Goal: Information Seeking & Learning: Learn about a topic

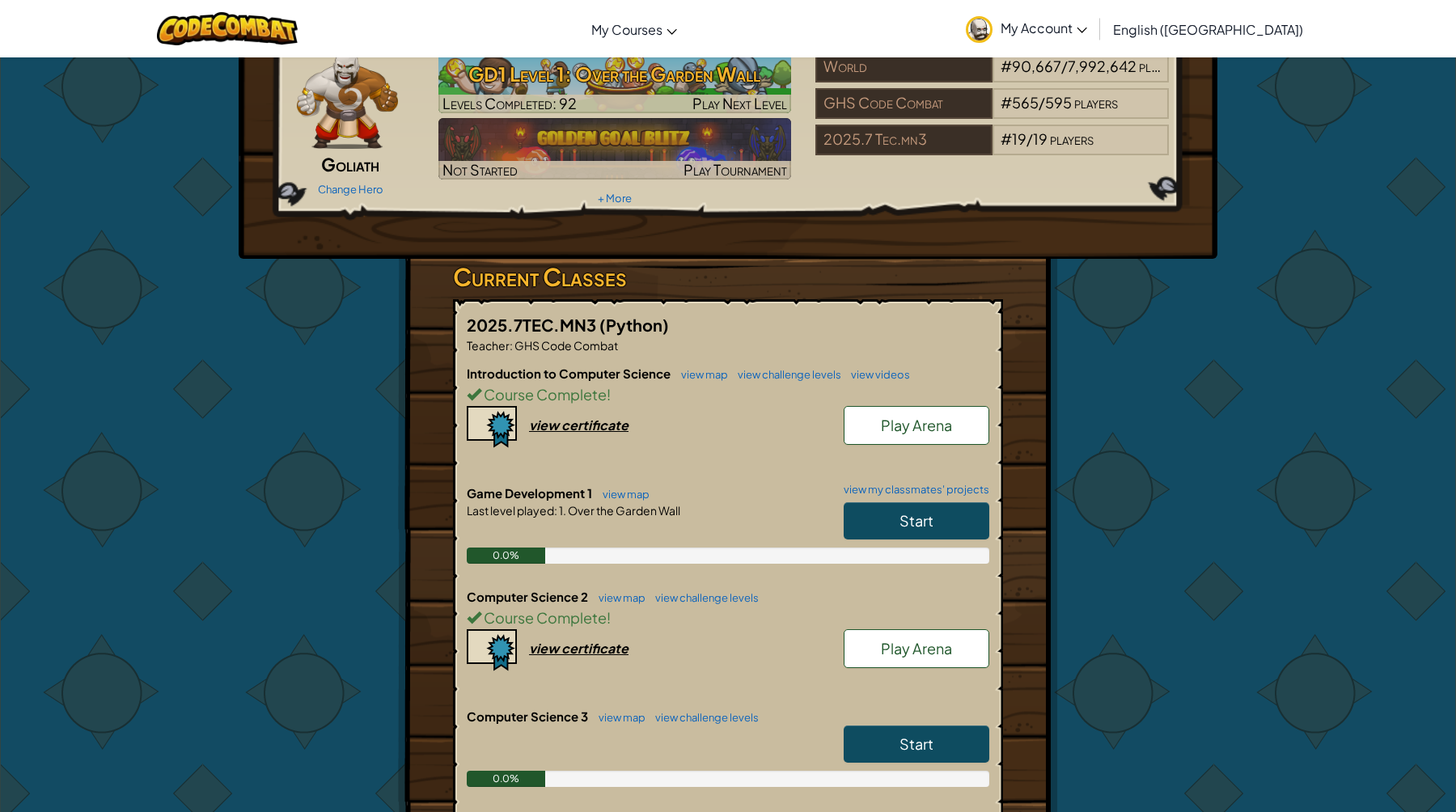
scroll to position [74, 0]
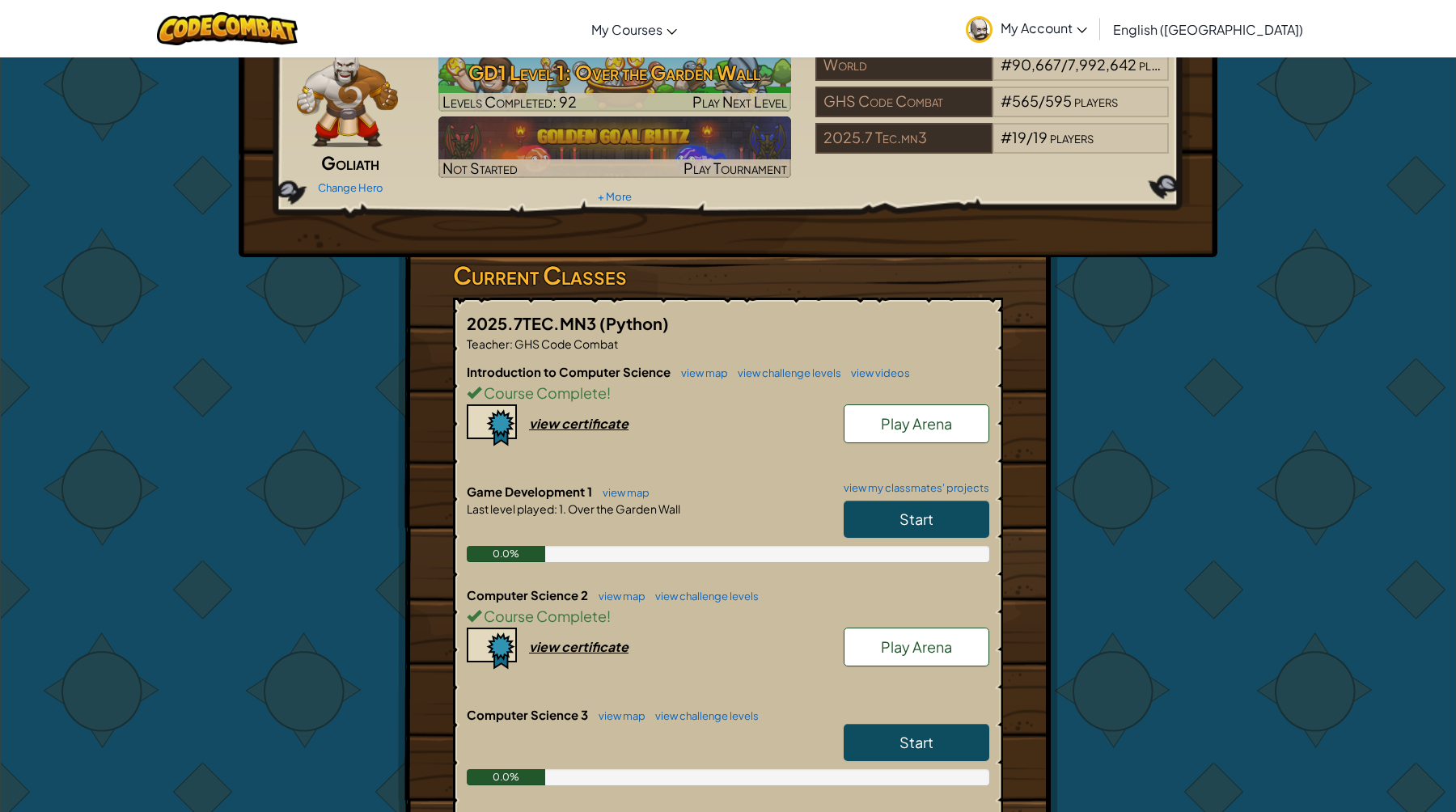
click at [922, 515] on span "Start" at bounding box center [915, 519] width 34 height 19
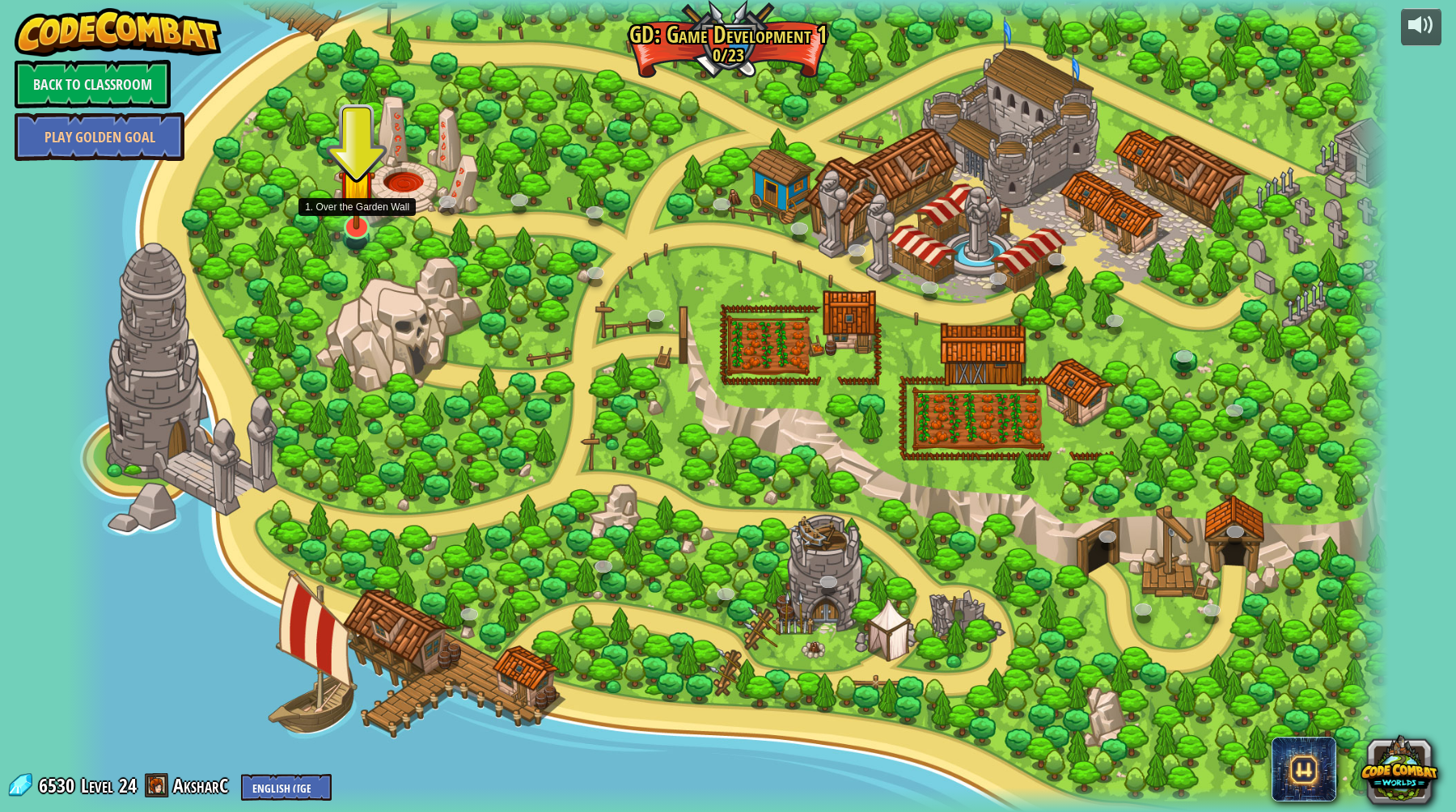
click at [359, 226] on img at bounding box center [356, 188] width 36 height 84
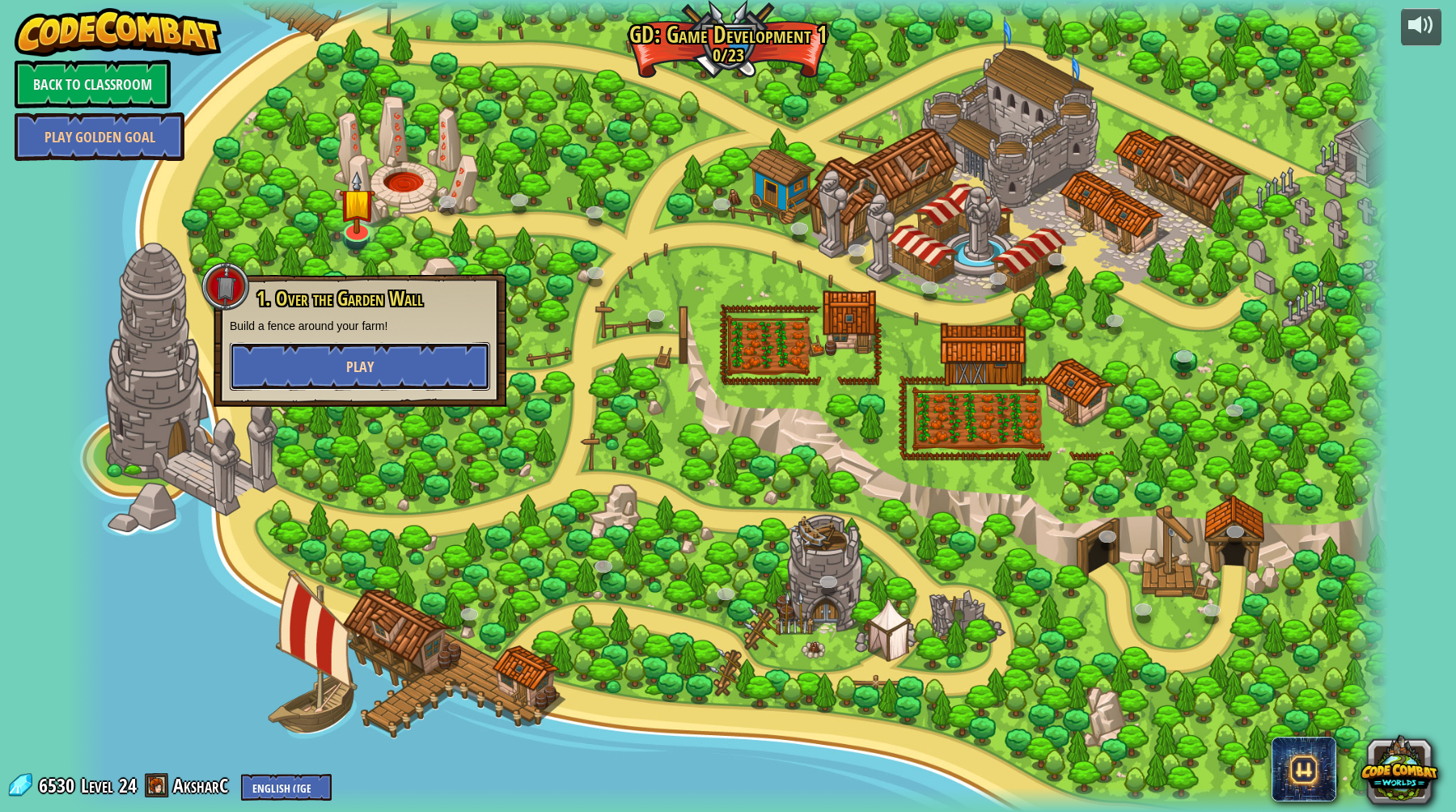
click at [361, 378] on button "Play" at bounding box center [359, 366] width 260 height 48
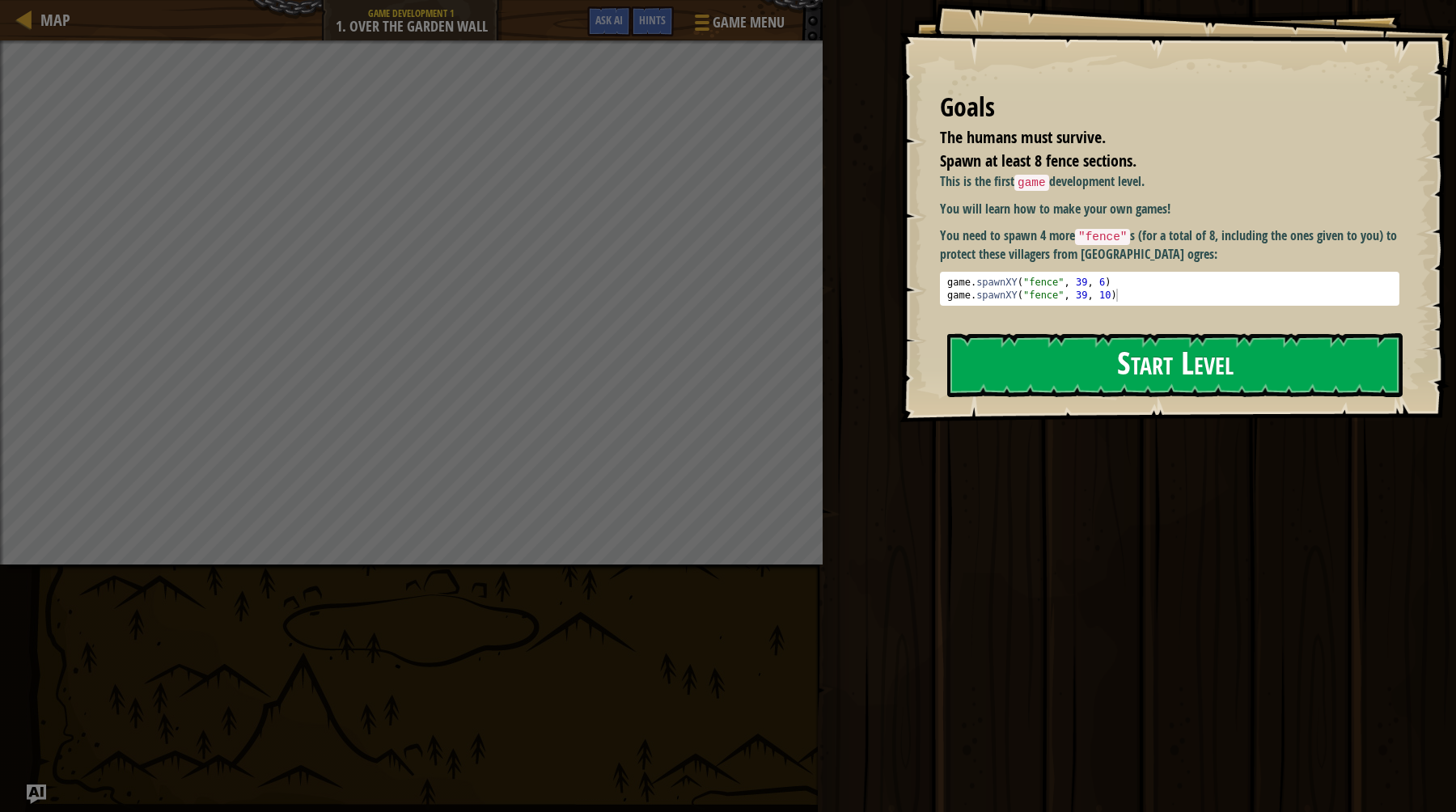
click at [1106, 391] on button "Start Level" at bounding box center [1175, 365] width 455 height 64
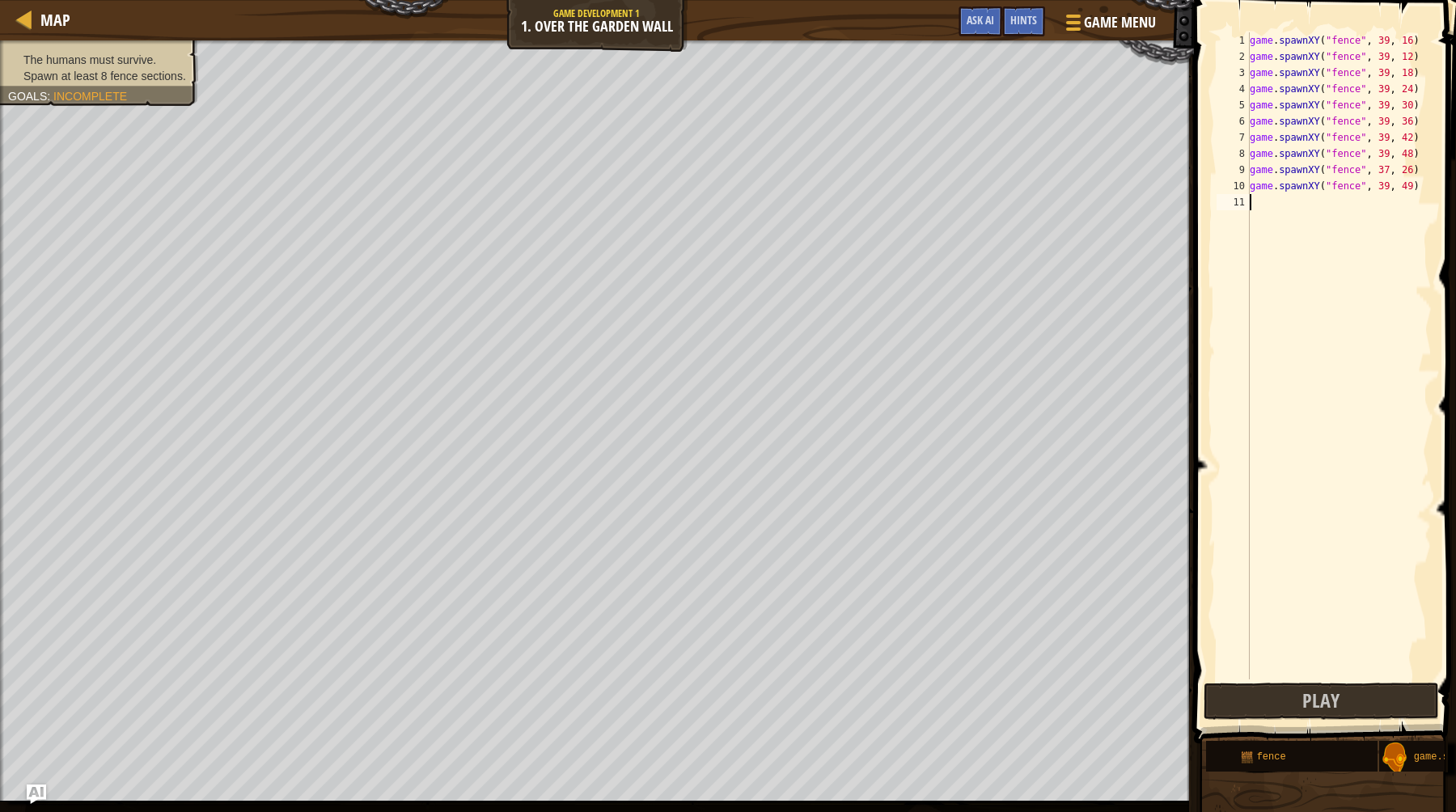
type textarea "game.spawnXY("fence", 39, 49)"
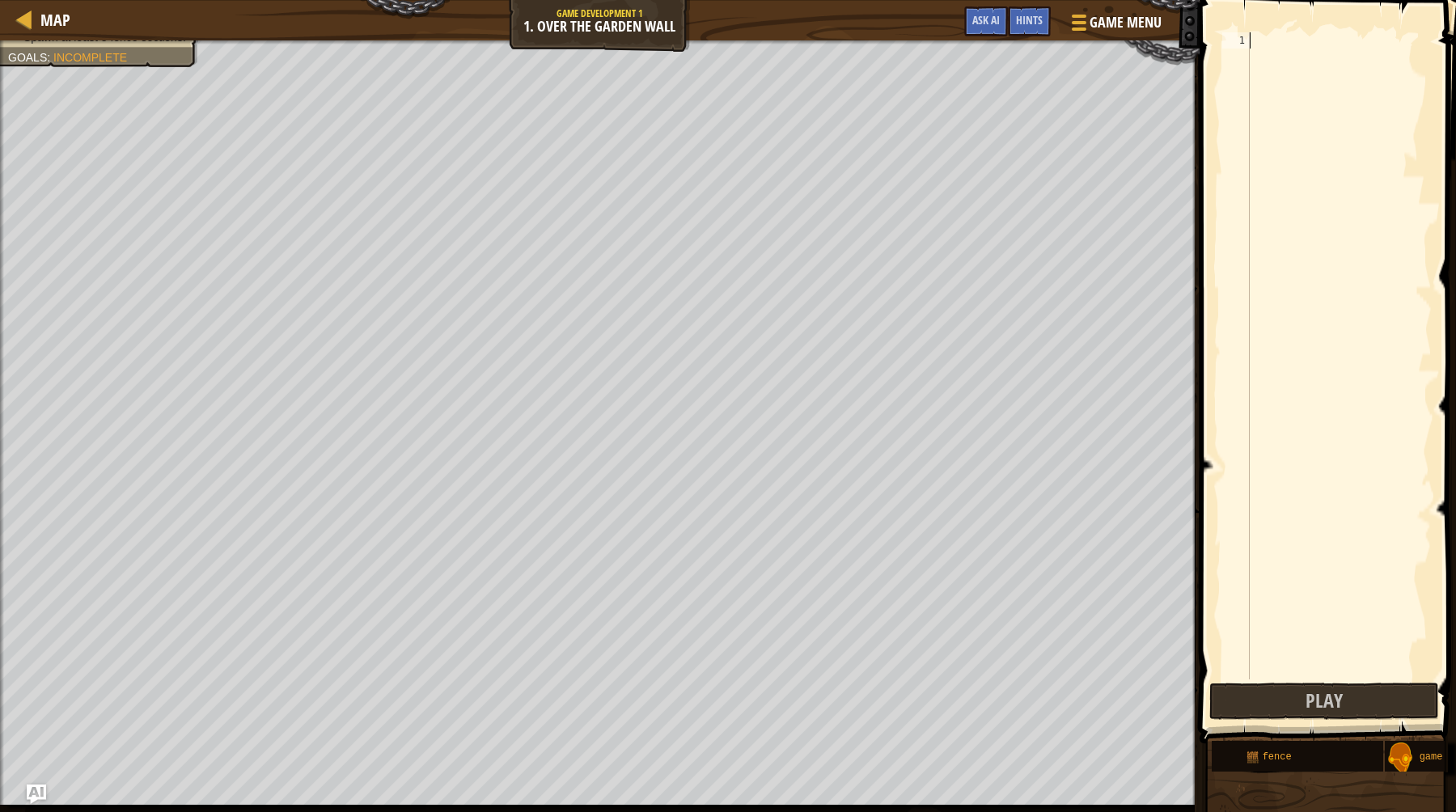
paste textarea "game.spawnXY("fence", 39, 20)"
type textarea "game.spawnXY("fence", 39, 20)"
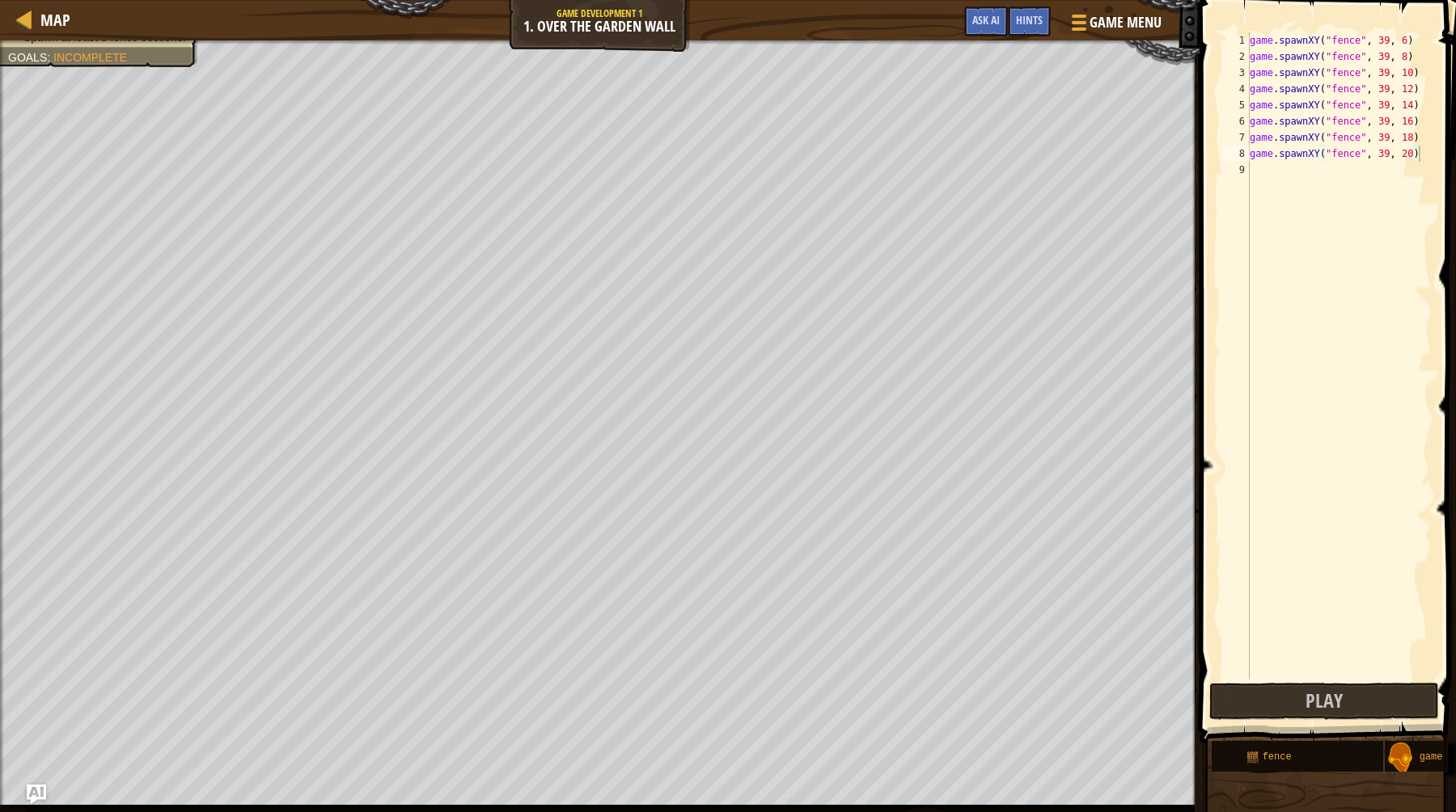
click at [1377, 689] on button "Play" at bounding box center [1324, 701] width 229 height 37
click at [990, 30] on button "Ask AI" at bounding box center [985, 22] width 44 height 30
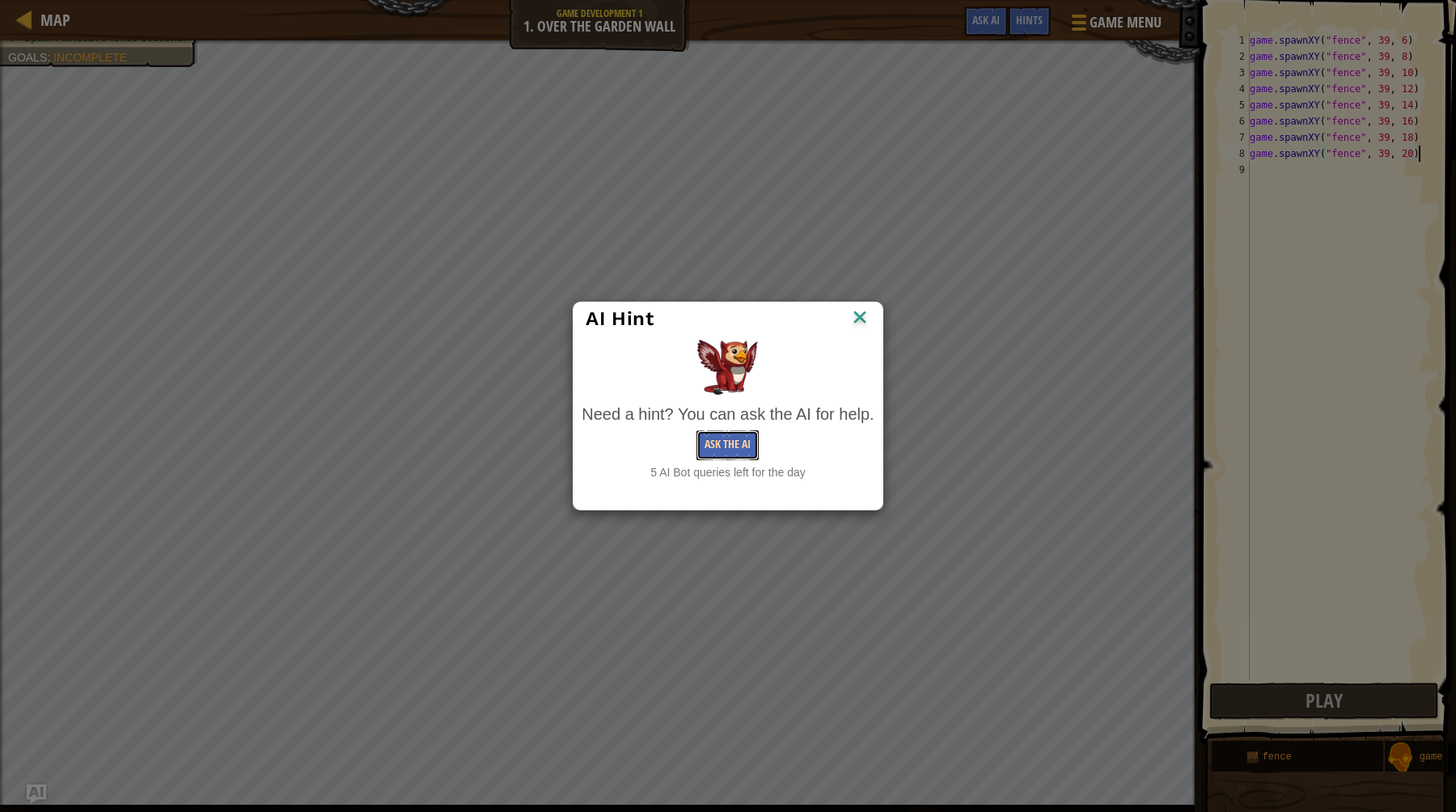
click at [728, 456] on button "Ask the AI" at bounding box center [728, 445] width 62 height 30
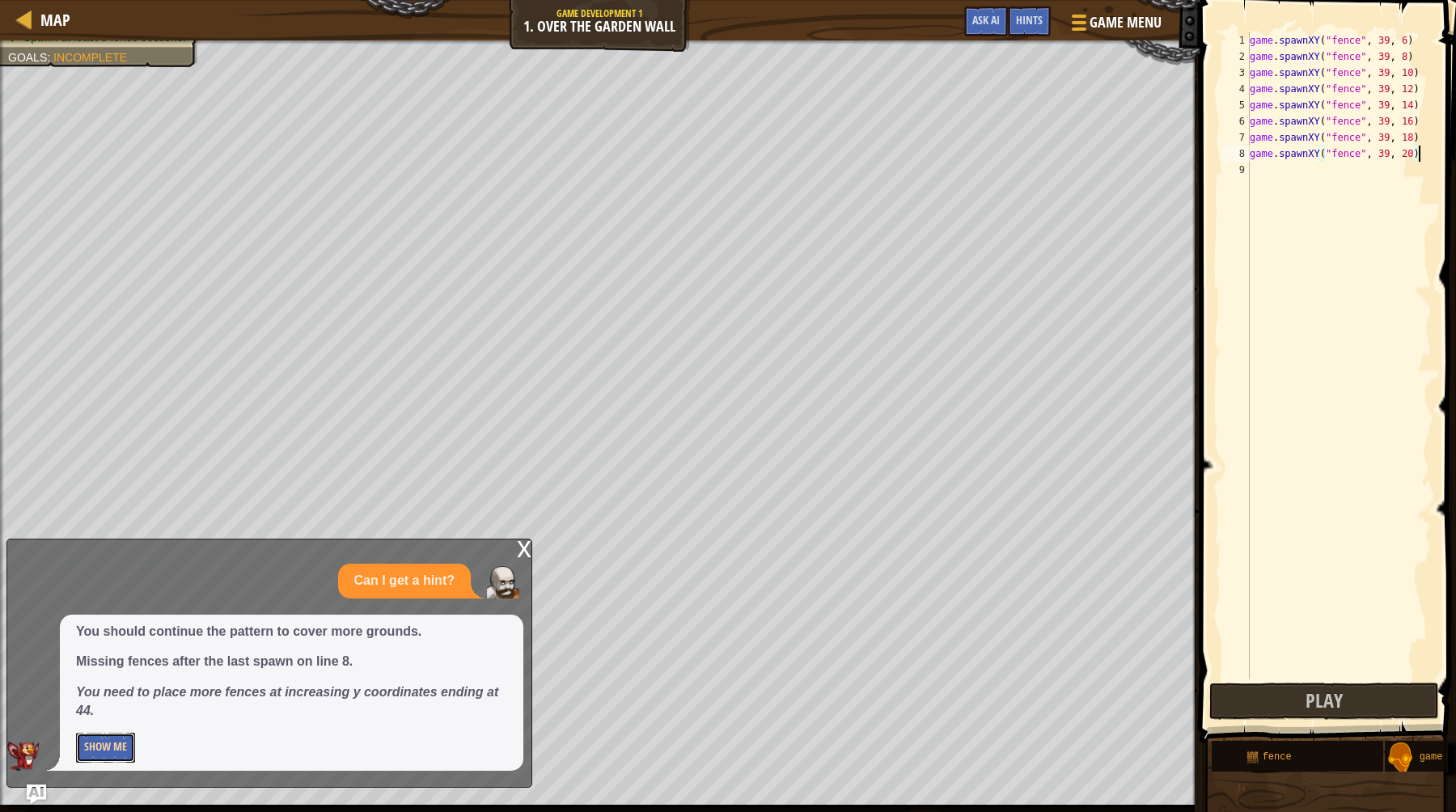
click at [112, 751] on button "Show Me" at bounding box center [105, 747] width 59 height 30
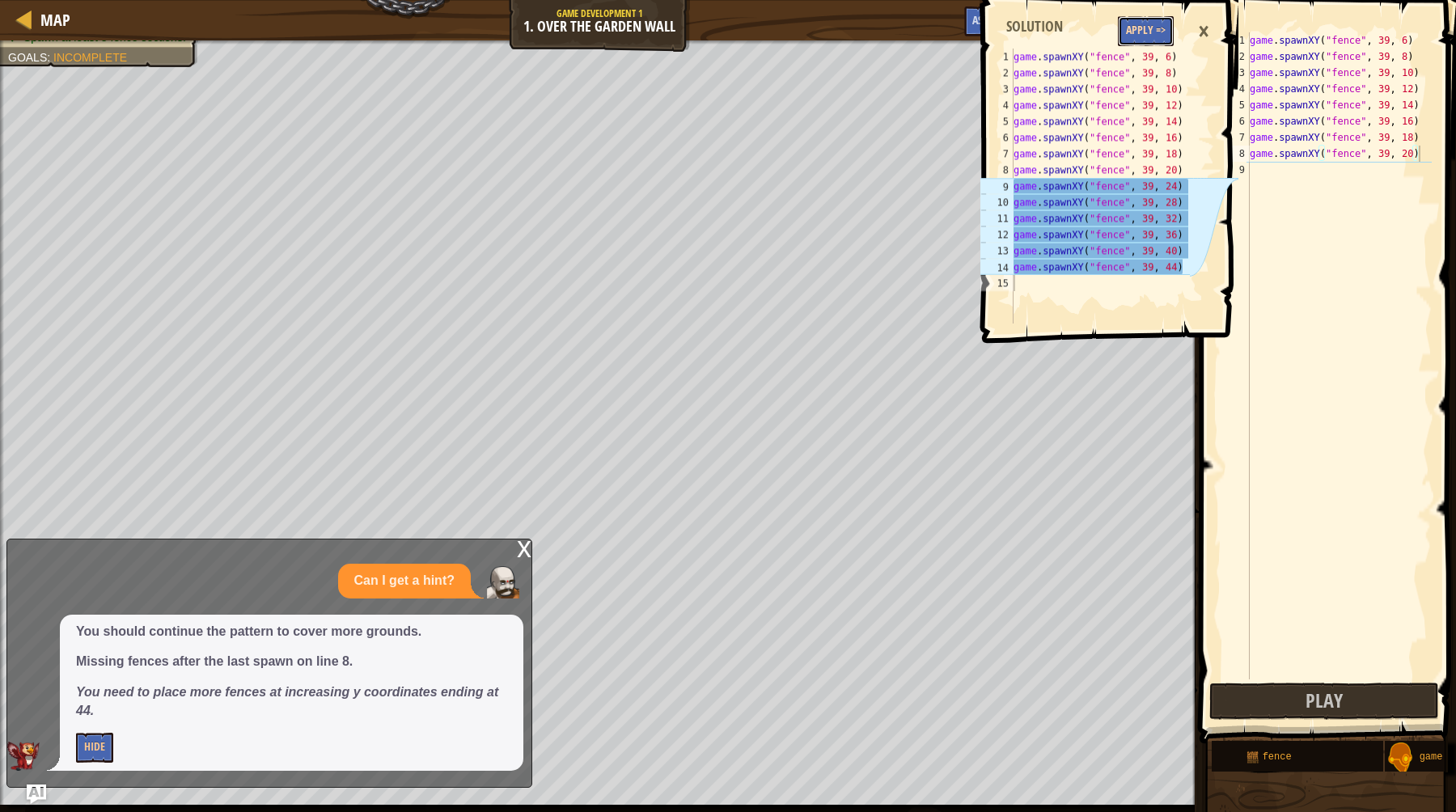
click at [1147, 34] on button "Apply =>" at bounding box center [1146, 31] width 56 height 30
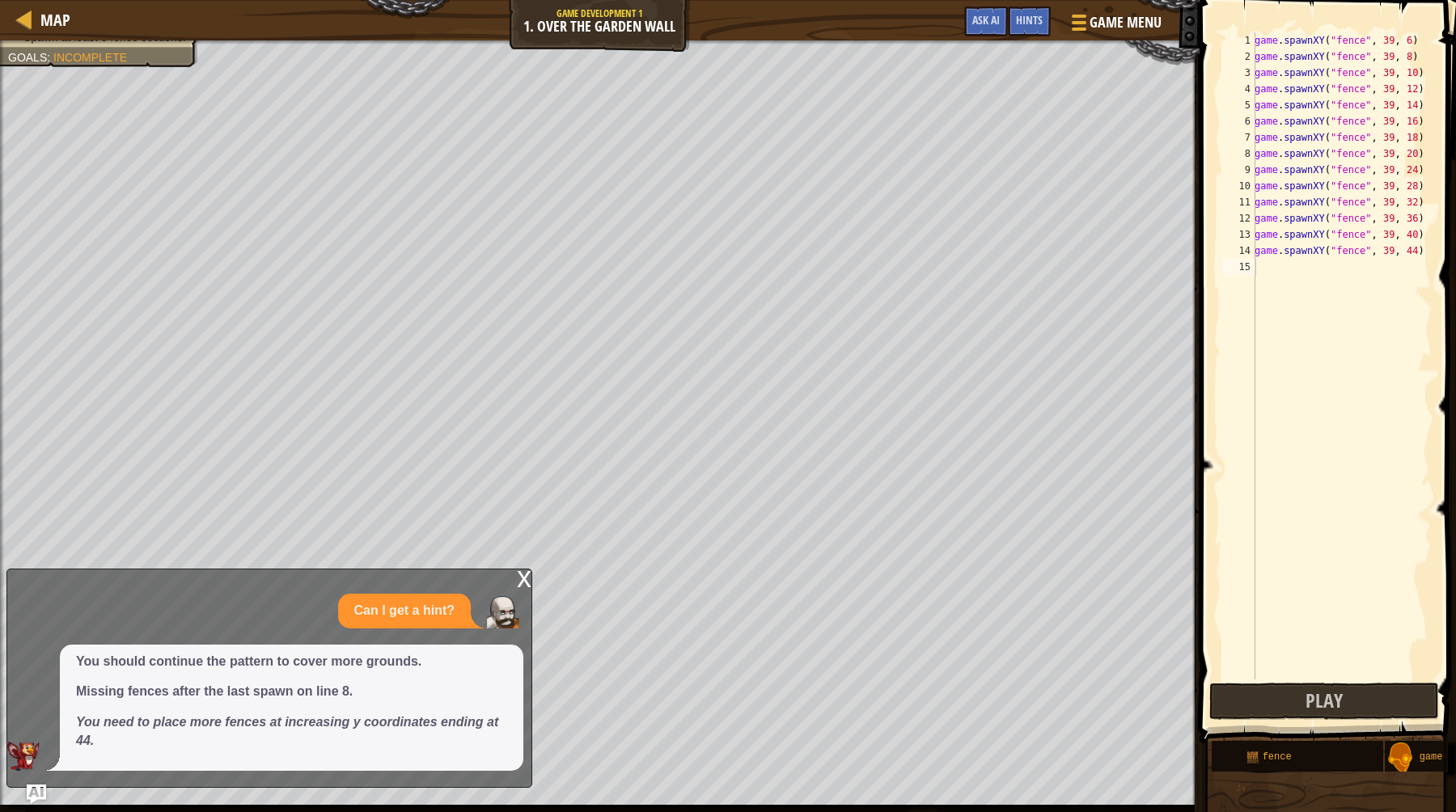
click at [1327, 723] on span at bounding box center [1329, 349] width 269 height 791
click at [1327, 692] on span "Play" at bounding box center [1323, 700] width 37 height 26
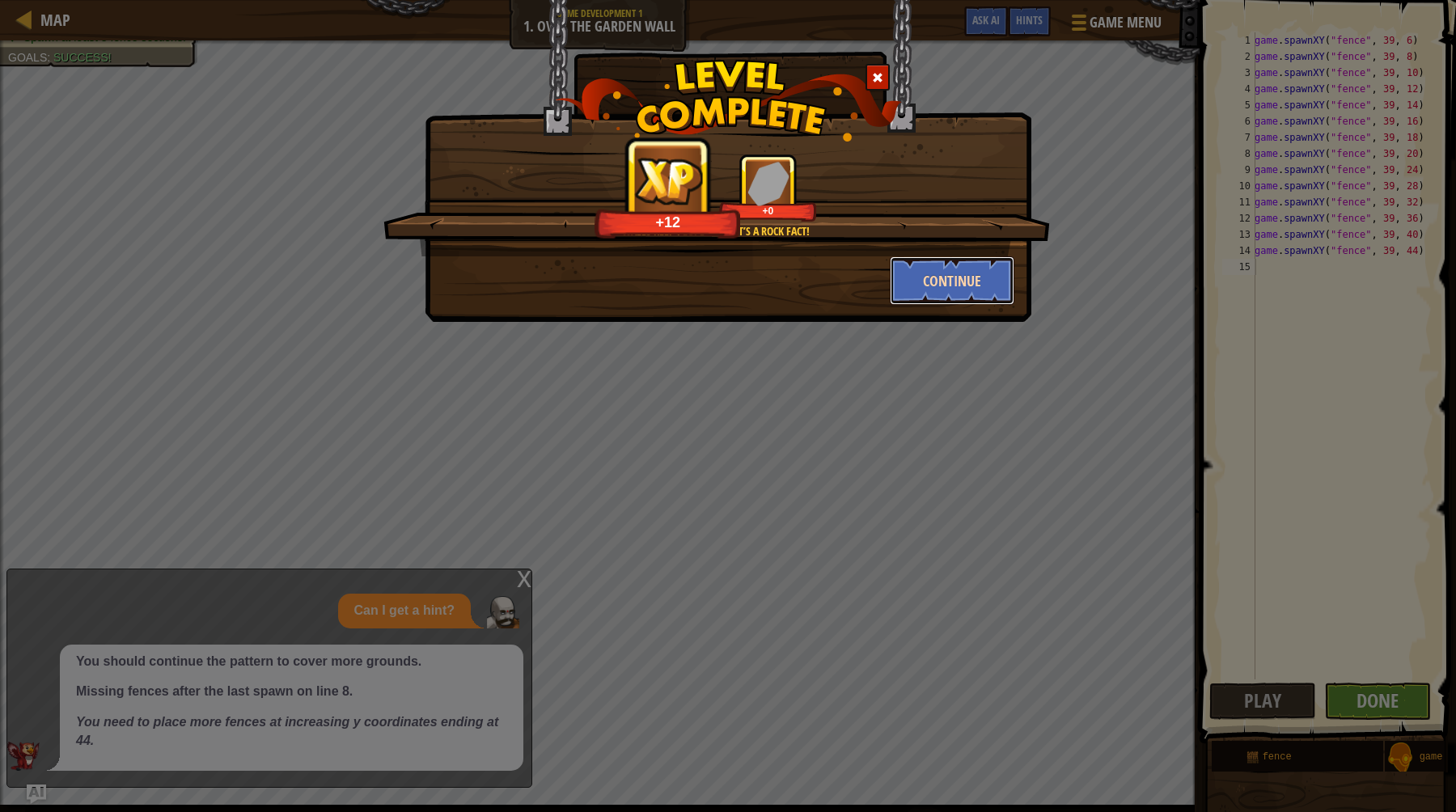
click at [969, 272] on button "Continue" at bounding box center [952, 280] width 125 height 48
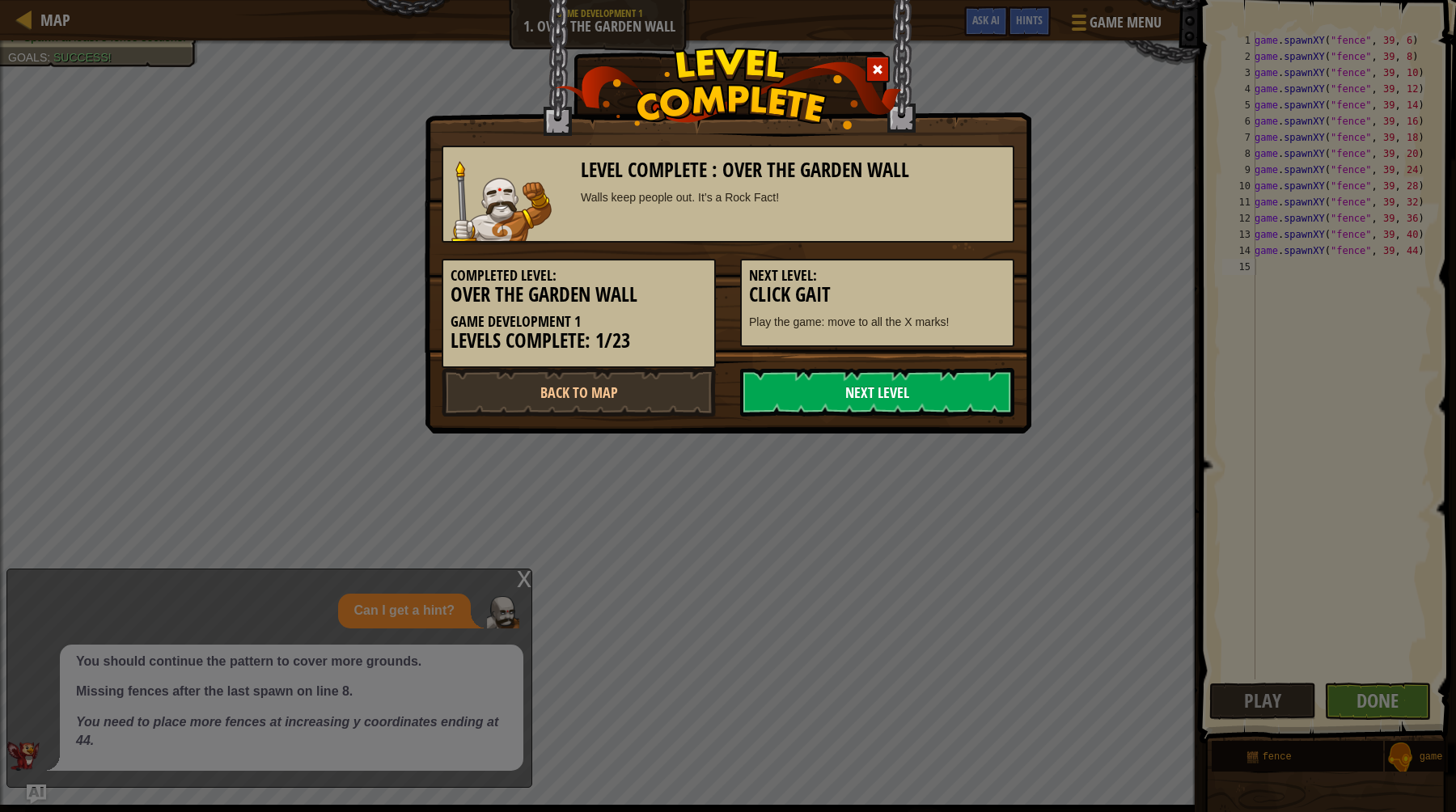
click at [871, 395] on link "Next Level" at bounding box center [877, 392] width 274 height 48
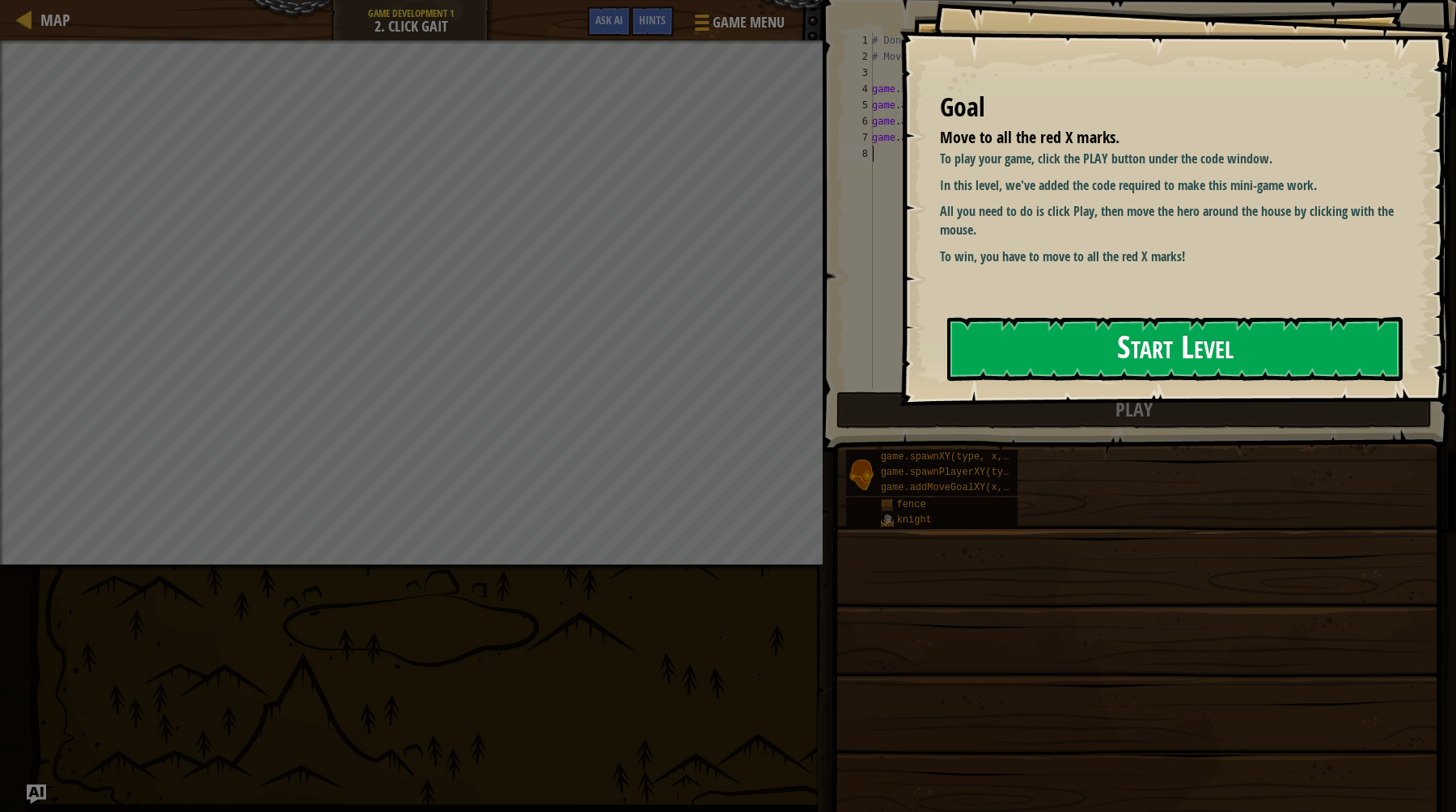
click at [1084, 355] on button "Start Level" at bounding box center [1175, 349] width 455 height 64
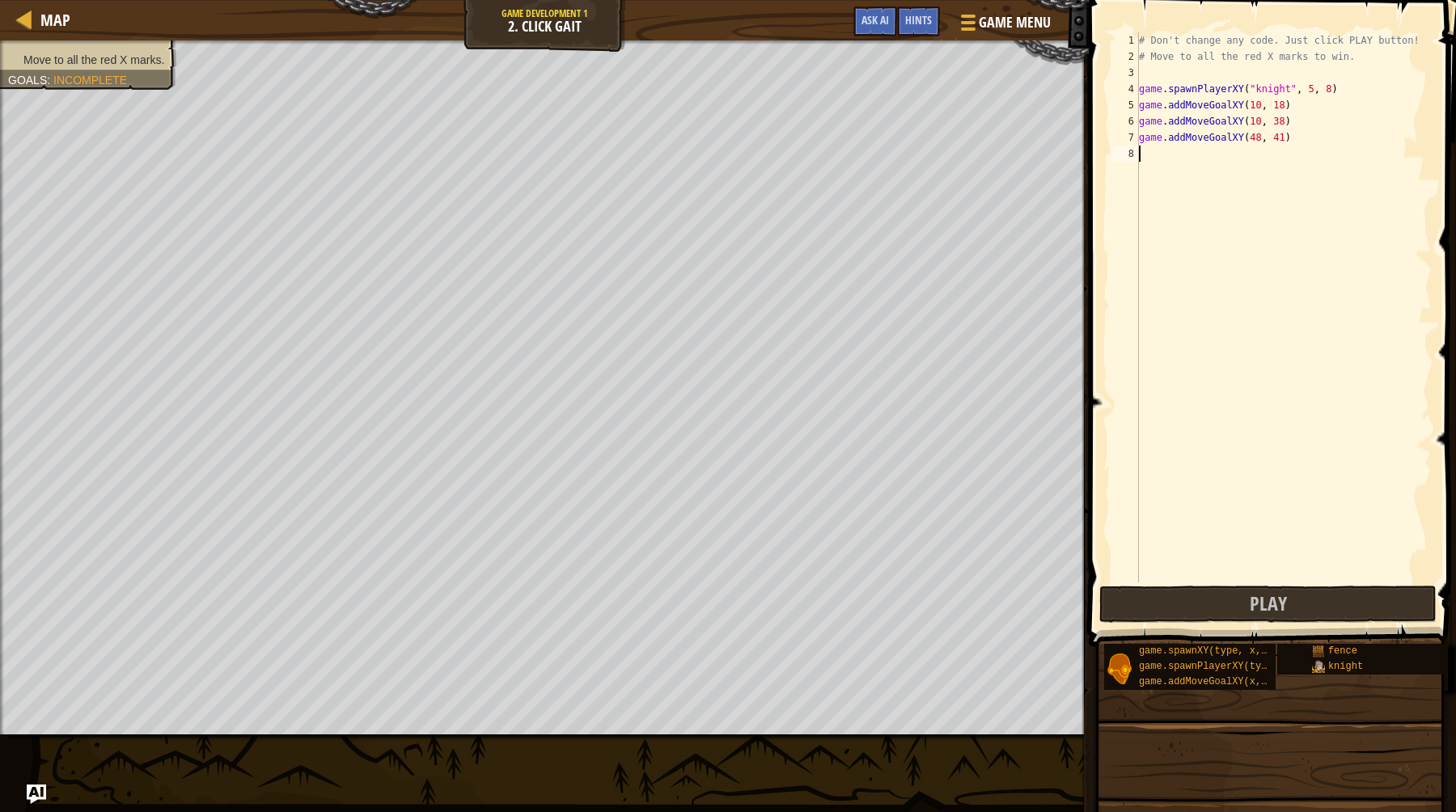
type textarea "game.addMoveGoalXY(48, 41)"
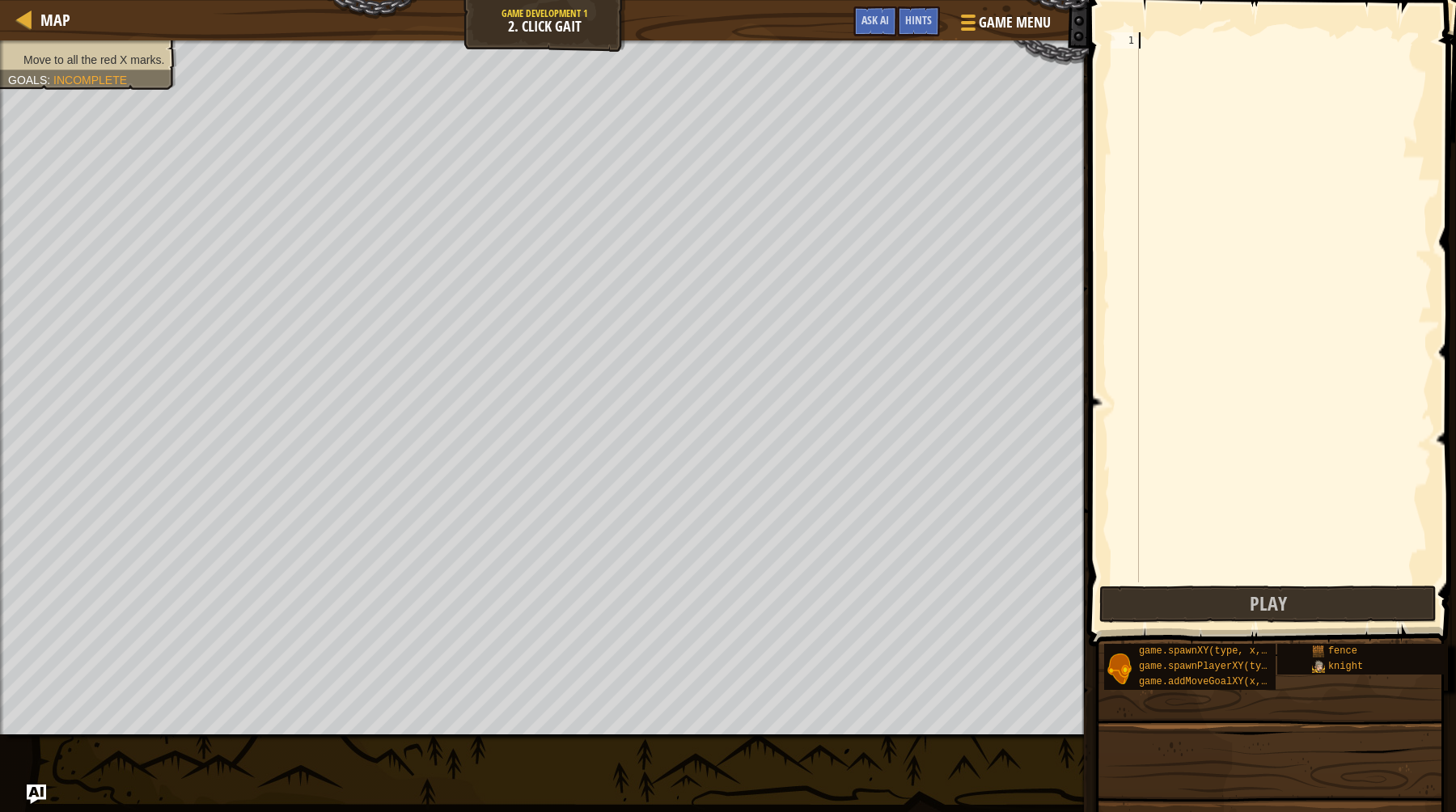
paste textarea "player.maxSpeed = 50"
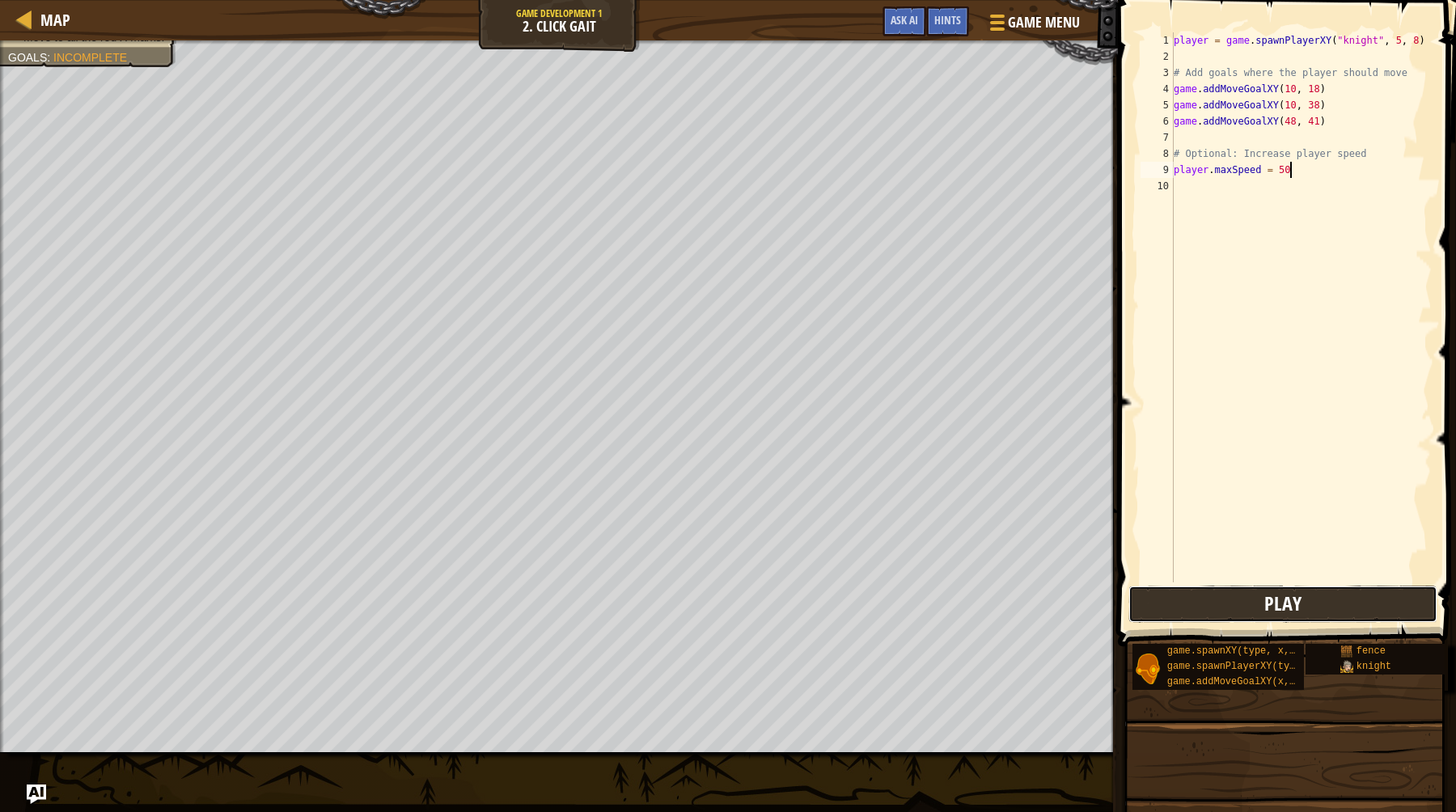
click at [1255, 603] on button "Play" at bounding box center [1283, 603] width 309 height 37
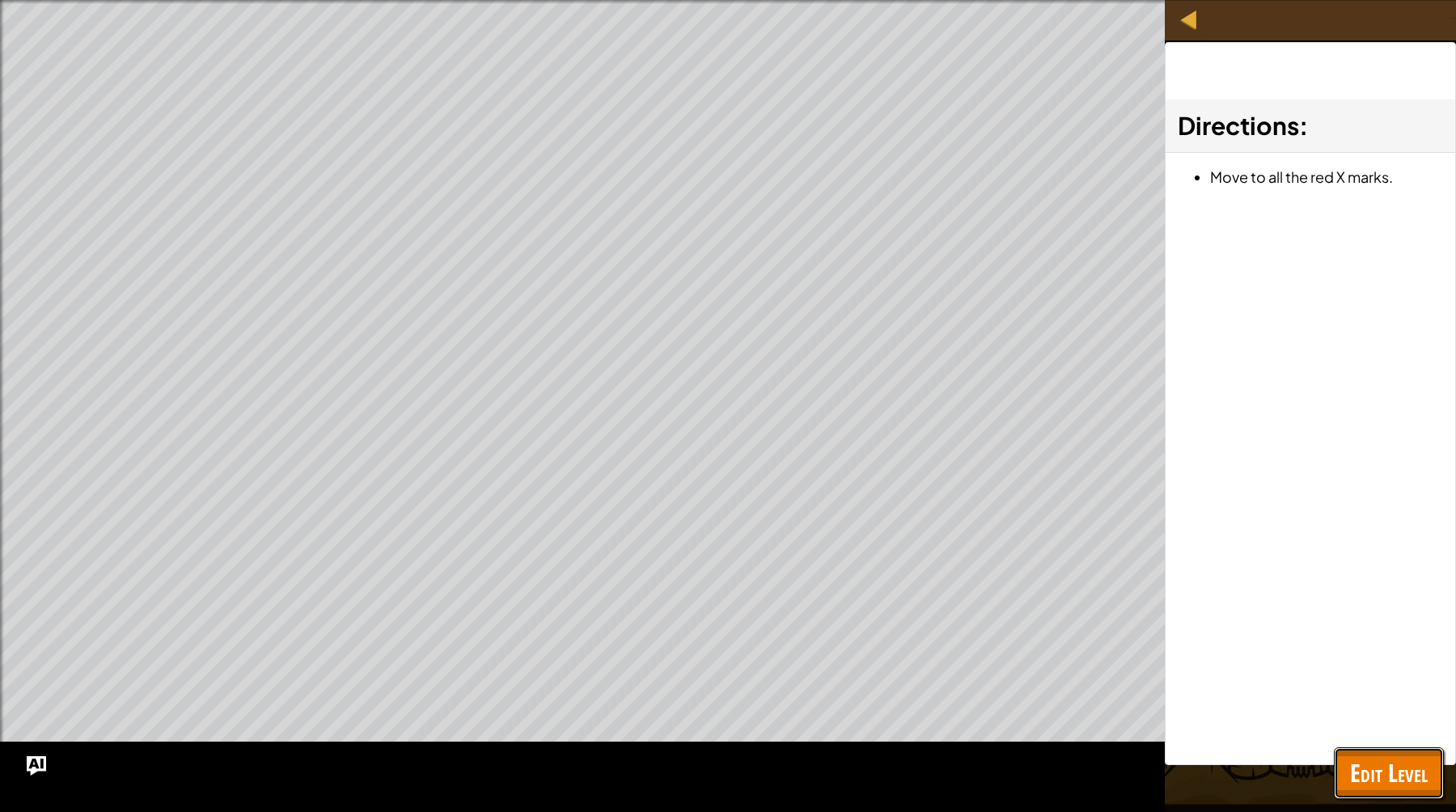
click at [1390, 780] on span "Edit Level" at bounding box center [1389, 772] width 78 height 33
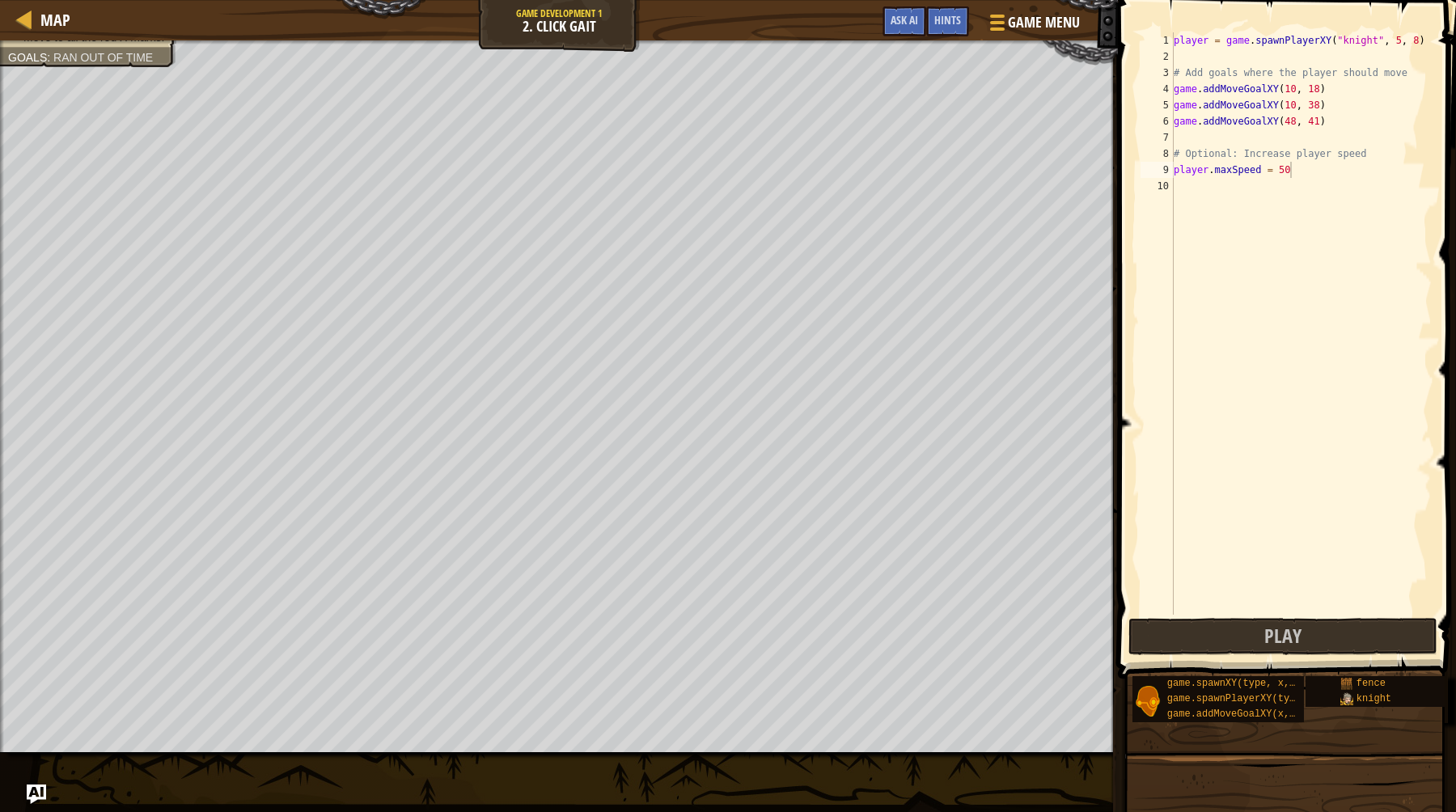
type textarea "player.maxSpeed = 50"
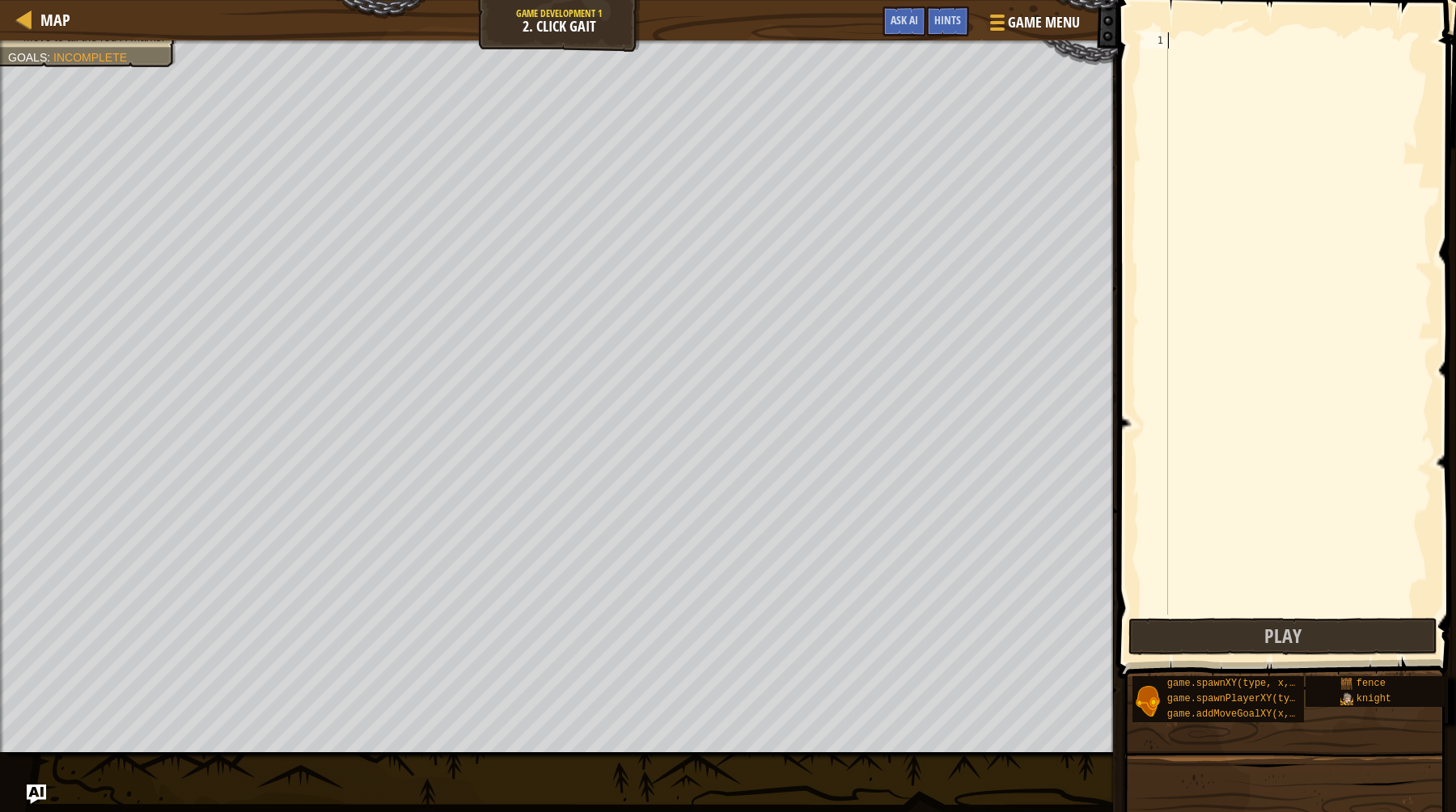
paste textarea "game.addMoveGoalXY(48, 41)"
type textarea "game.addMoveGoalXY(48, 41)"
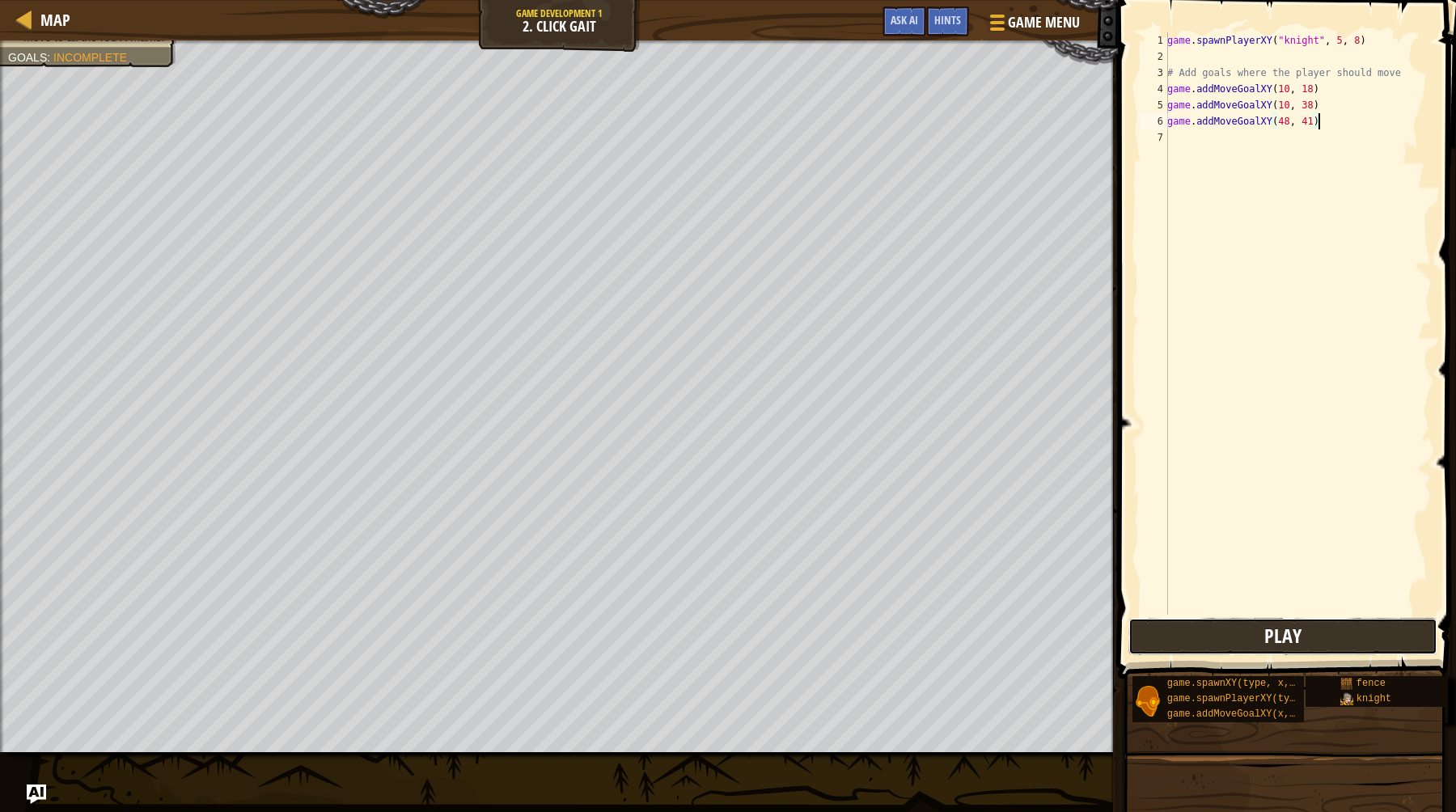
click at [1262, 634] on button "Play" at bounding box center [1283, 636] width 309 height 37
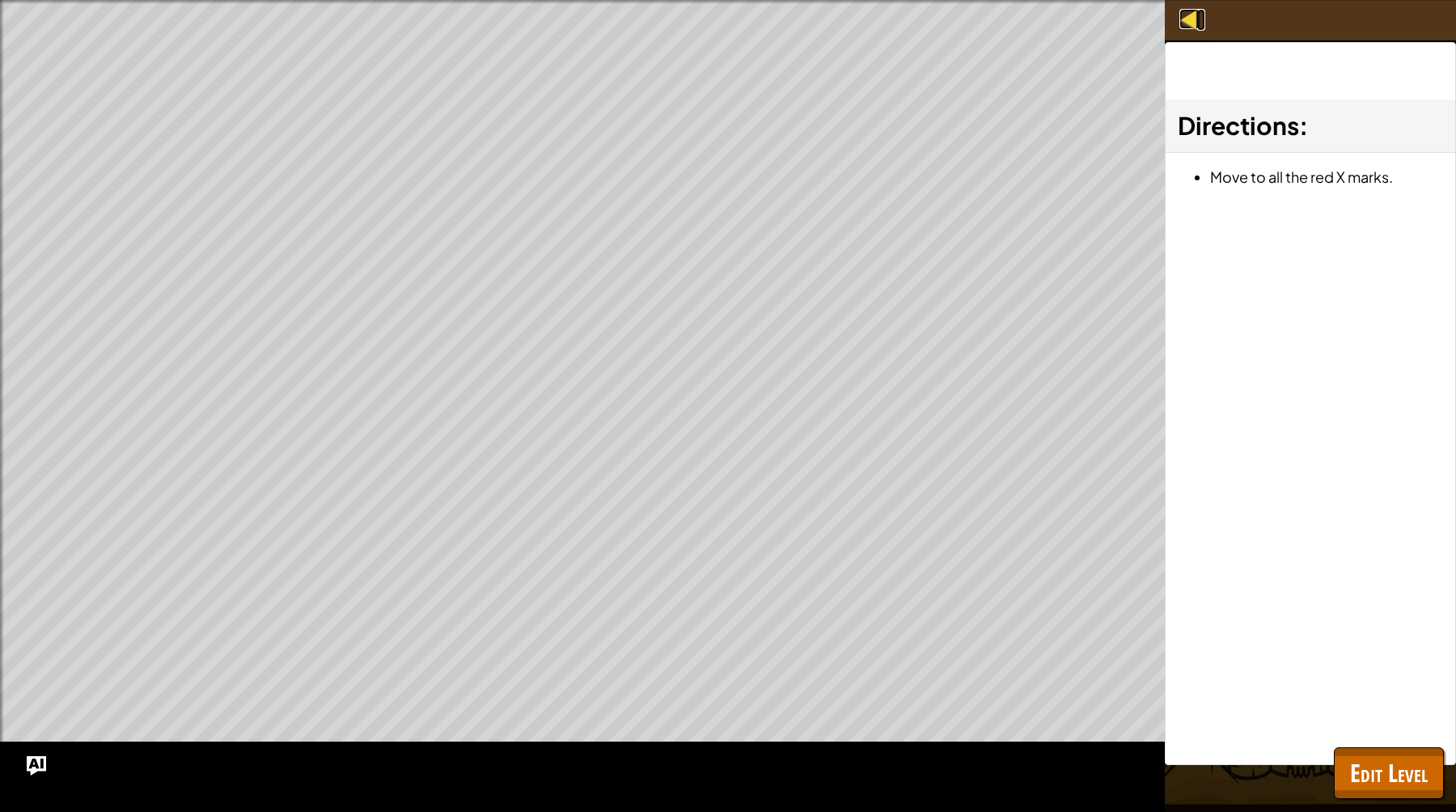
click at [1193, 22] on div at bounding box center [1189, 18] width 20 height 20
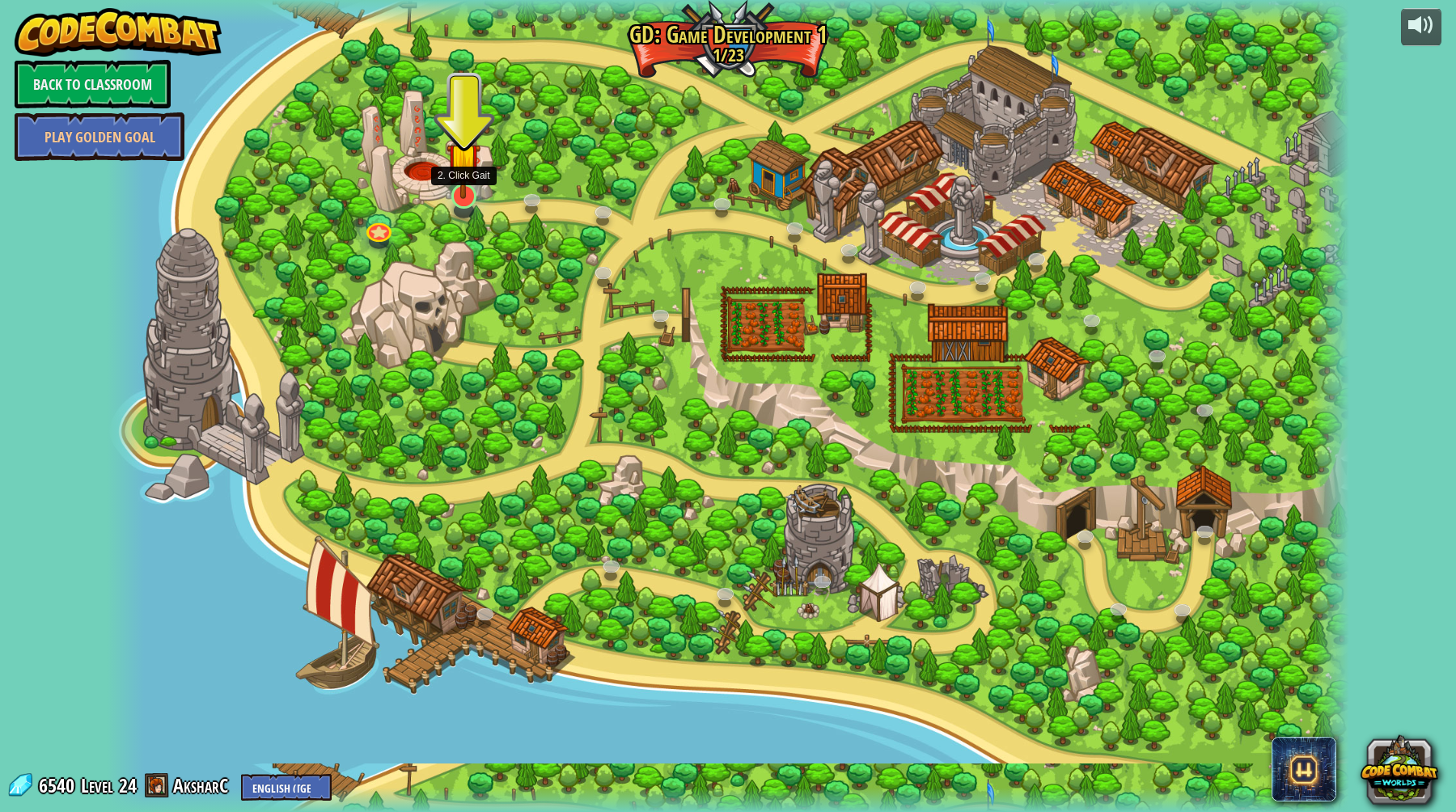
click at [463, 200] on div at bounding box center [463, 196] width 25 height 25
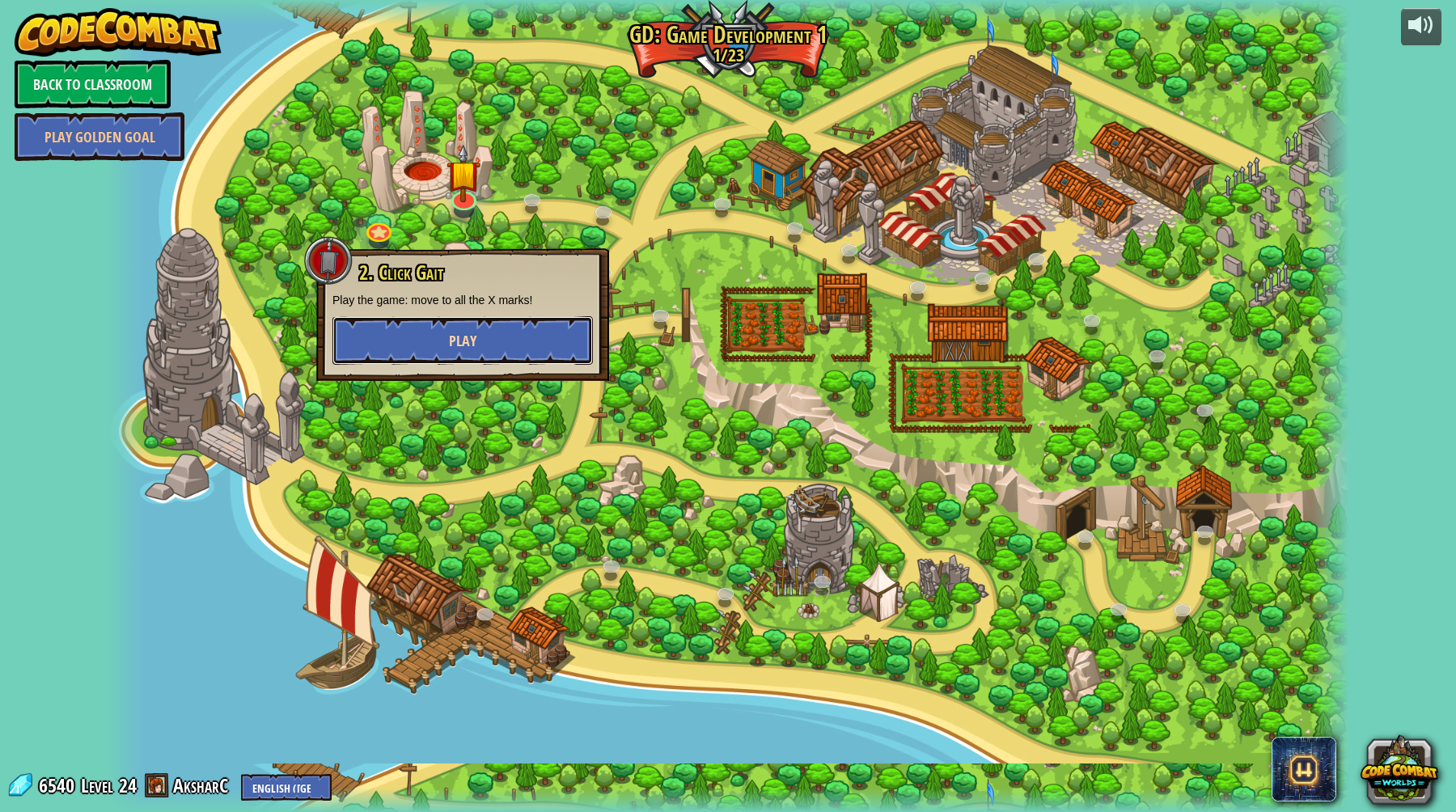
click at [500, 338] on button "Play" at bounding box center [463, 340] width 260 height 48
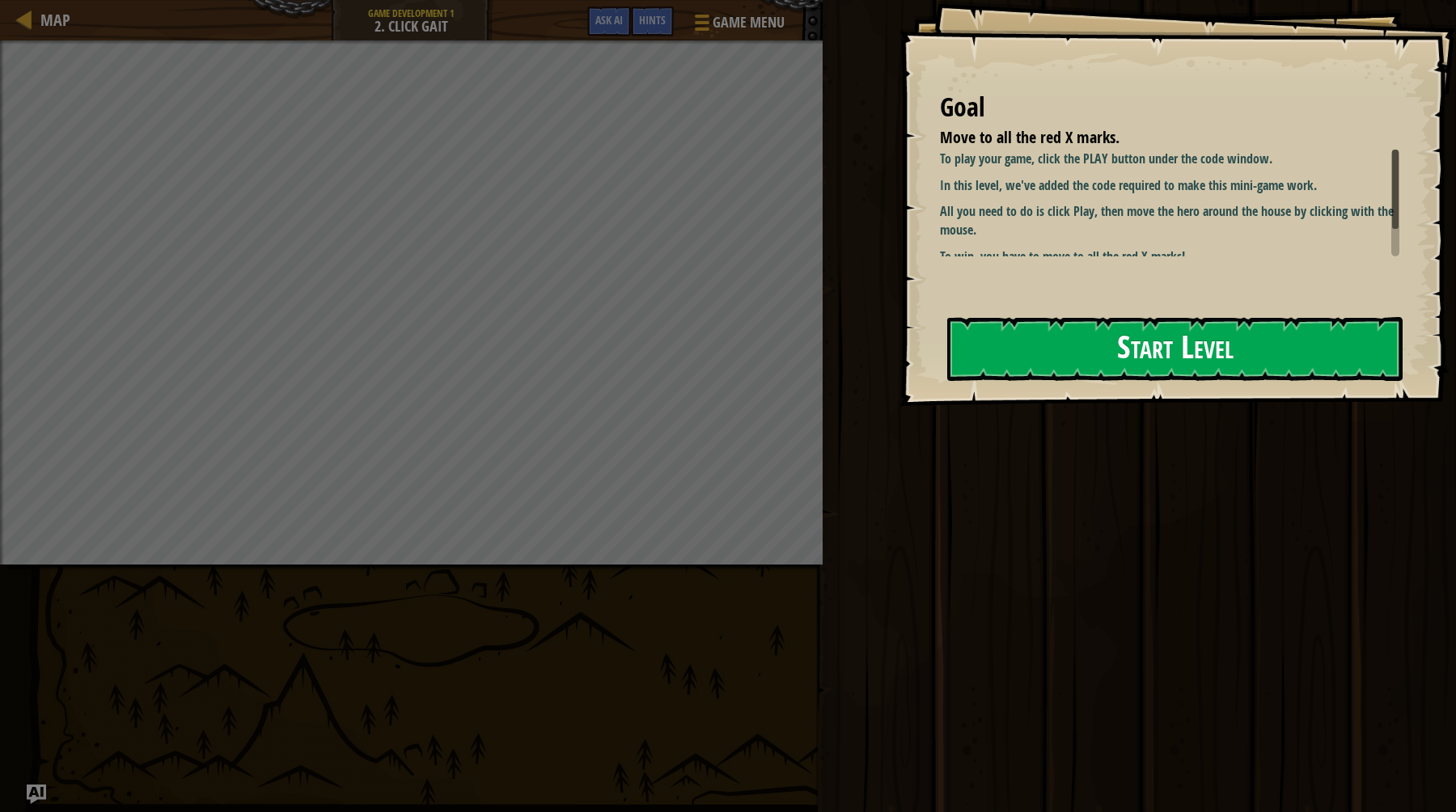
click at [895, 391] on div "Play Done" at bounding box center [1136, 402] width 638 height 804
click at [1029, 384] on div "Goal Move to all the red X marks. To play your game, click the PLAY button unde…" at bounding box center [1177, 203] width 556 height 406
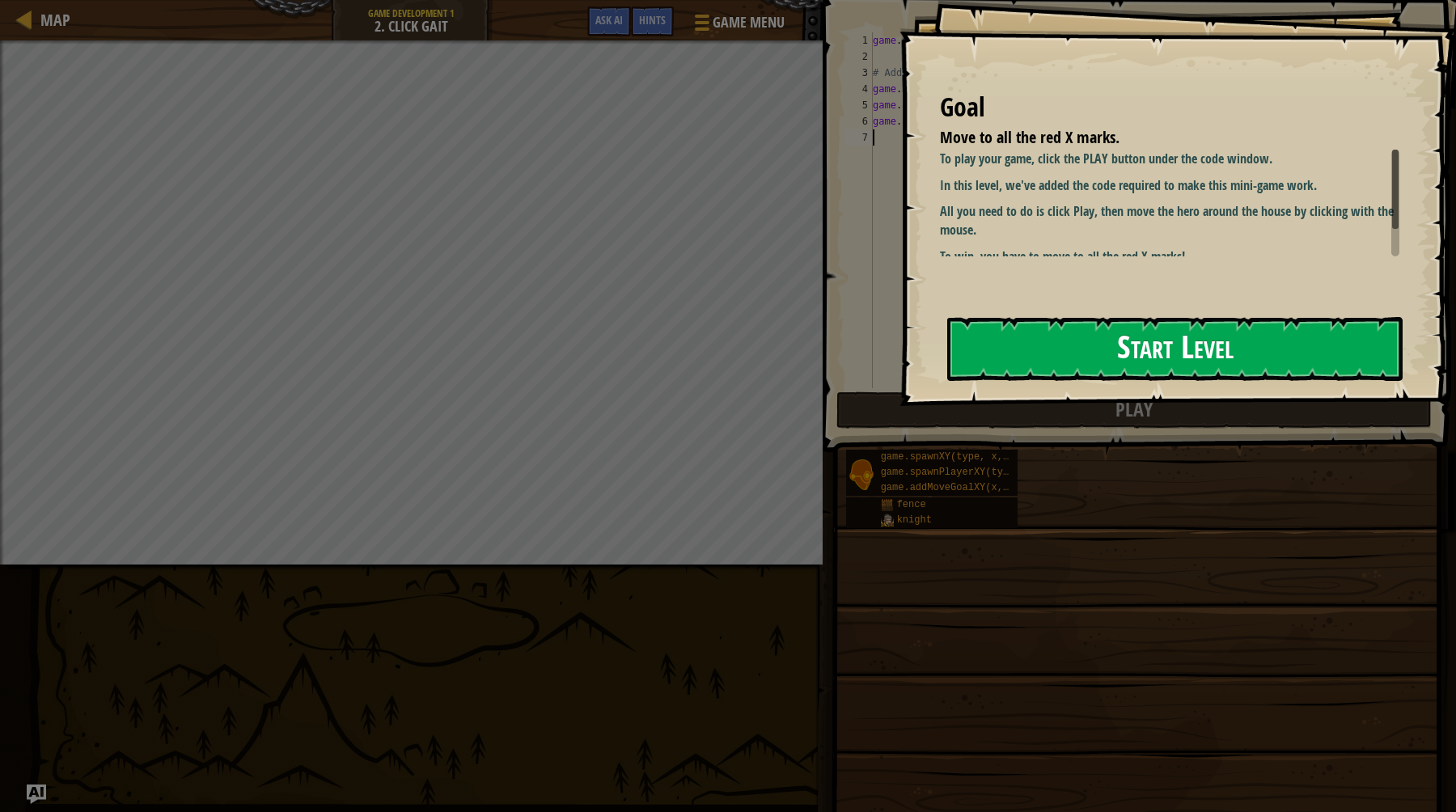
click at [1034, 351] on button "Start Level" at bounding box center [1175, 349] width 455 height 64
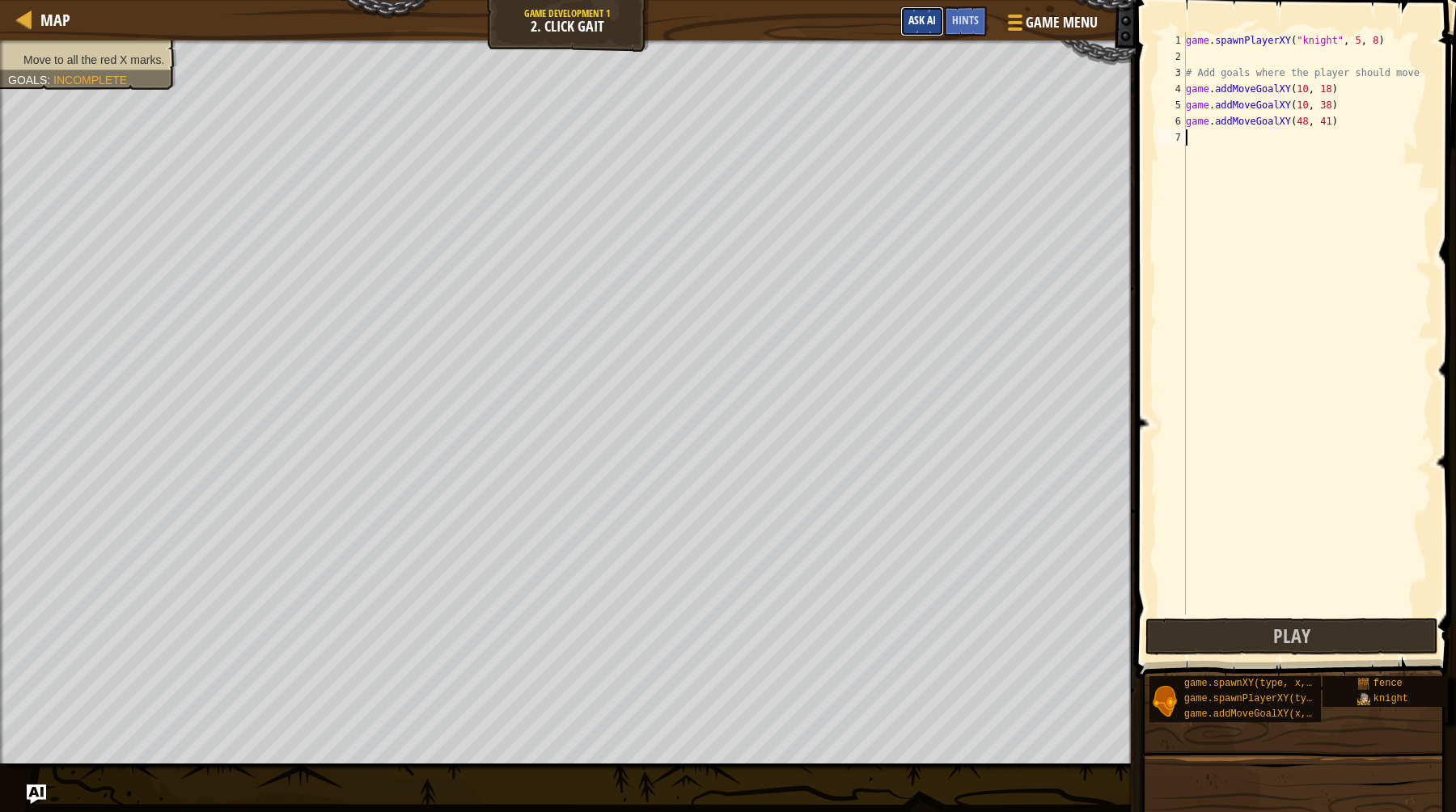
click at [922, 29] on button "Ask AI" at bounding box center [922, 22] width 44 height 30
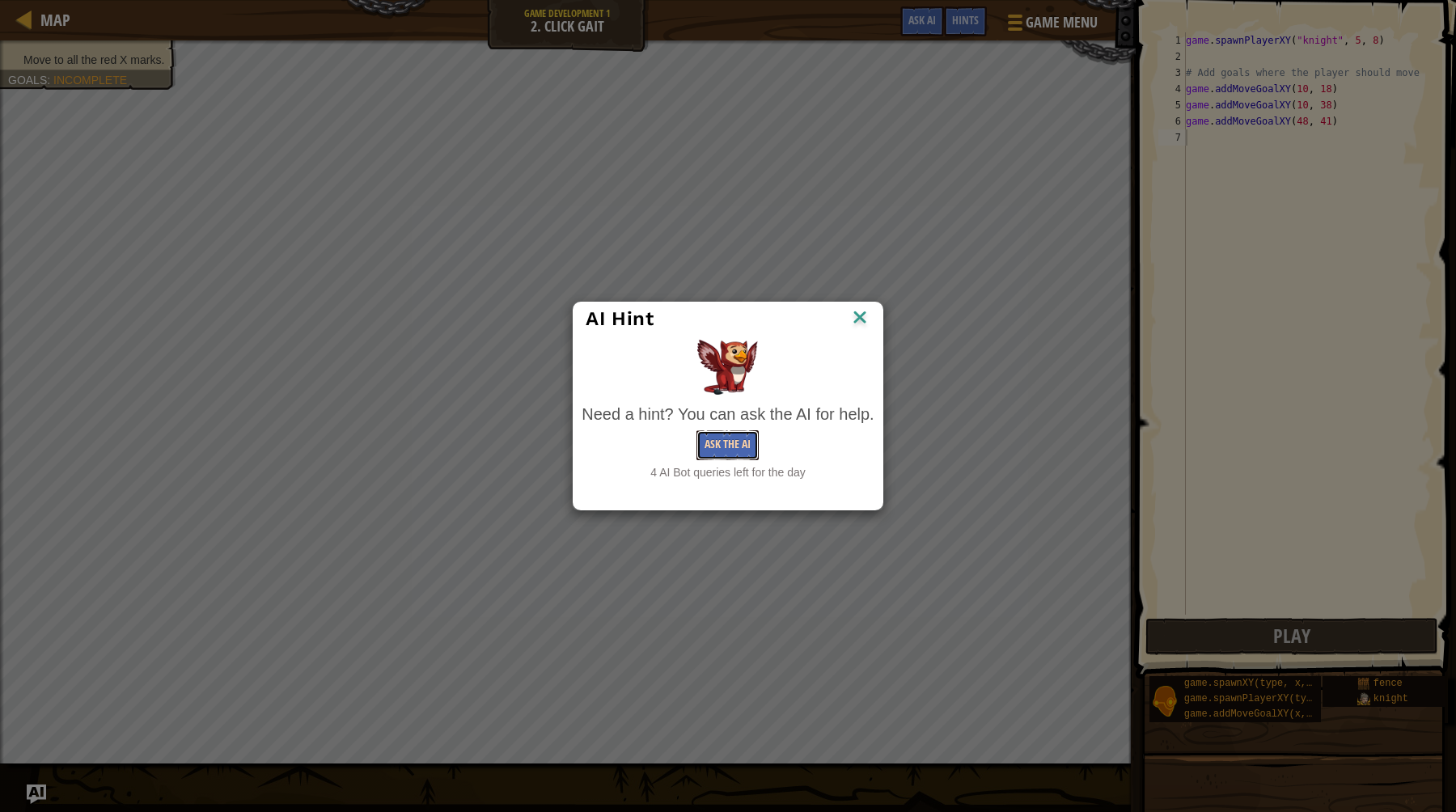
click at [721, 441] on button "Ask the AI" at bounding box center [728, 445] width 62 height 30
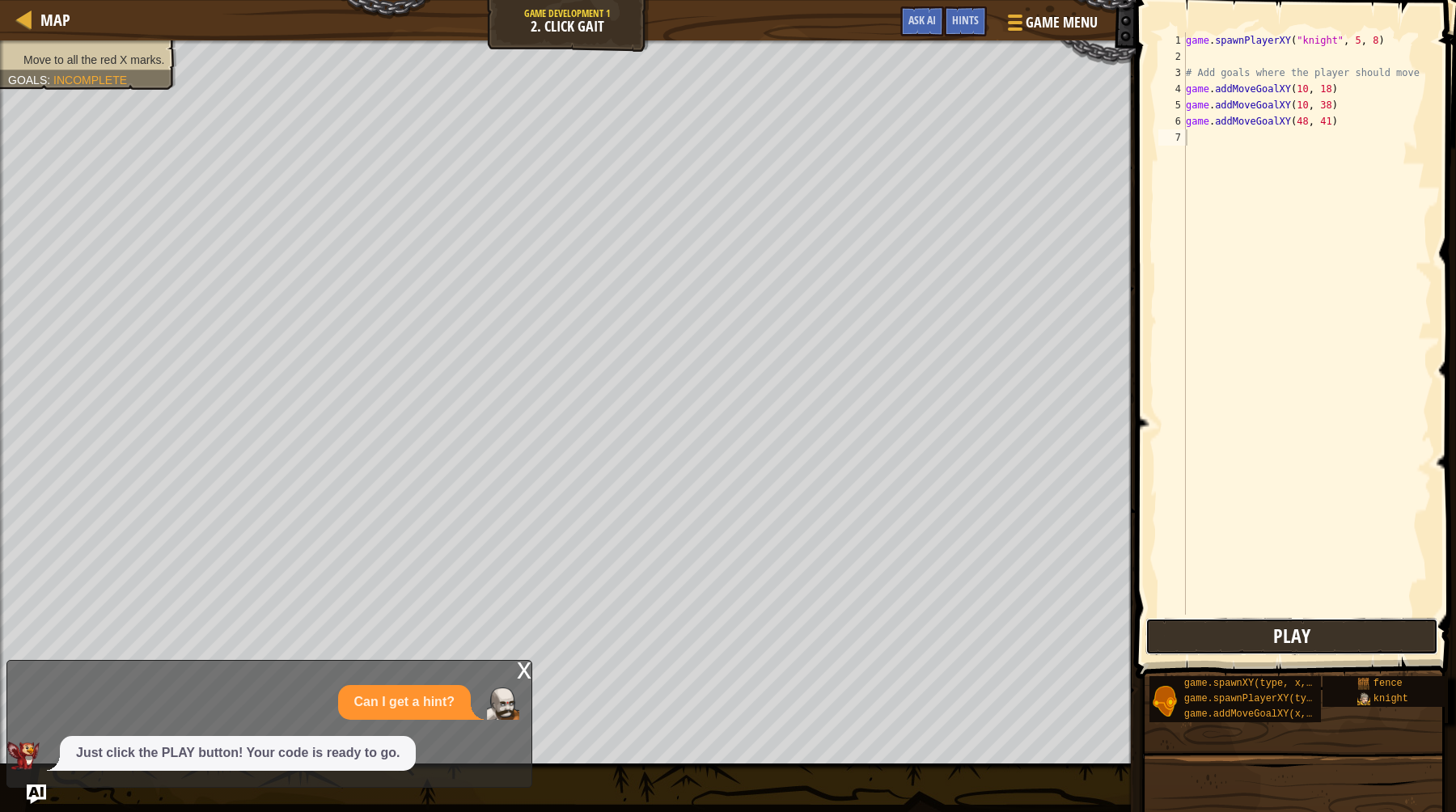
click at [1338, 621] on button "Play" at bounding box center [1290, 636] width 292 height 37
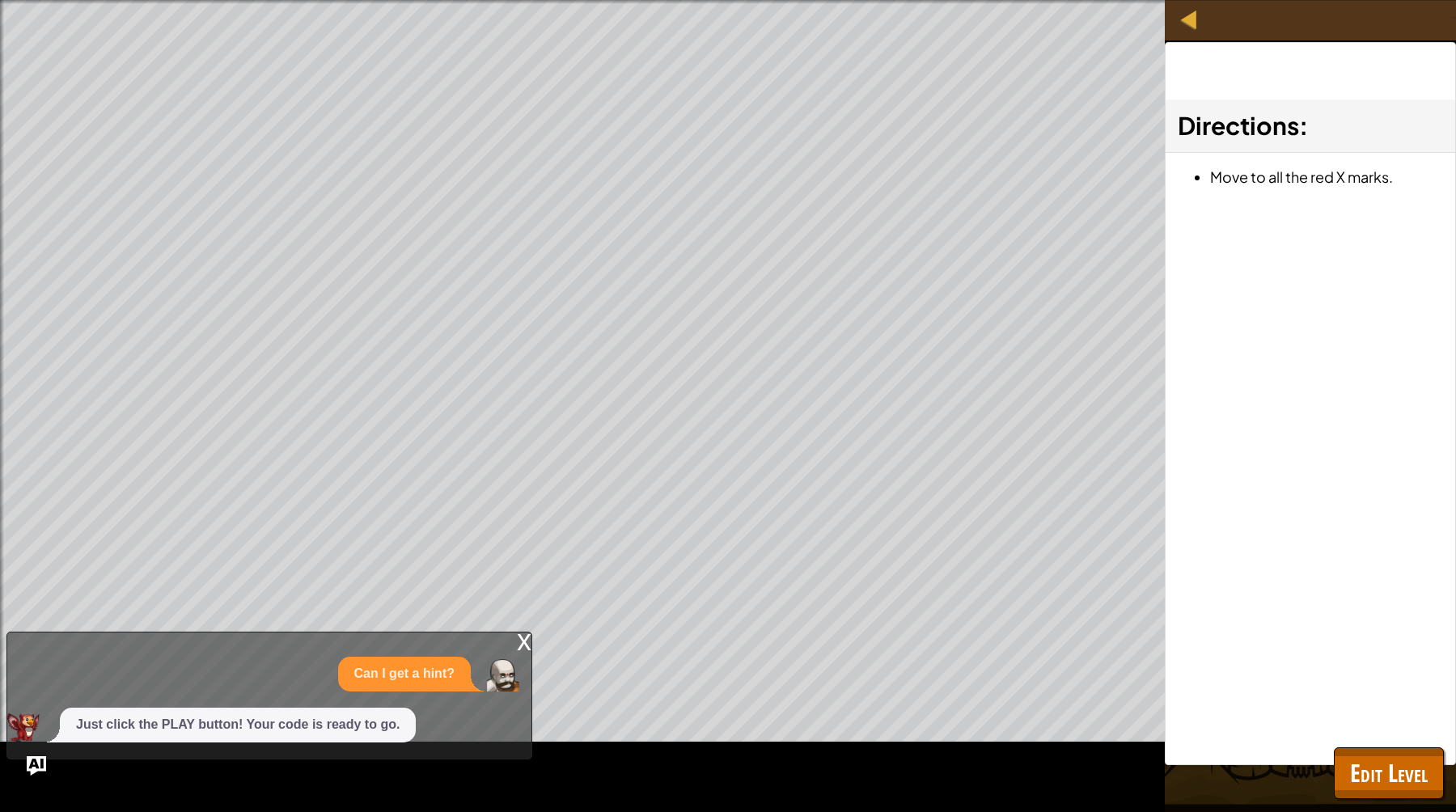
click at [1315, 145] on div "Directions :" at bounding box center [1310, 126] width 290 height 53
click at [1314, 172] on li "Move to all the red X marks." at bounding box center [1326, 176] width 233 height 23
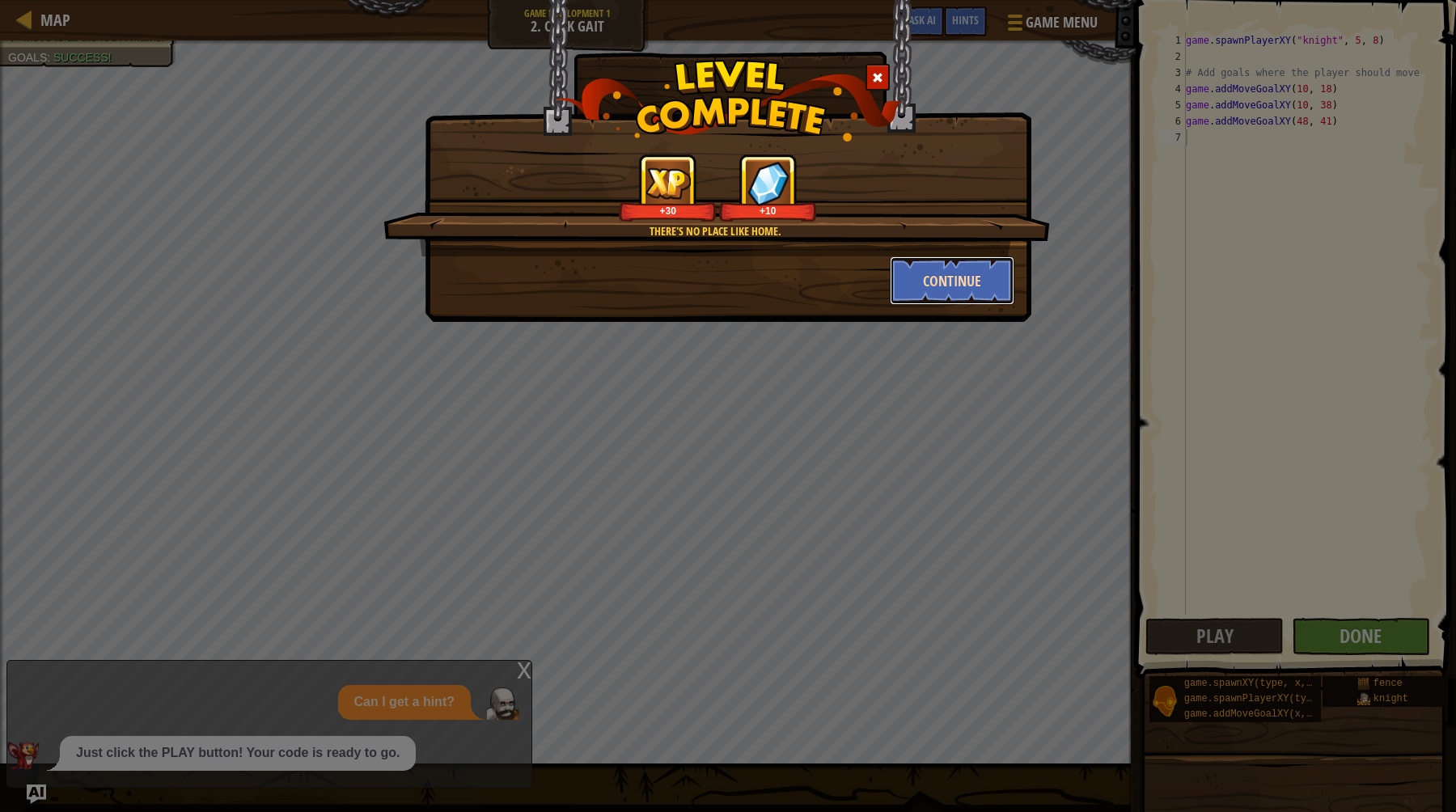
click at [975, 278] on button "Continue" at bounding box center [952, 280] width 125 height 48
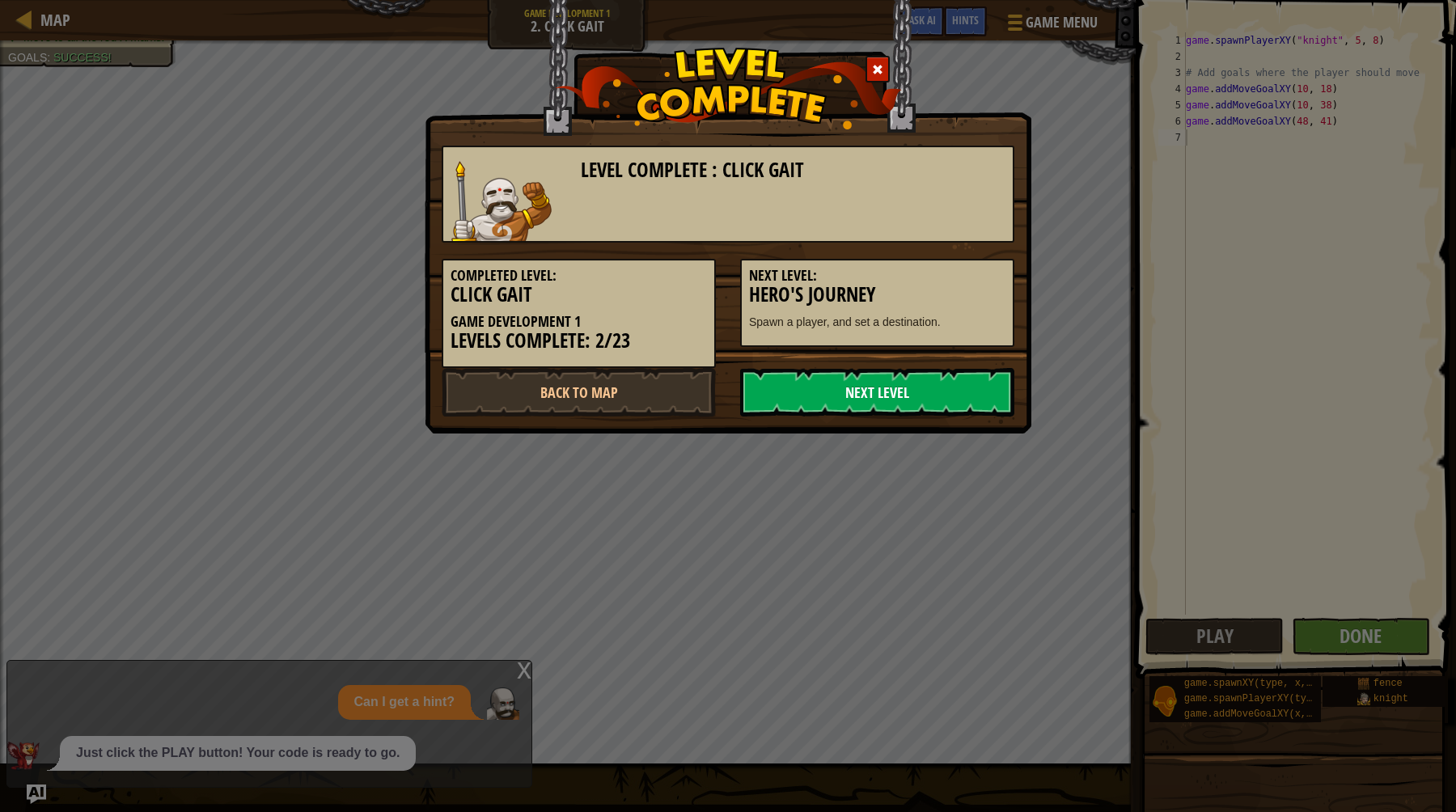
click at [908, 380] on link "Next Level" at bounding box center [877, 392] width 274 height 48
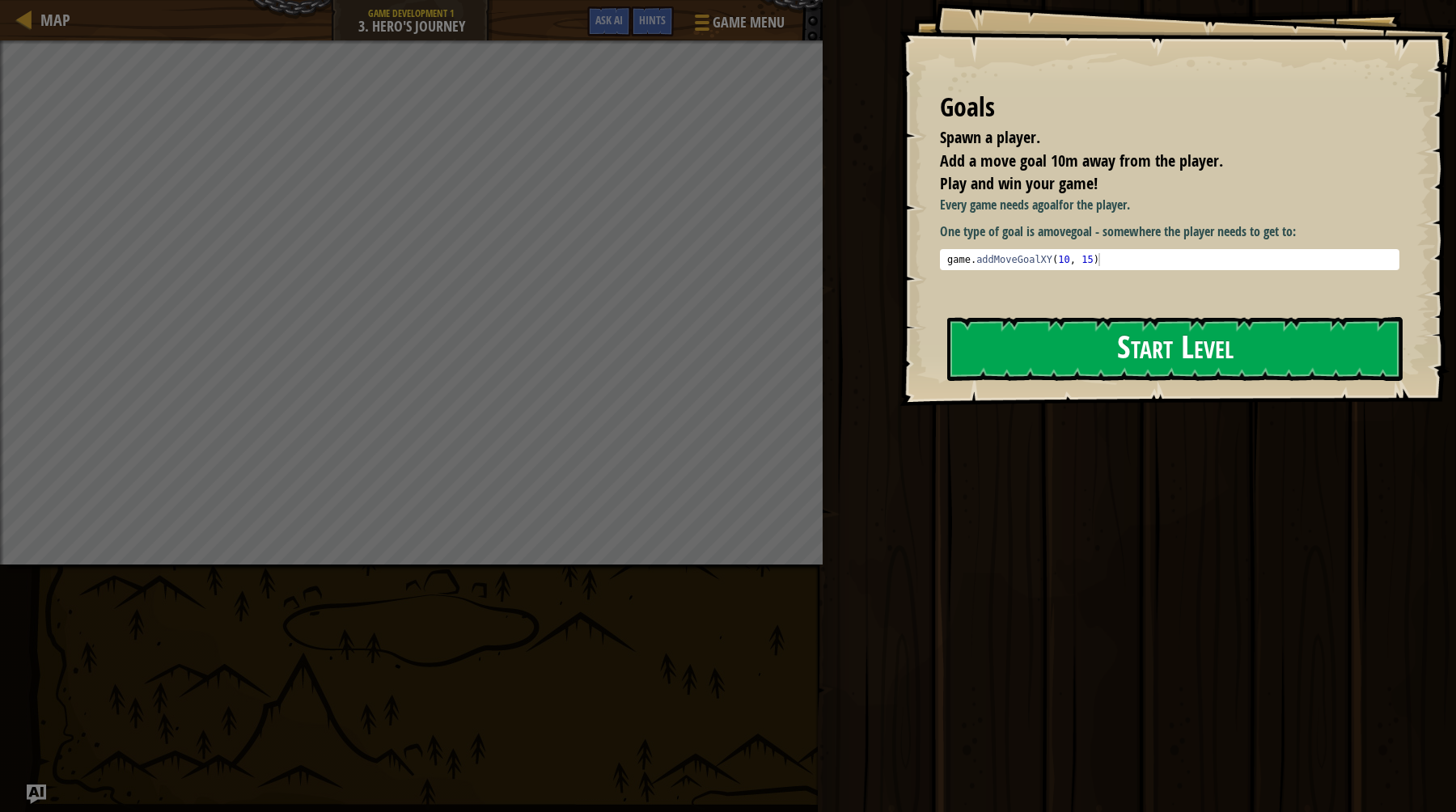
click at [1065, 372] on button "Start Level" at bounding box center [1175, 349] width 455 height 64
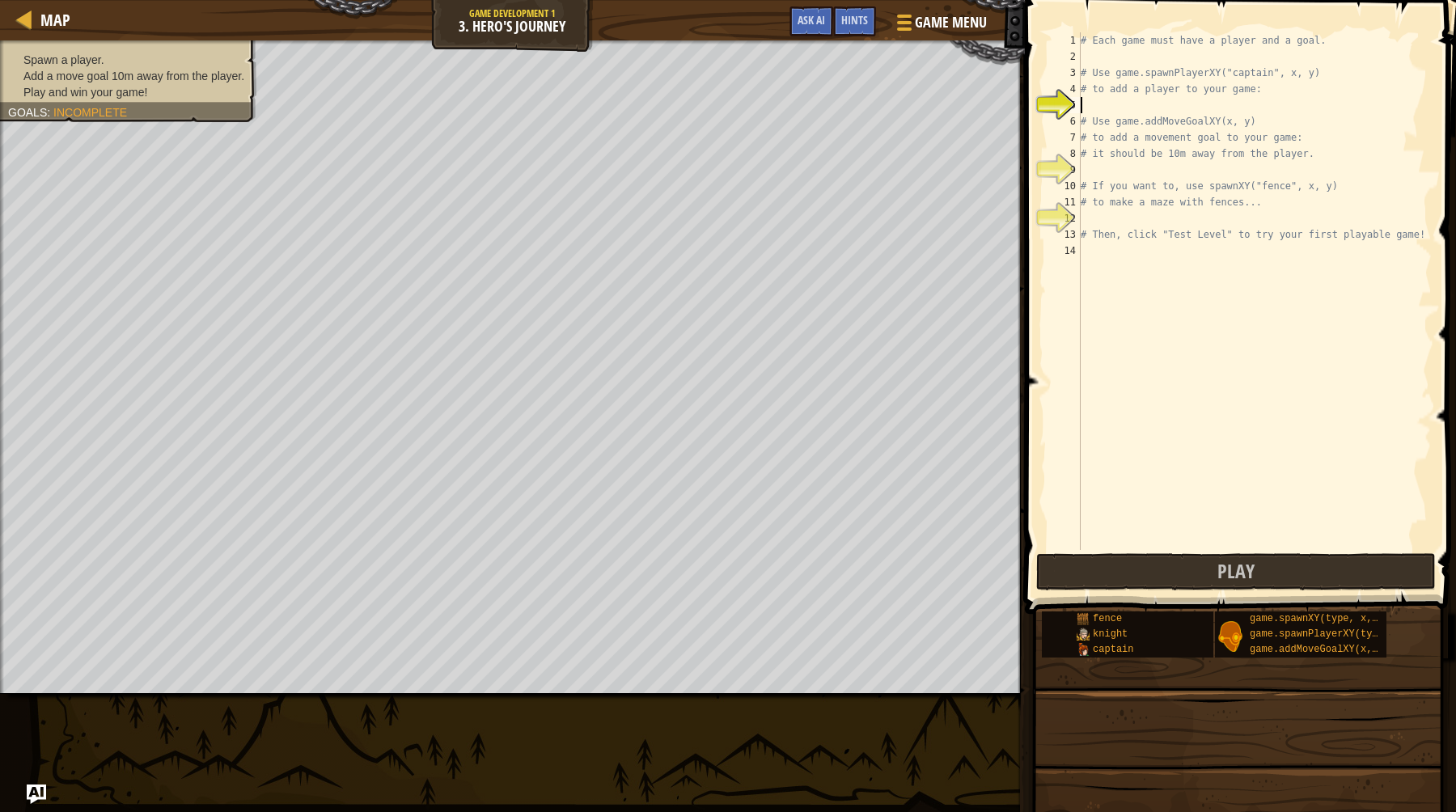
type textarea "# Then, click "Test Level" to try your first playable game!"
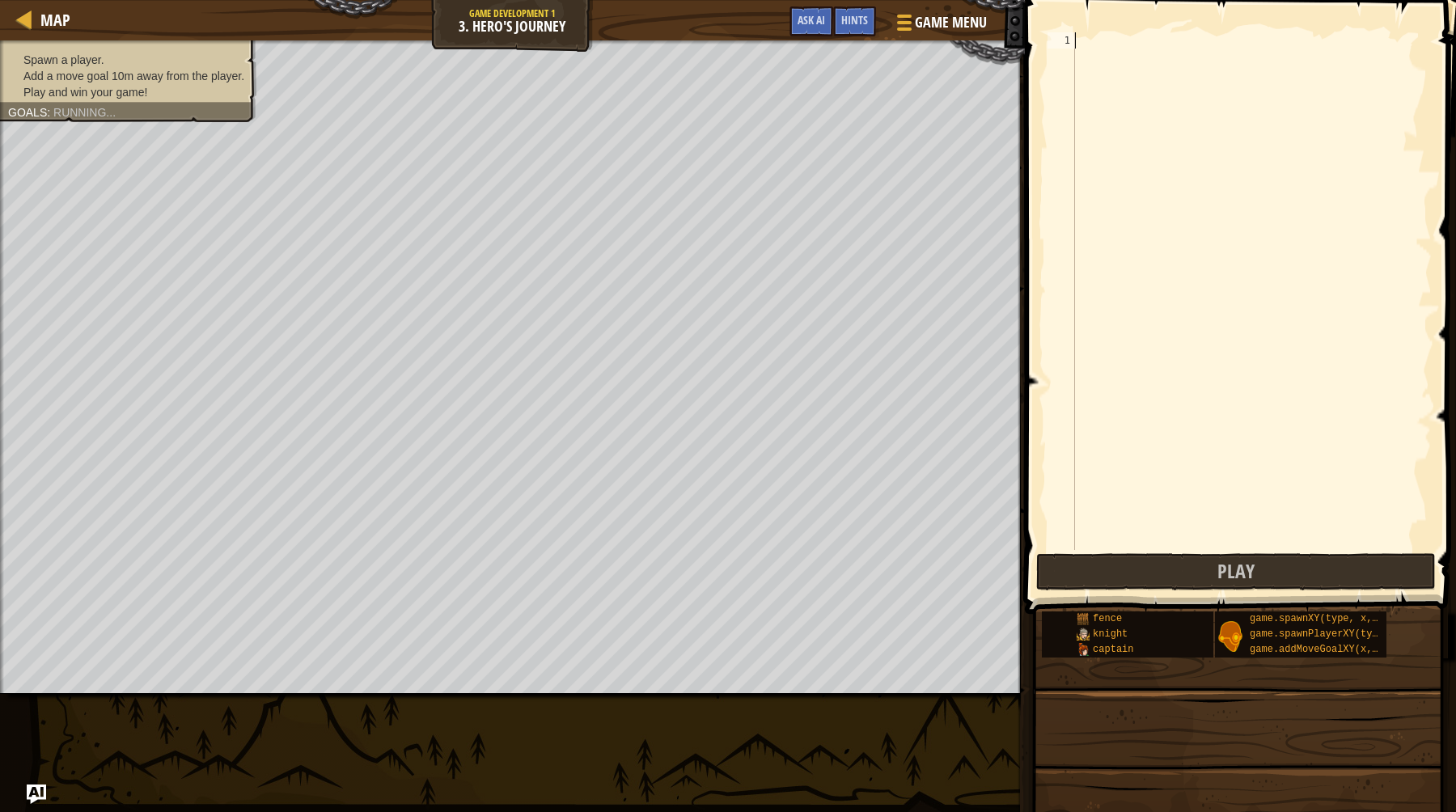
paste textarea "game.spawnXY("fence", 36, 30)"
type textarea "game.spawnXY("fence", 36, 30)"
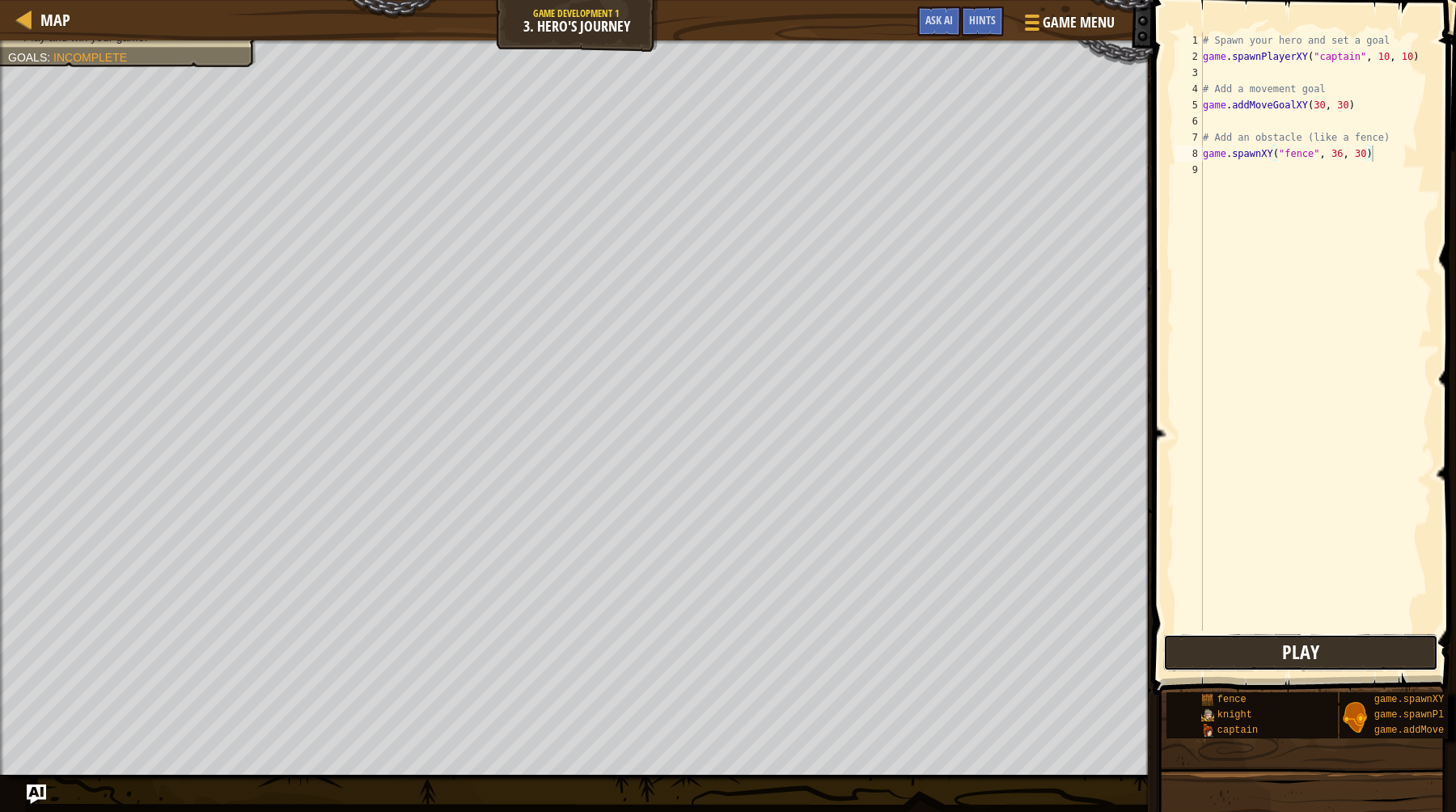
click at [1270, 646] on button "Play" at bounding box center [1300, 653] width 275 height 37
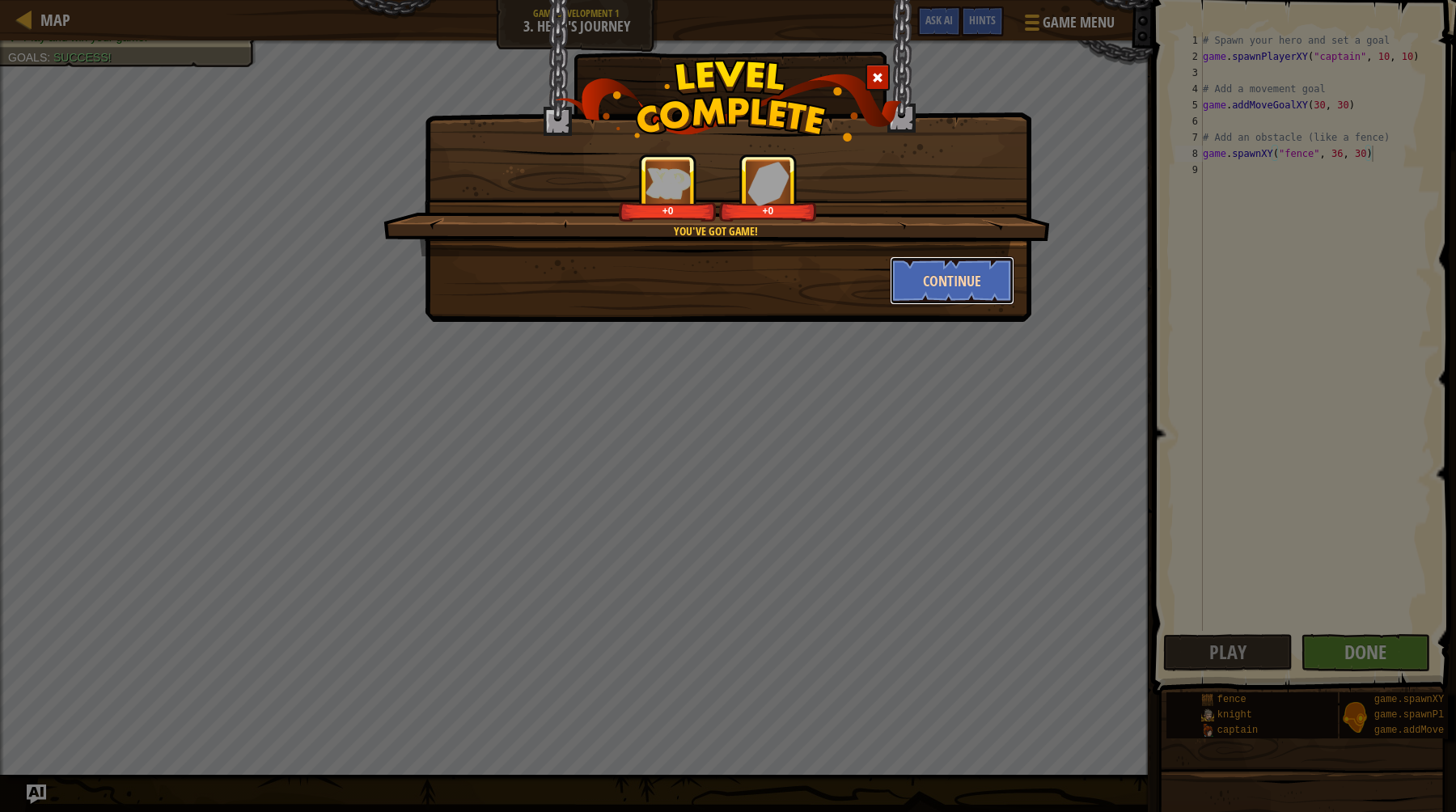
click at [928, 272] on button "Continue" at bounding box center [952, 280] width 125 height 48
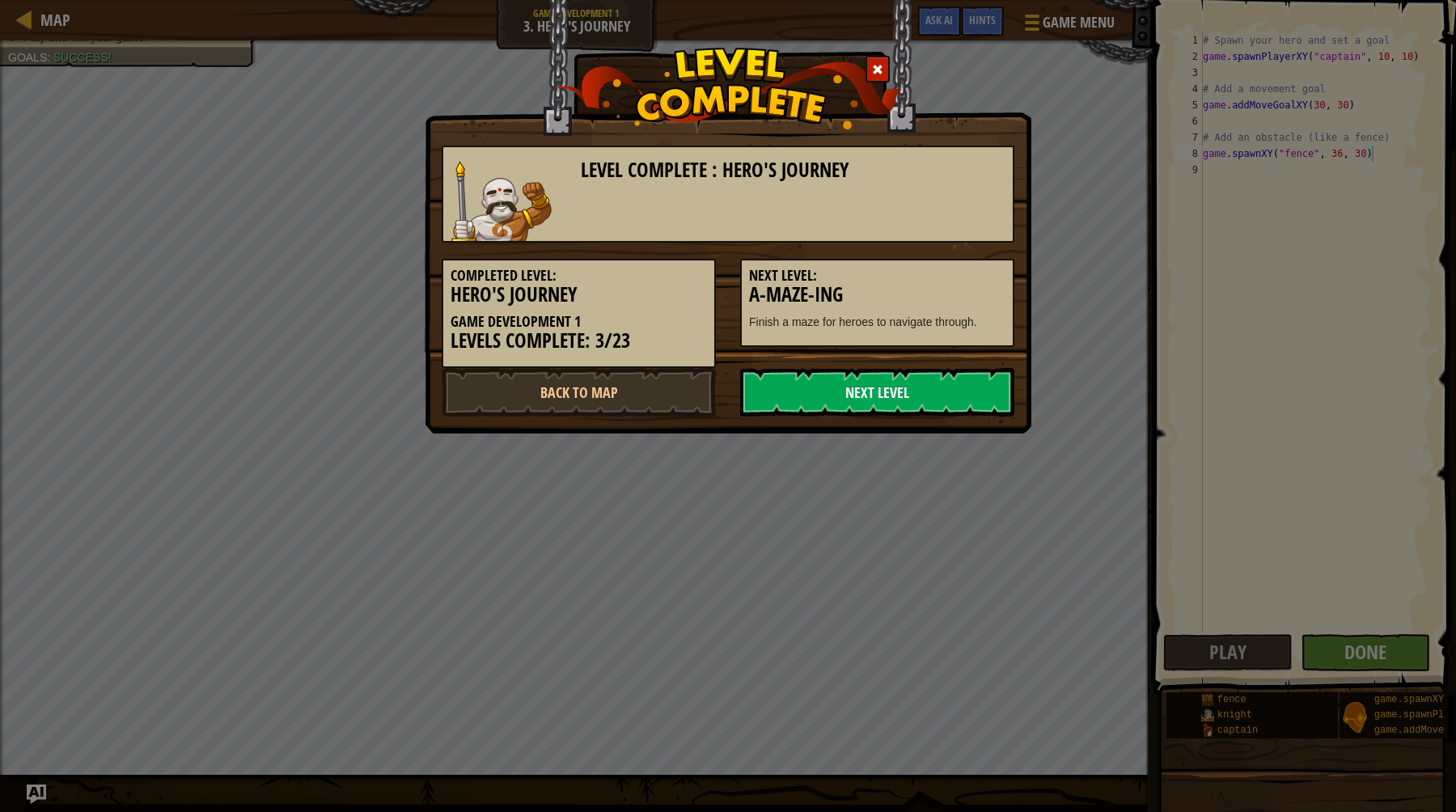
click at [931, 398] on link "Next Level" at bounding box center [877, 392] width 274 height 48
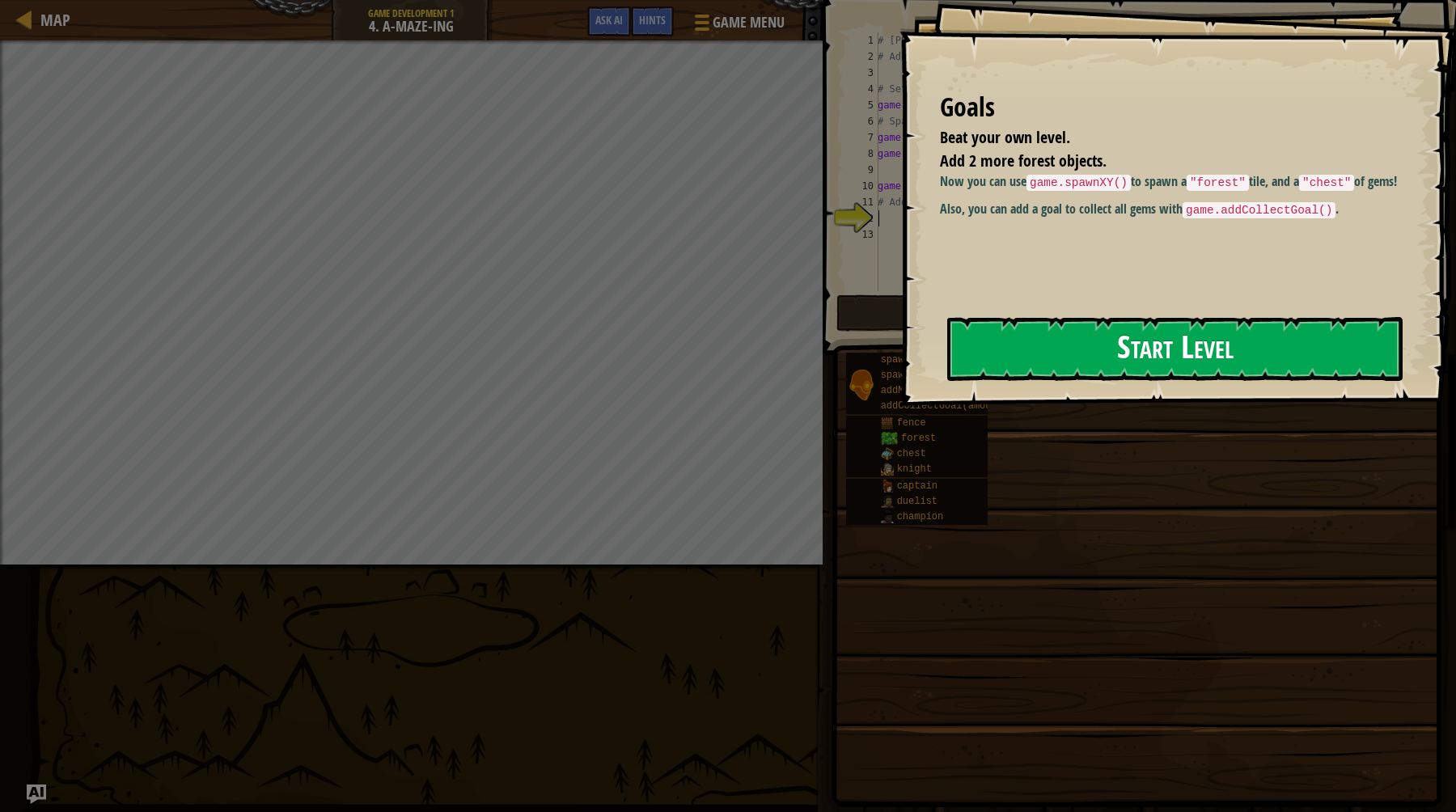
click at [1187, 354] on button "Start Level" at bounding box center [1175, 349] width 455 height 64
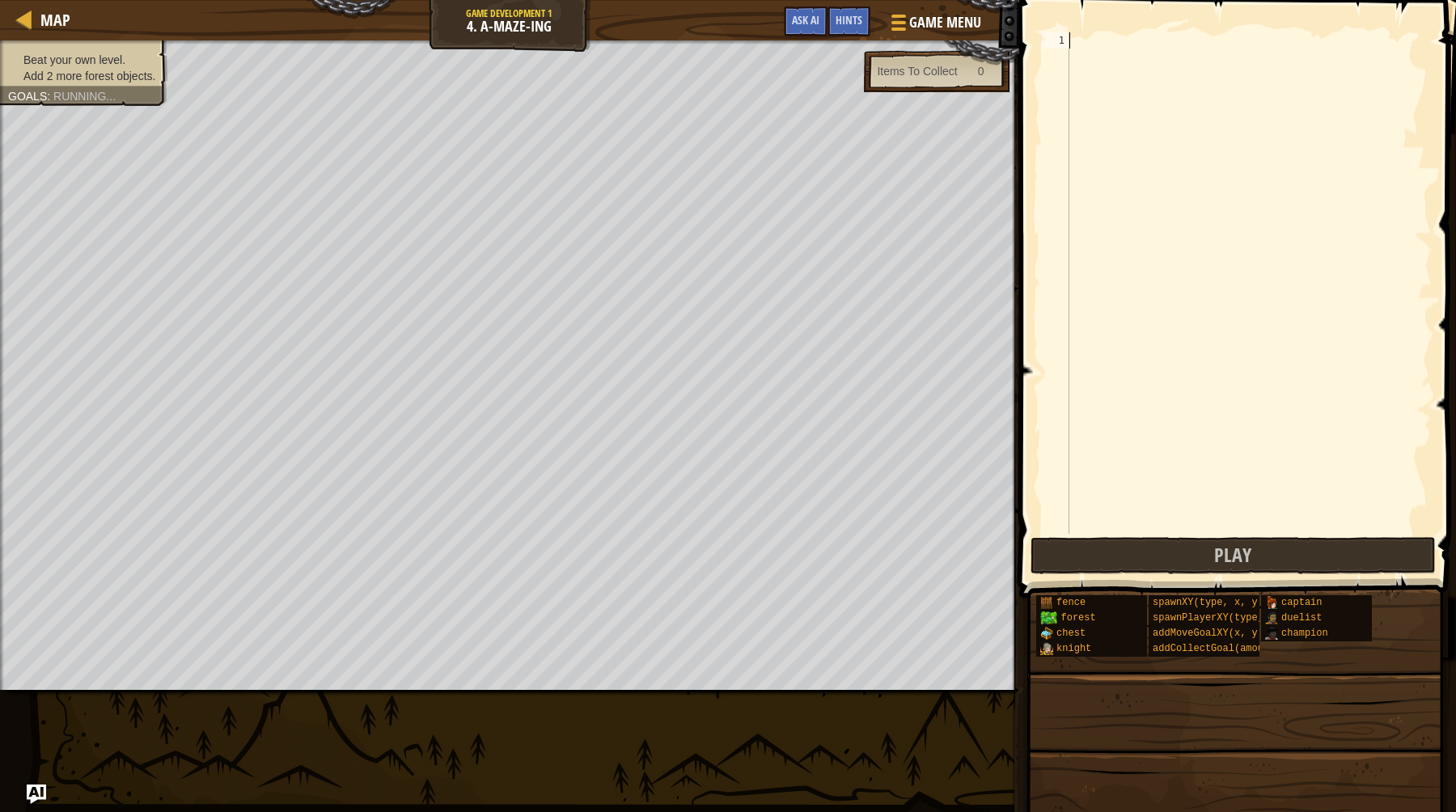
paste textarea "game.spawnXY("fence", 30, 10)"
type textarea "game.spawnXY("fence", 30, 10)"
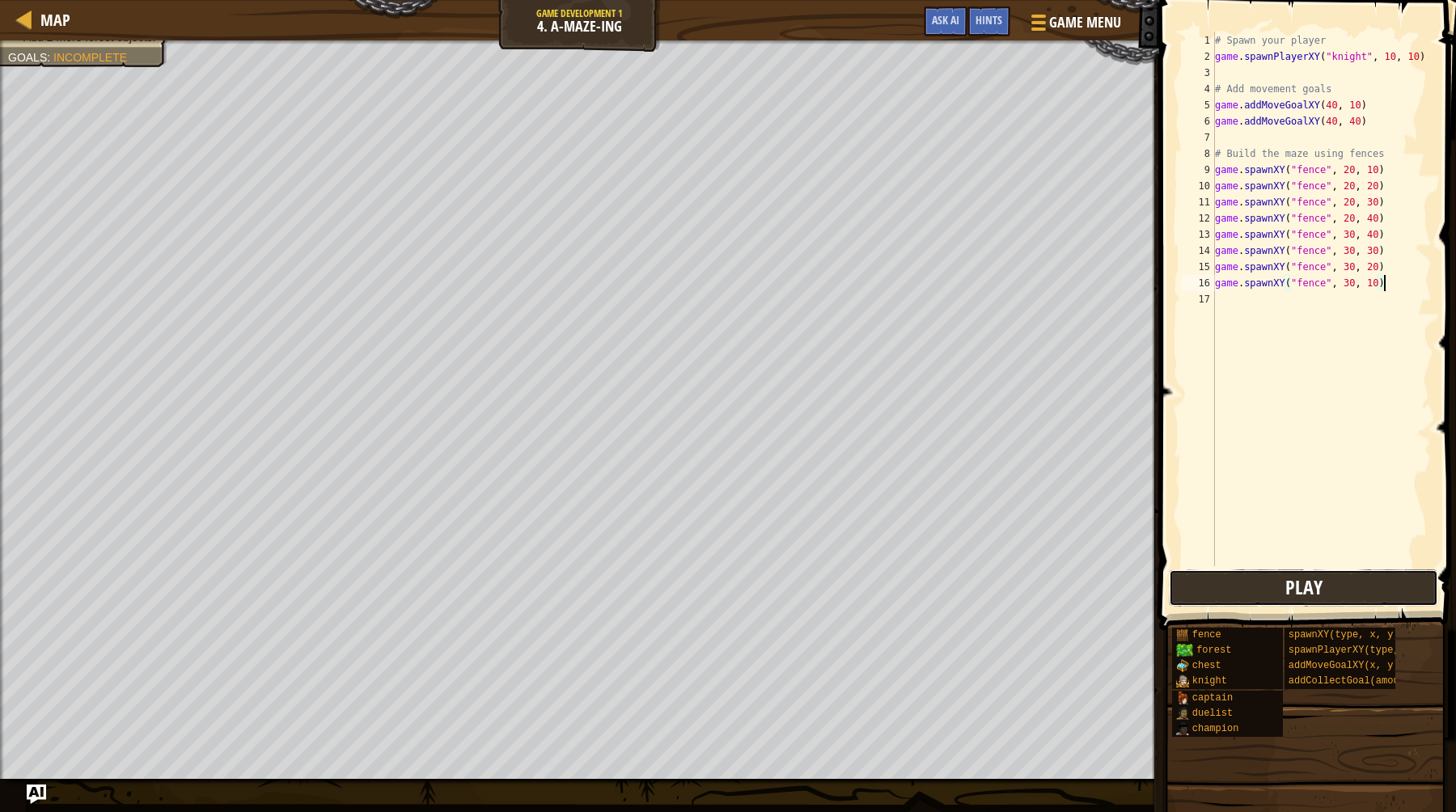
click at [1328, 586] on button "Play" at bounding box center [1303, 587] width 269 height 37
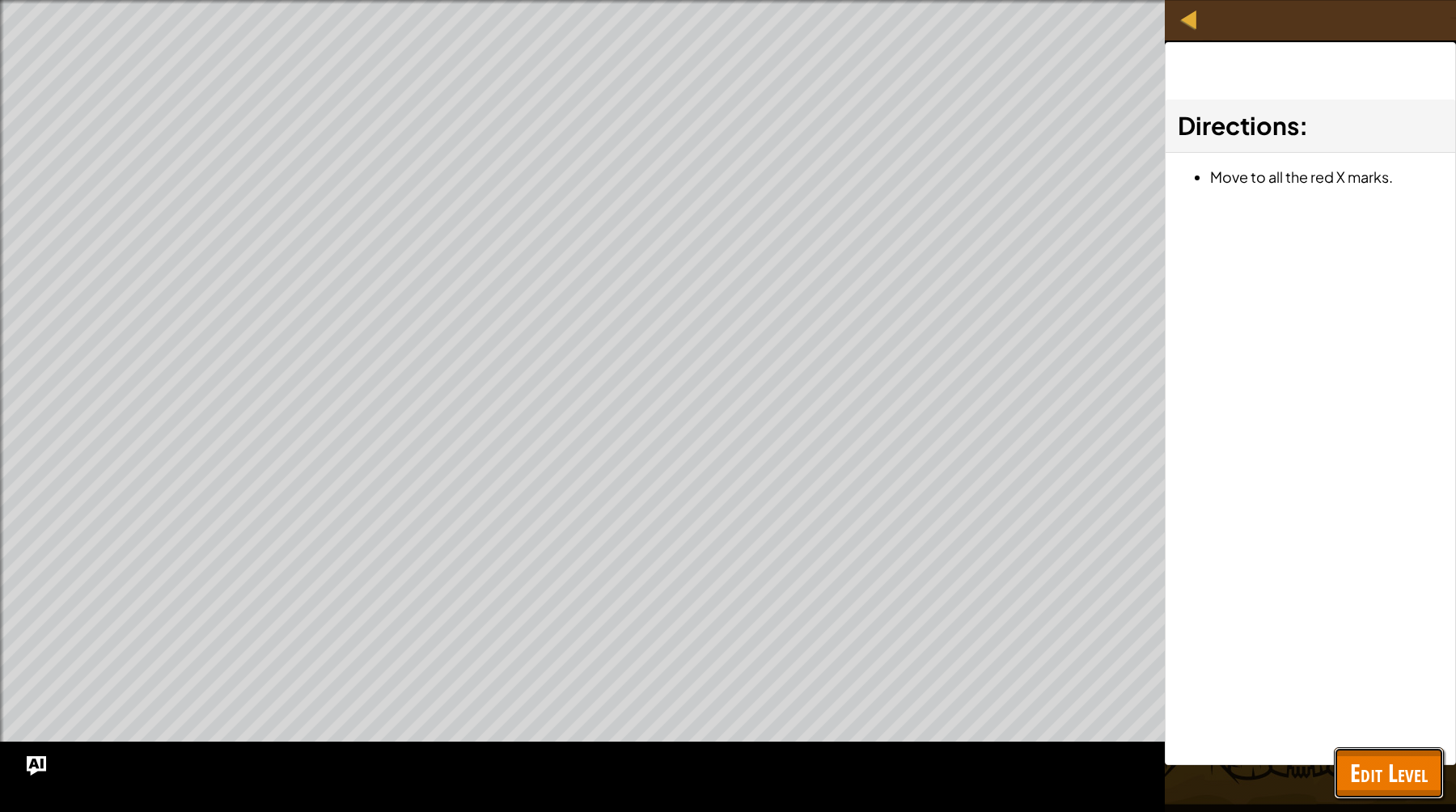
click at [1379, 778] on span "Edit Level" at bounding box center [1389, 772] width 78 height 33
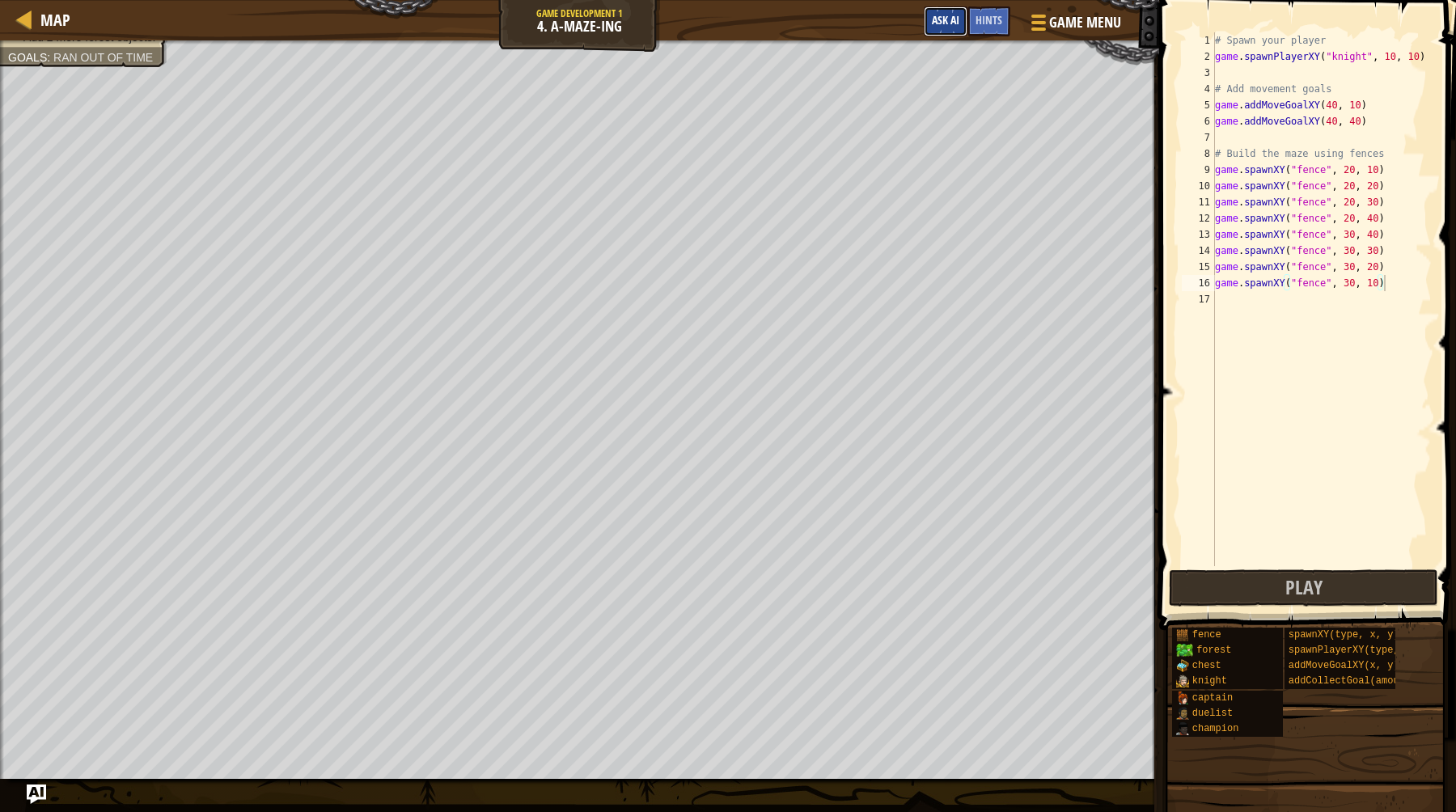
click at [953, 16] on span "Ask AI" at bounding box center [946, 20] width 28 height 16
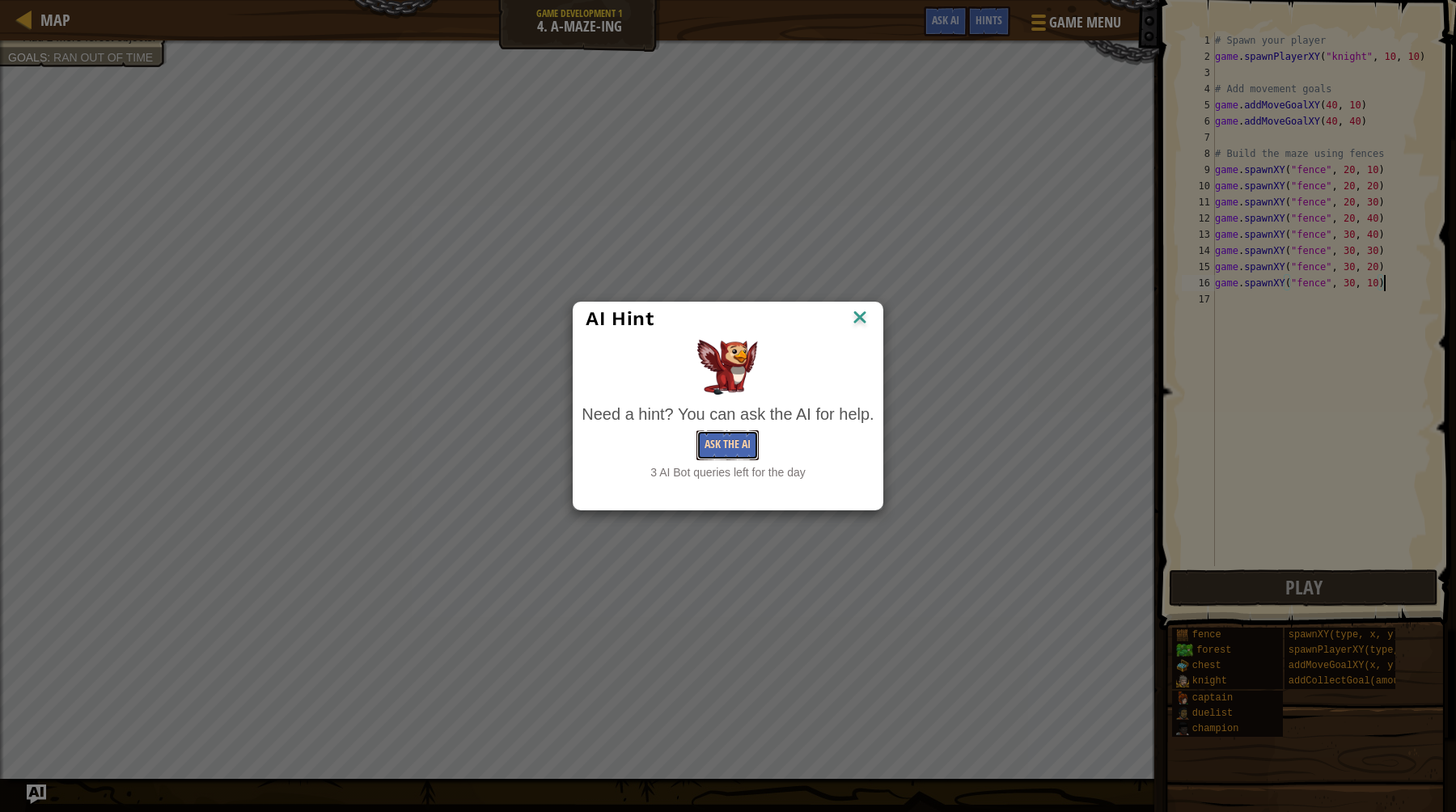
click at [737, 453] on button "Ask the AI" at bounding box center [728, 445] width 62 height 30
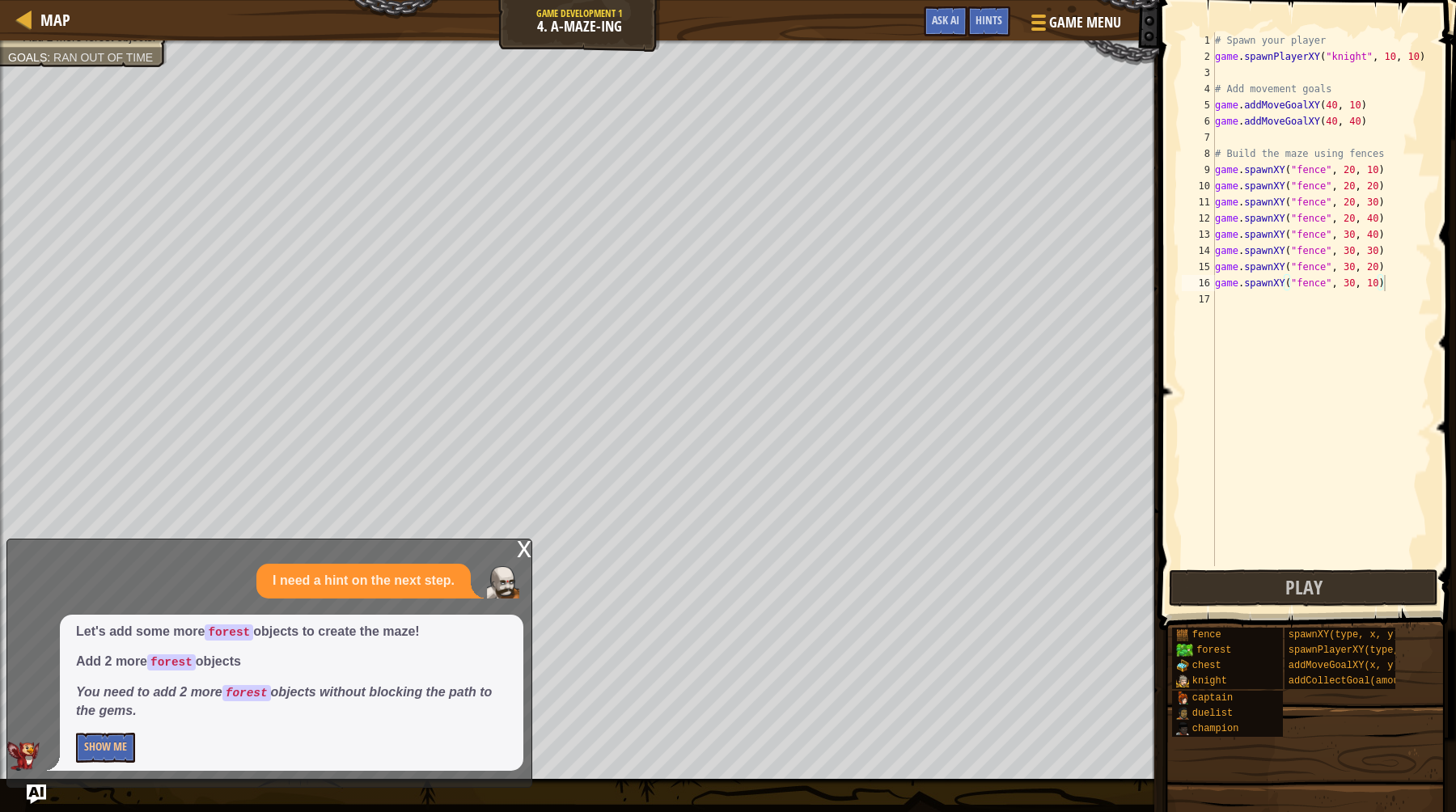
click at [75, 746] on div "Let's add some more forest objects to create the maze! Add 2 more forest object…" at bounding box center [291, 692] width 464 height 156
click at [103, 746] on button "Show Me" at bounding box center [105, 747] width 59 height 30
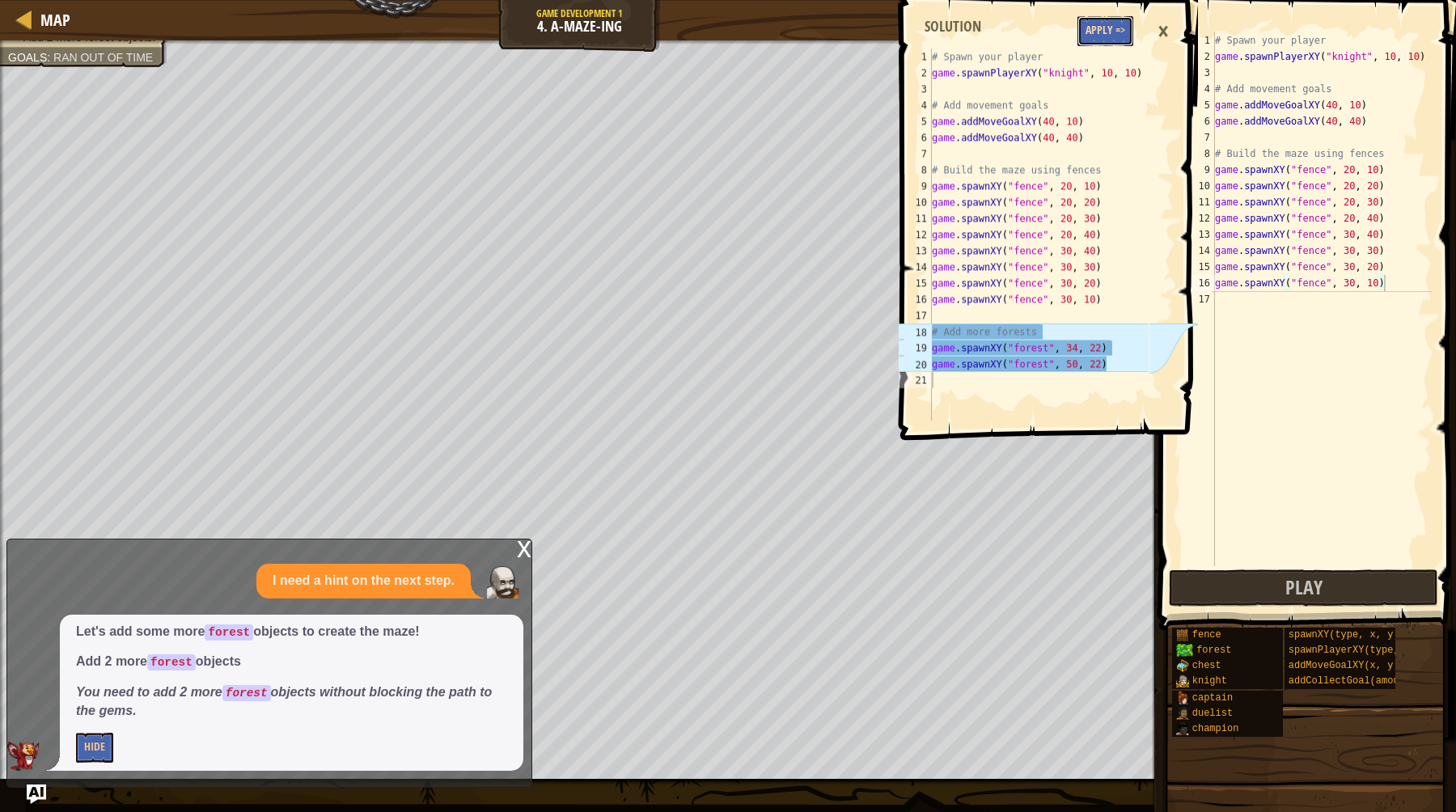
click at [1112, 35] on button "Apply =>" at bounding box center [1105, 31] width 56 height 30
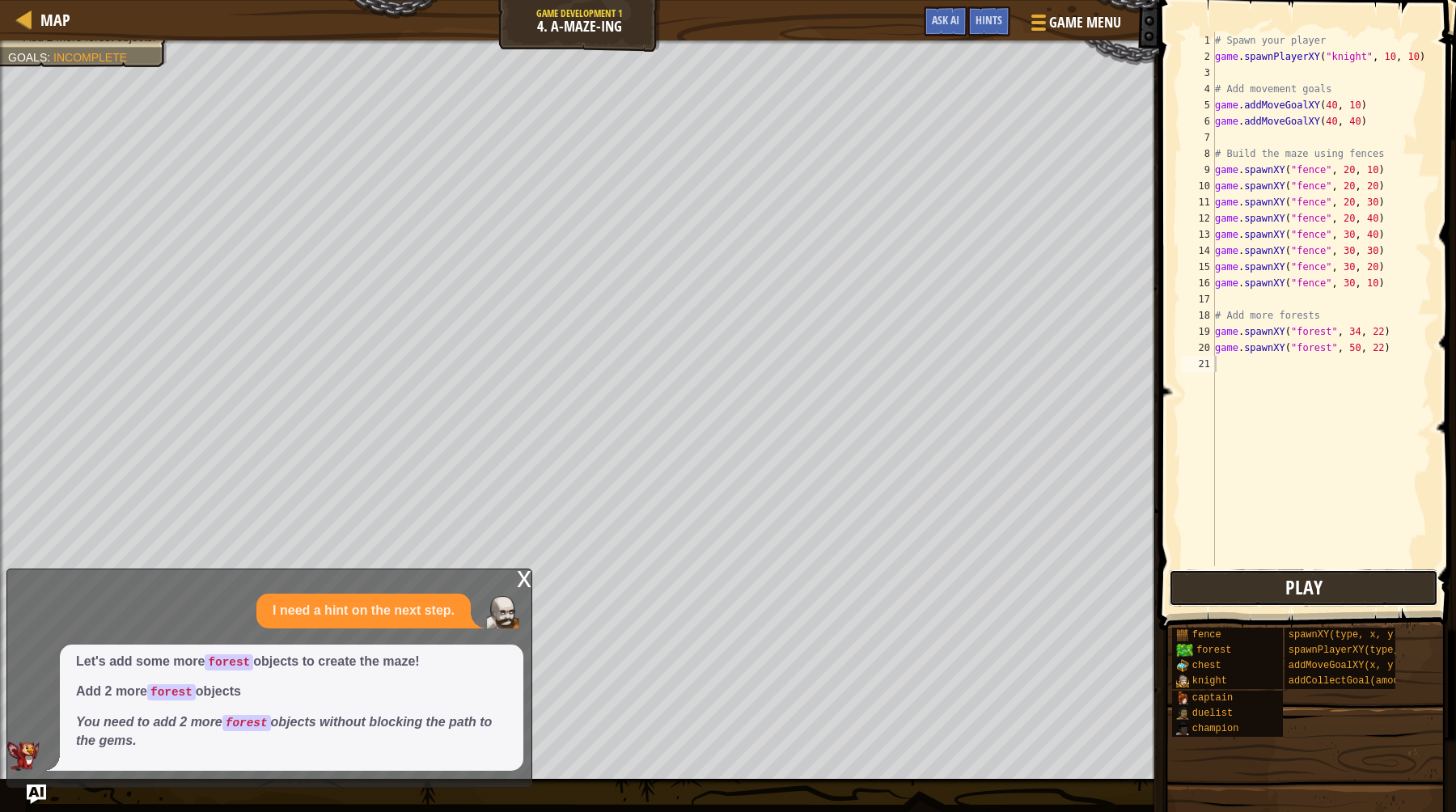
click at [1309, 579] on span "Play" at bounding box center [1303, 587] width 37 height 26
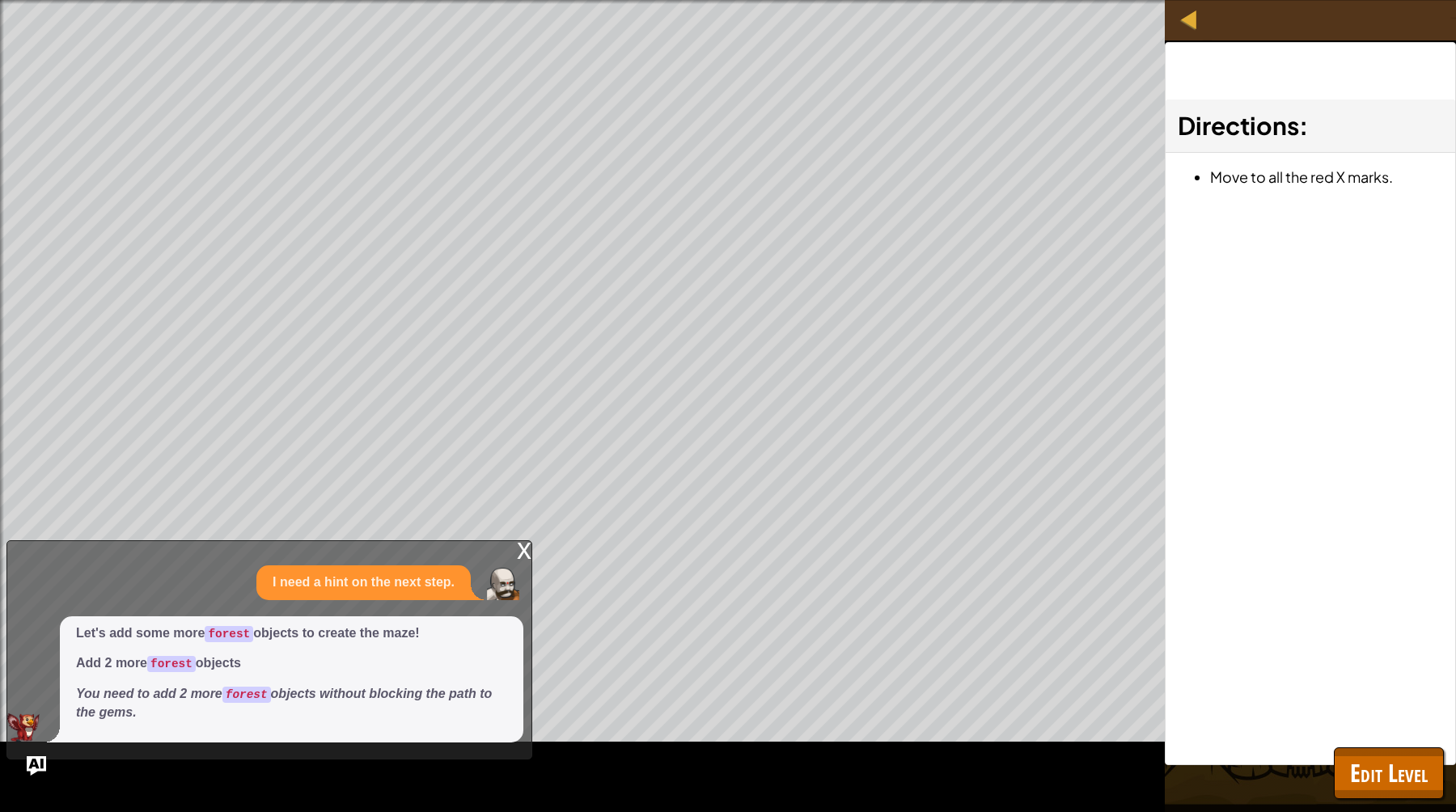
click at [523, 541] on div "x" at bounding box center [523, 549] width 15 height 16
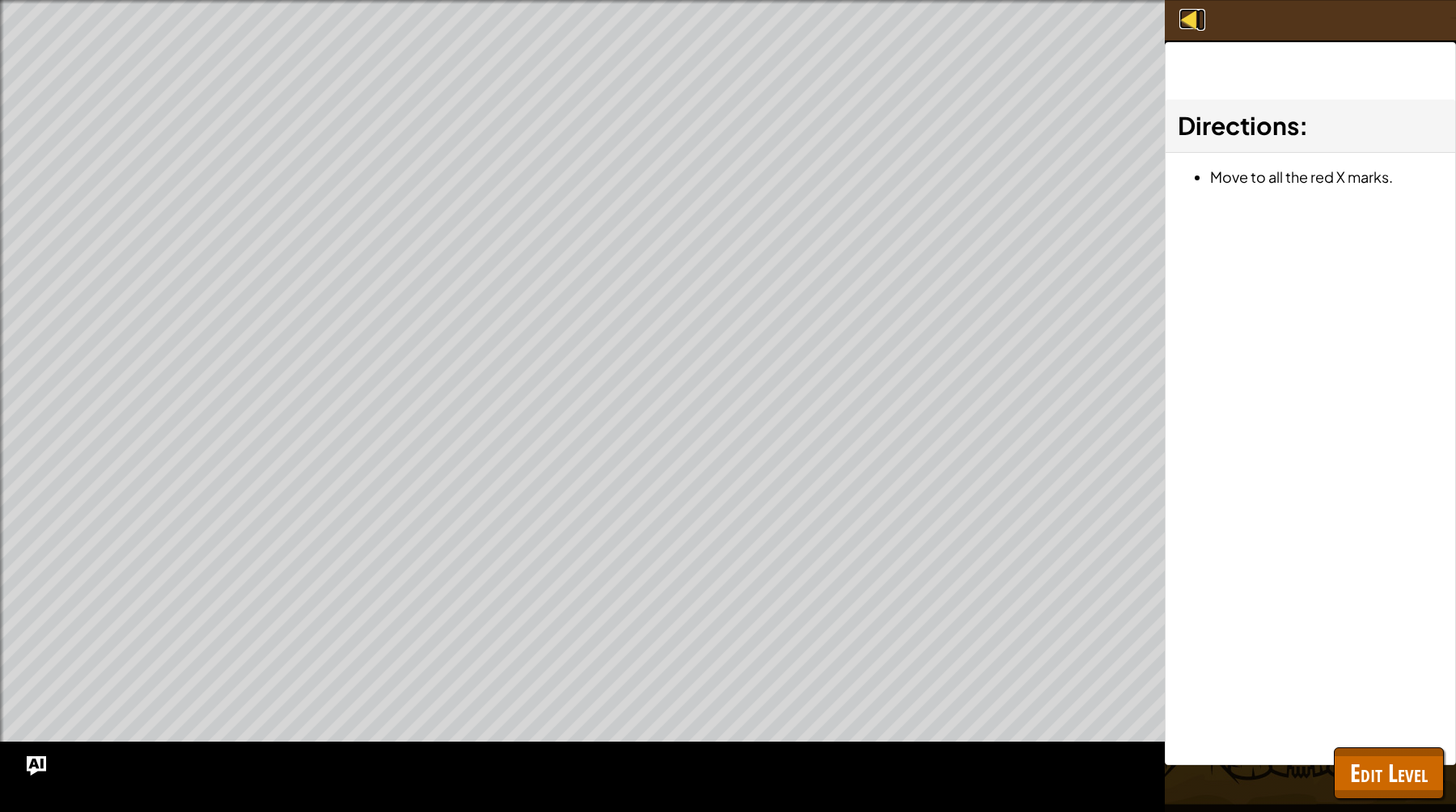
click at [1190, 22] on div at bounding box center [1189, 18] width 20 height 20
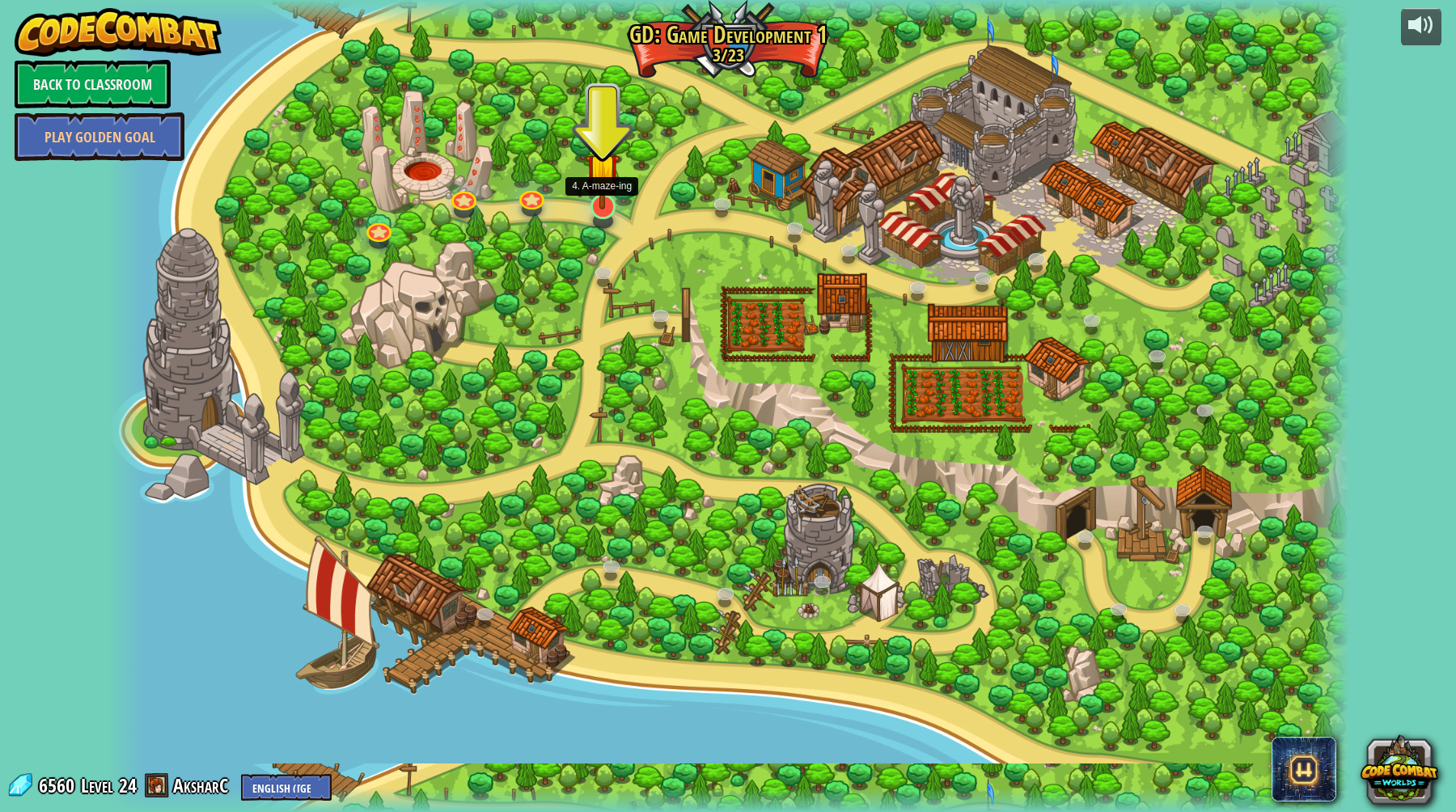
click at [602, 203] on img at bounding box center [602, 170] width 34 height 78
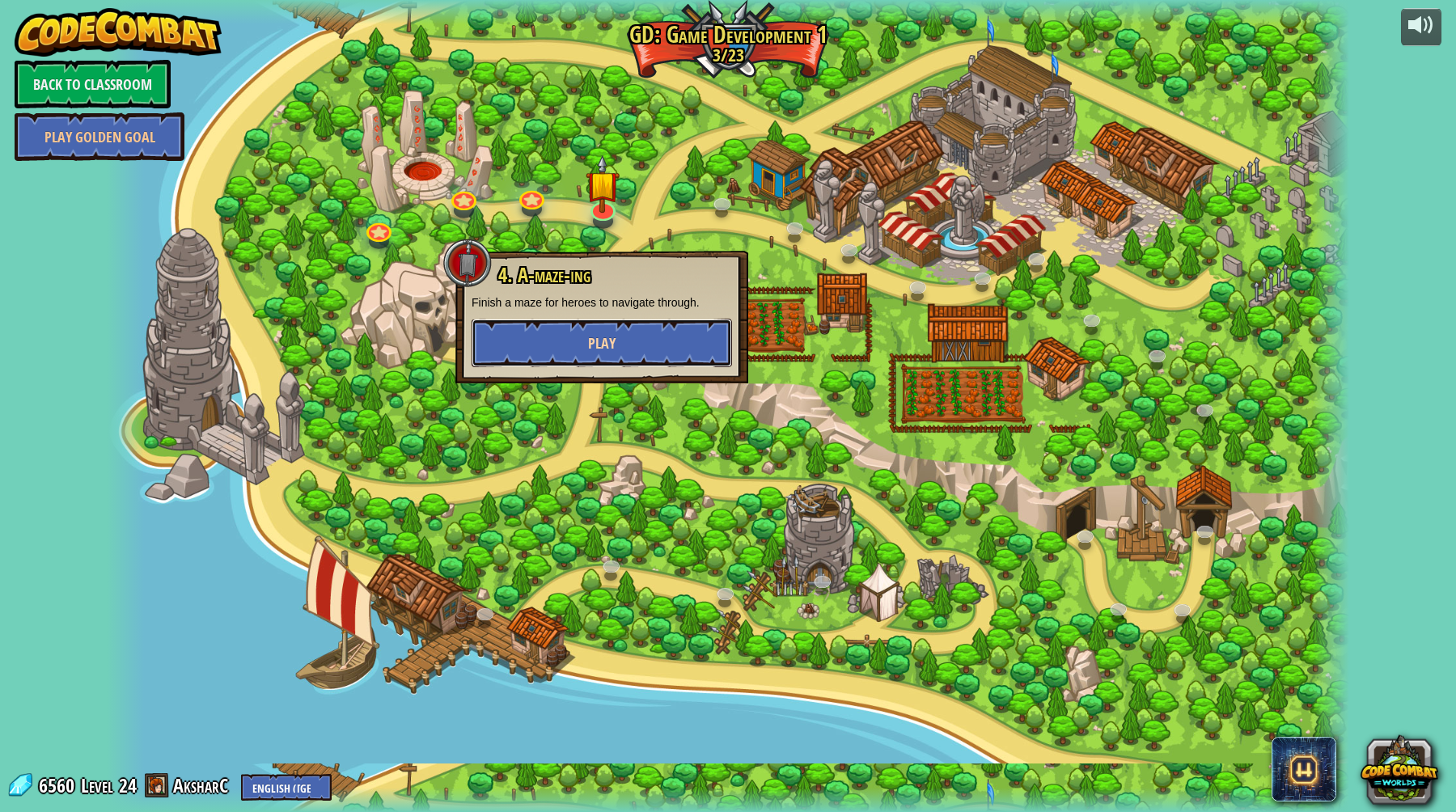
click at [630, 334] on button "Play" at bounding box center [602, 343] width 260 height 48
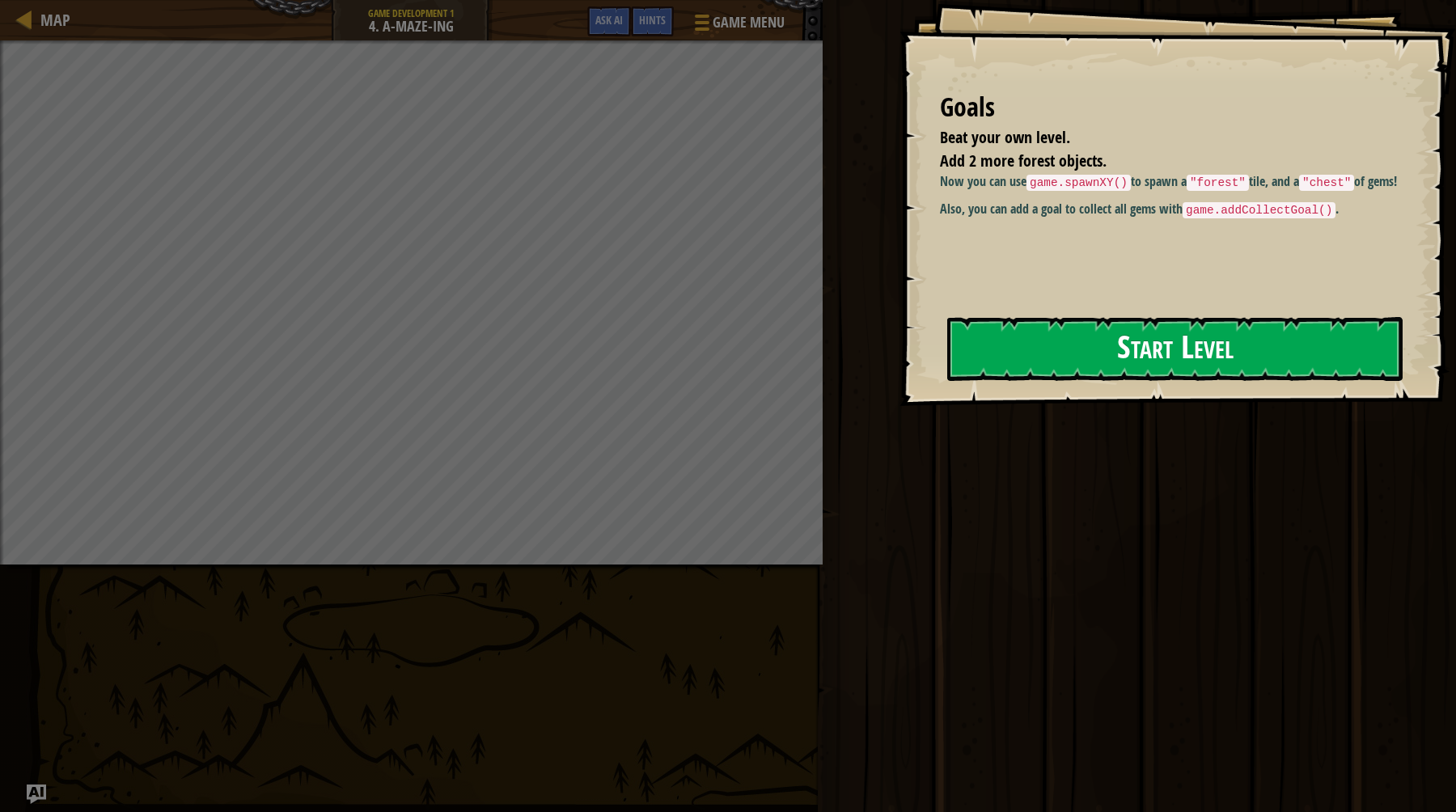
click at [1090, 365] on button "Start Level" at bounding box center [1175, 349] width 455 height 64
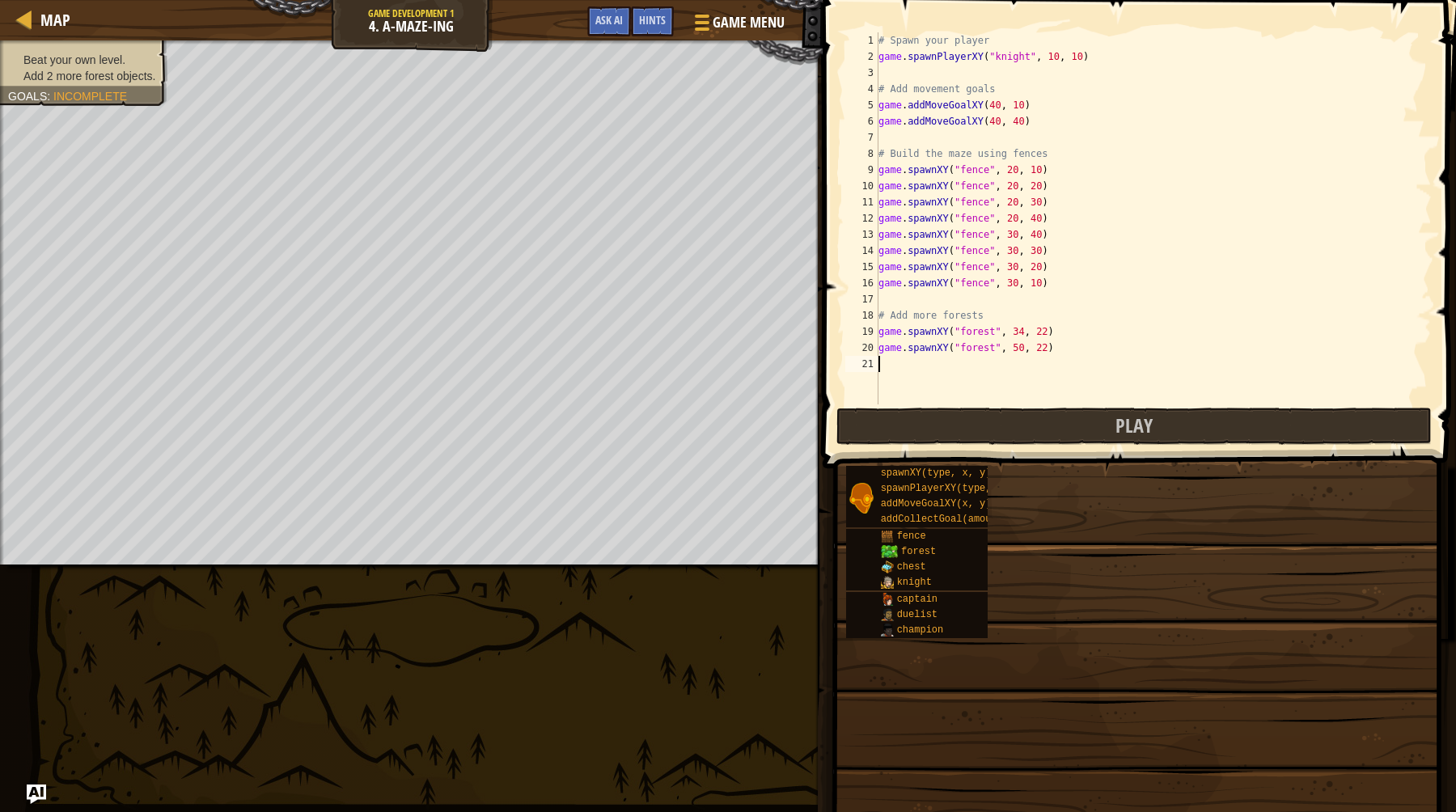
type textarea "game.spawnXY("forest", 50, 22)"
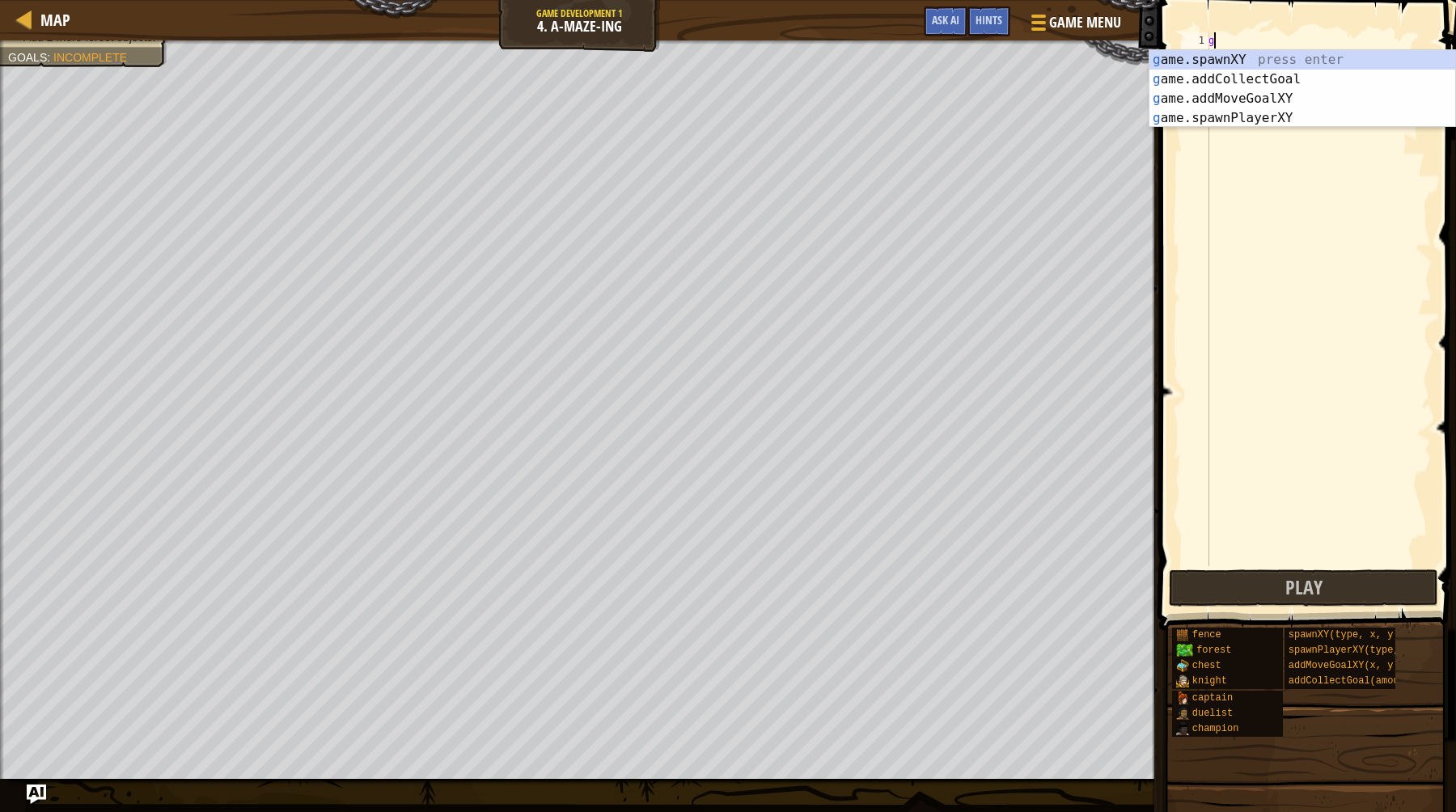
scroll to position [7, 0]
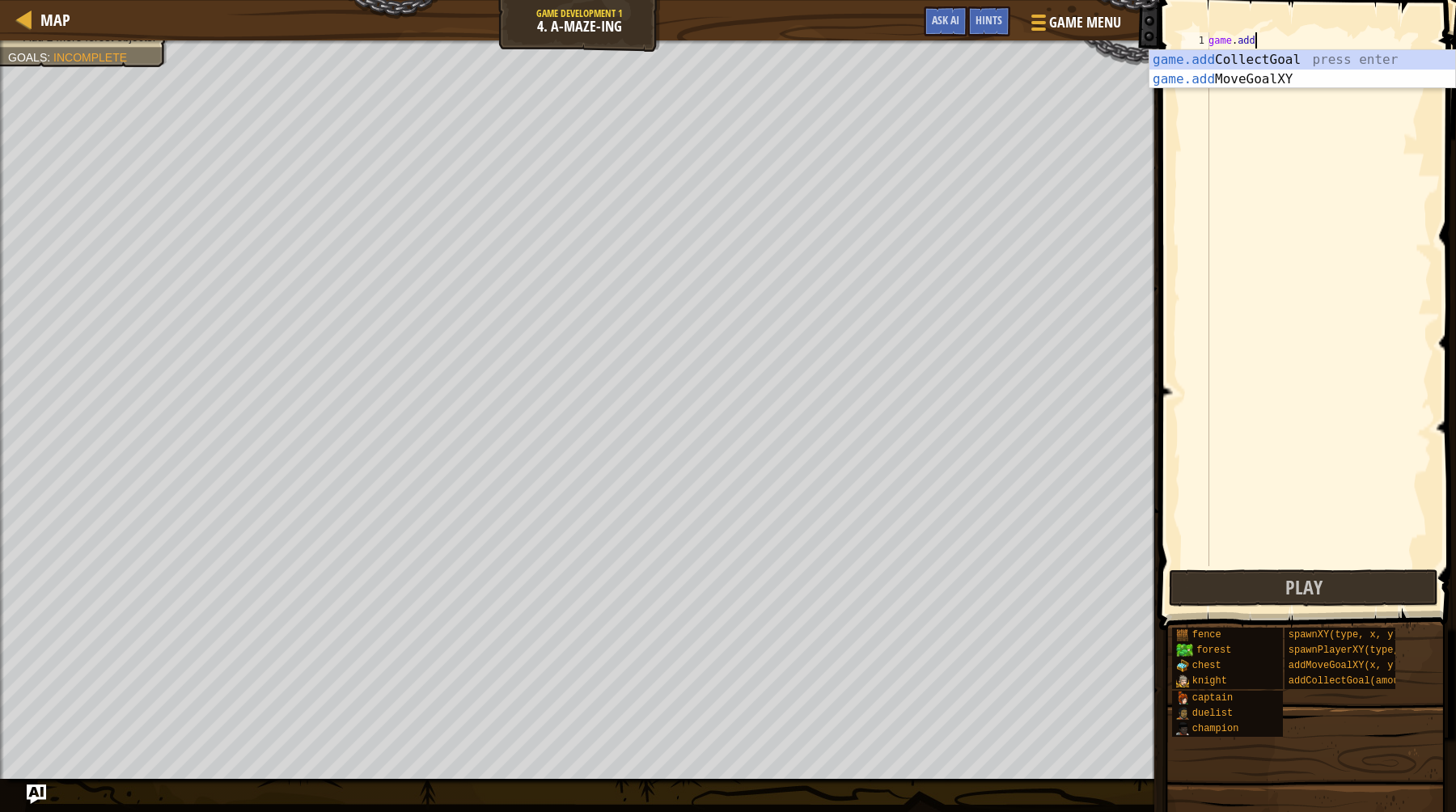
type textarea "game.addco"
click at [1274, 62] on div "game.addCo llectGoal press enter" at bounding box center [1302, 79] width 306 height 59
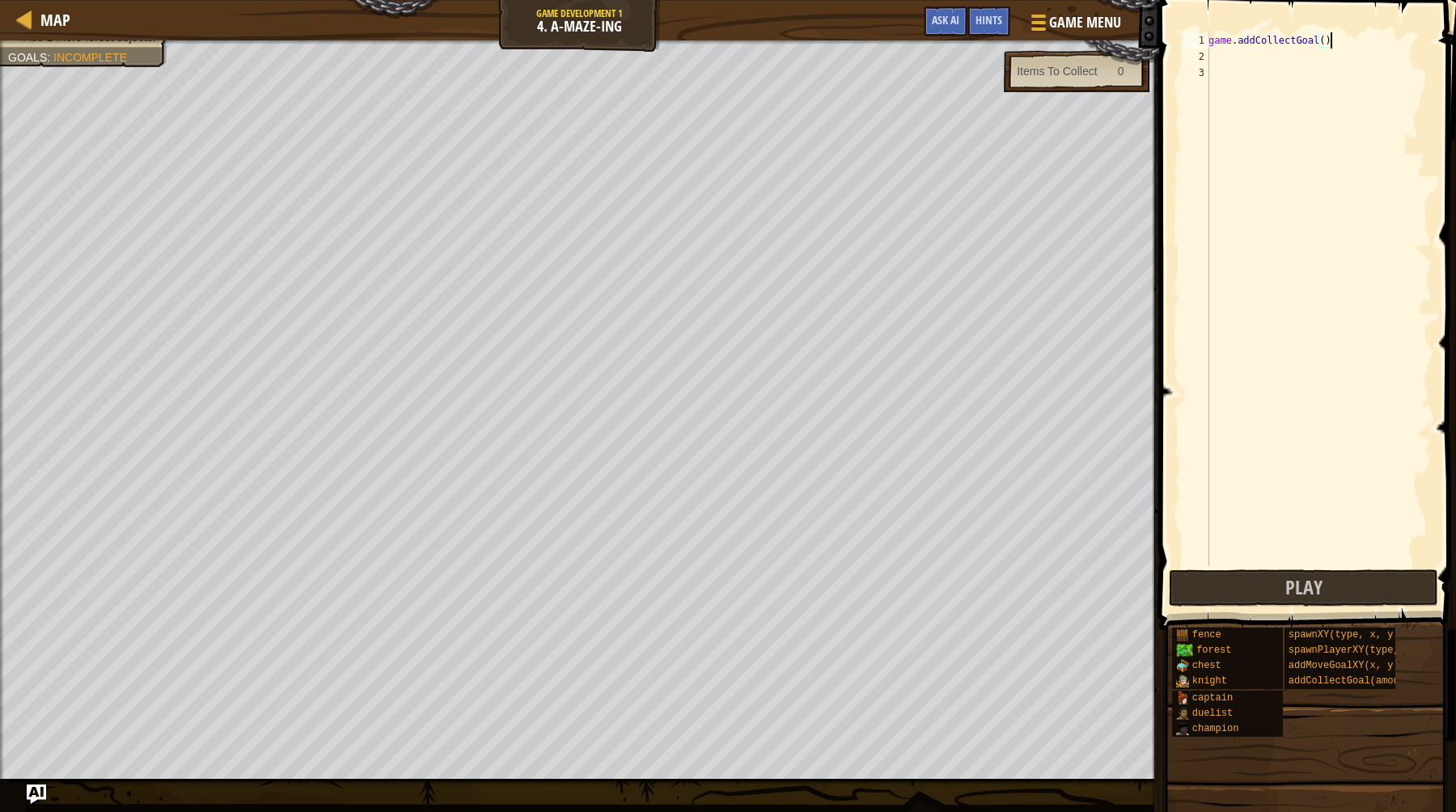
click at [1339, 45] on div "game . addCollectGoal ( )" at bounding box center [1318, 315] width 227 height 566
type textarea "game.addCollectGoal()"
click at [1387, 72] on div "game.spawnPlayer XY press enter" at bounding box center [1302, 96] width 306 height 59
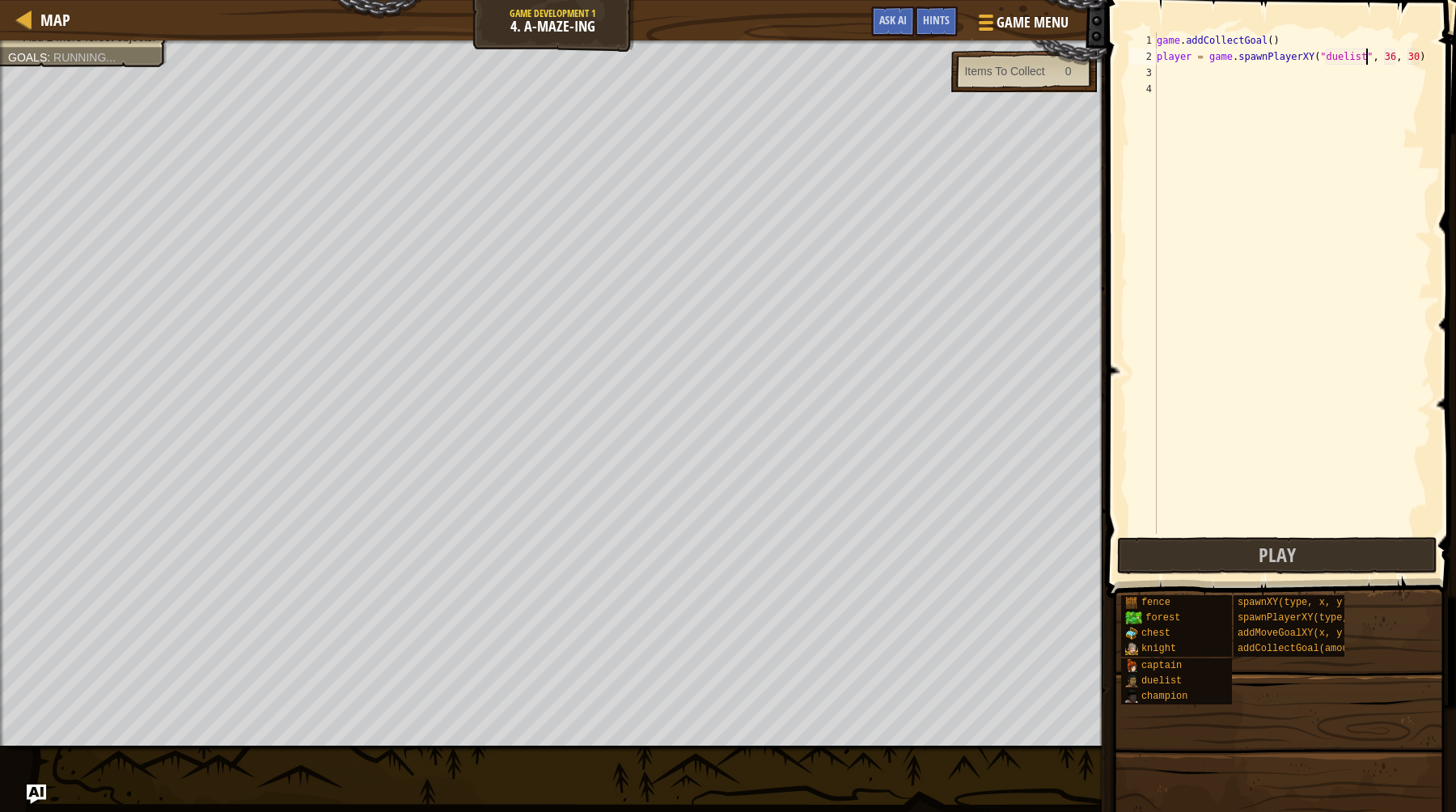
scroll to position [7, 17]
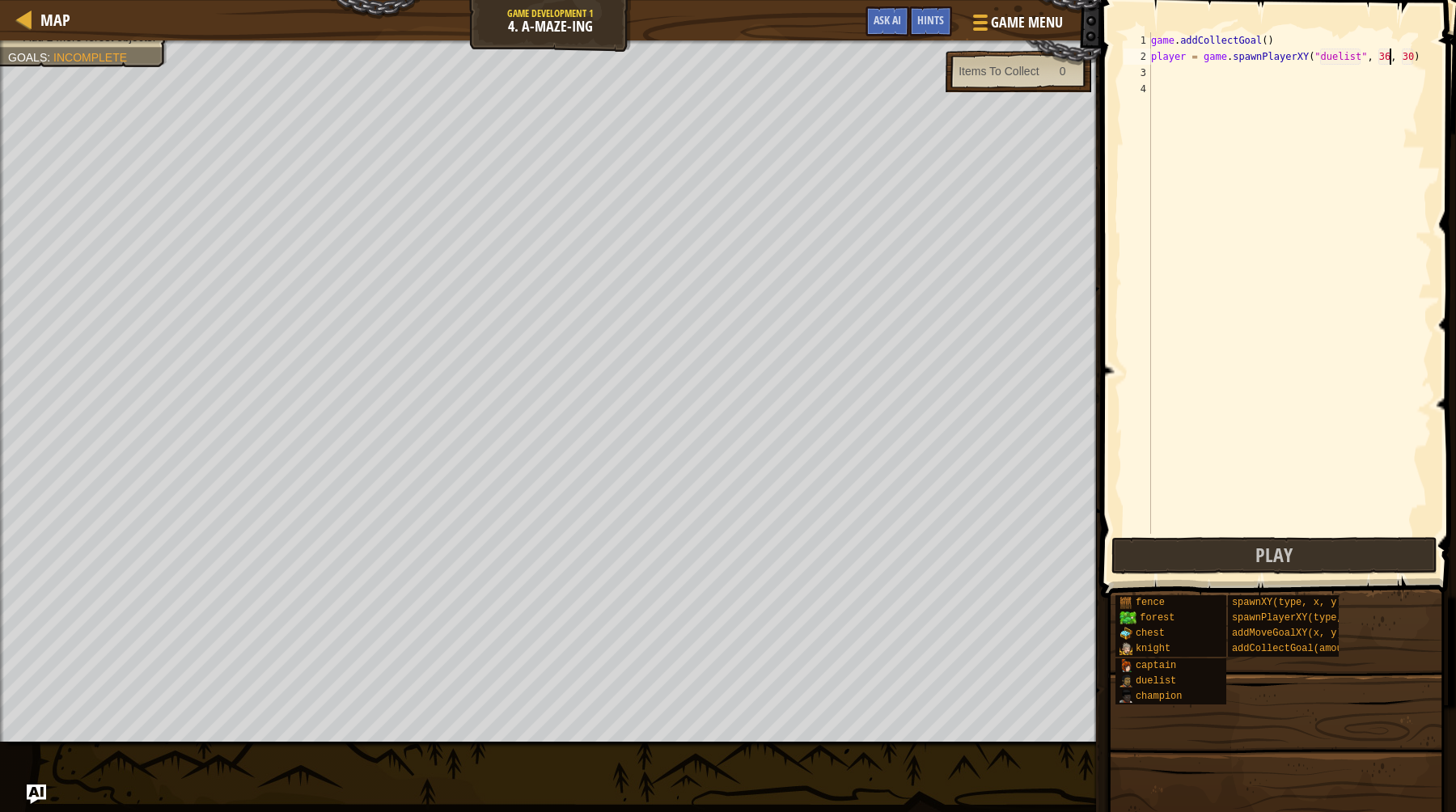
click at [1390, 60] on div "game . addCollectGoal ( ) player = game . spawnPlayerXY ( "duelist" , 36 , 30 )" at bounding box center [1289, 299] width 284 height 534
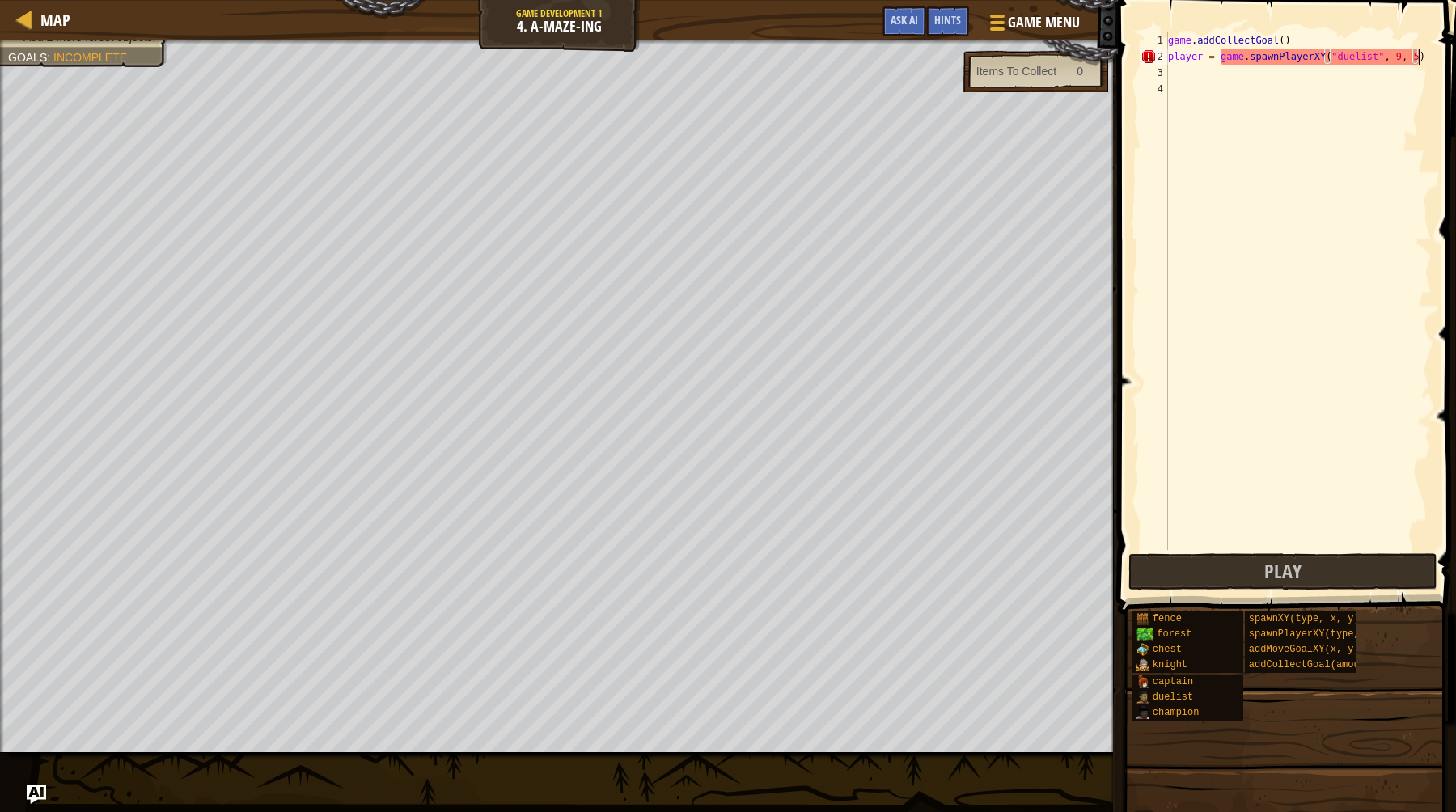
scroll to position [7, 21]
type textarea "player = game.spawnPlayerXY("duelist", 9, 59)"
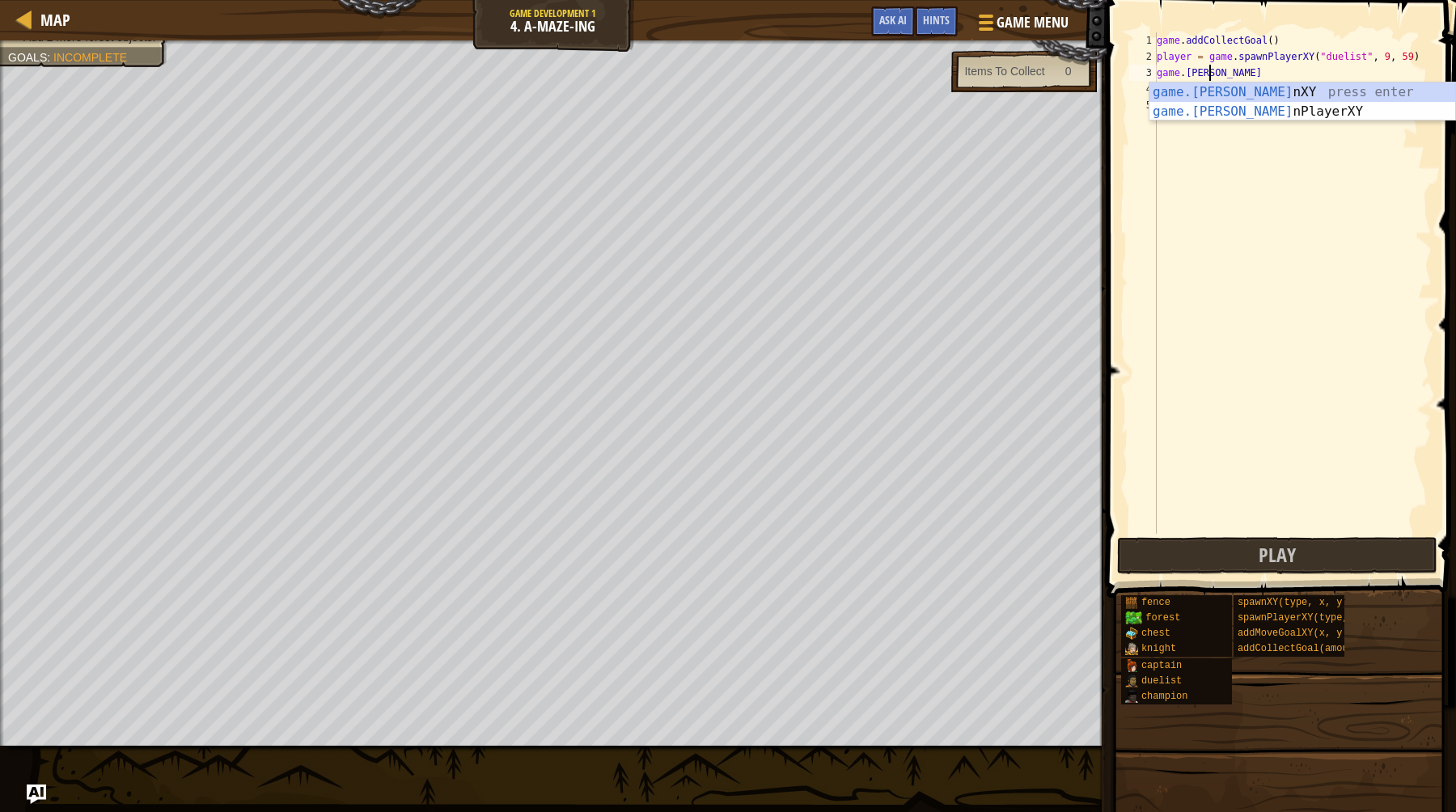
scroll to position [7, 4]
click at [1327, 94] on div "game.spawn XY press enter game.spawn PlayerXY press enter" at bounding box center [1302, 122] width 306 height 78
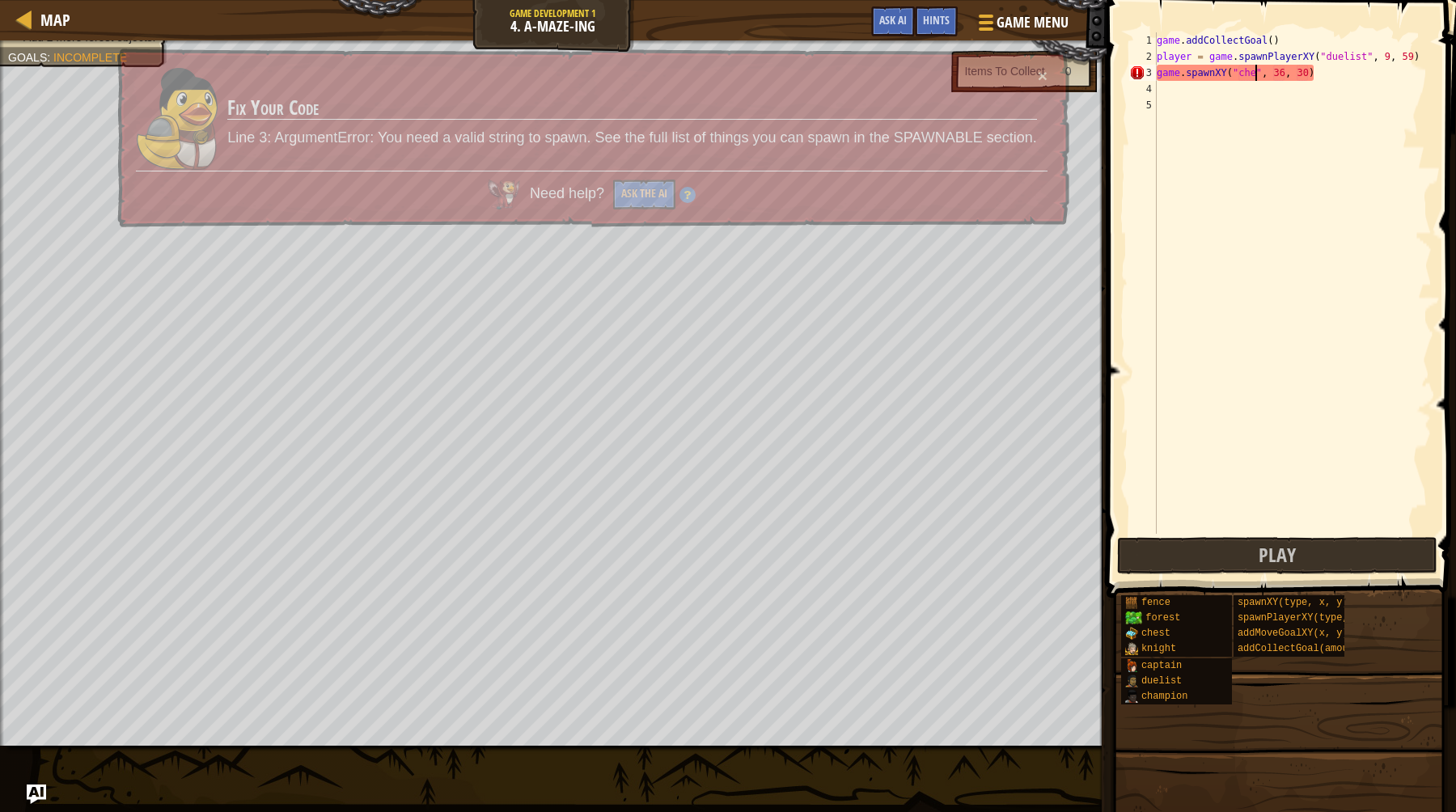
scroll to position [7, 9]
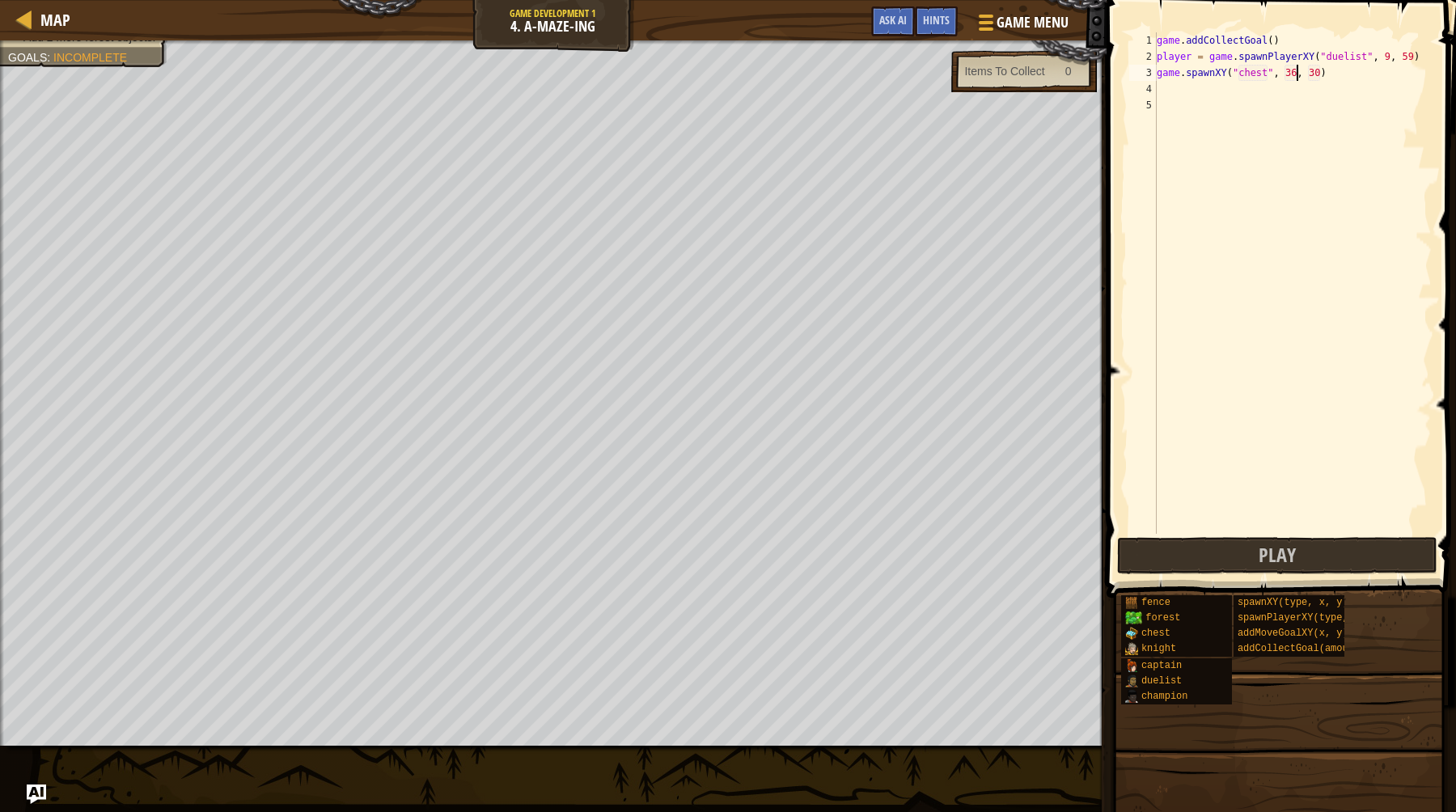
click at [1298, 73] on div "game . addCollectGoal ( ) player = game . spawnPlayerXY ( "duelist" , 9 , 59 ) …" at bounding box center [1292, 299] width 278 height 534
type textarea "game.spawnXY("chest", 8, 14)"
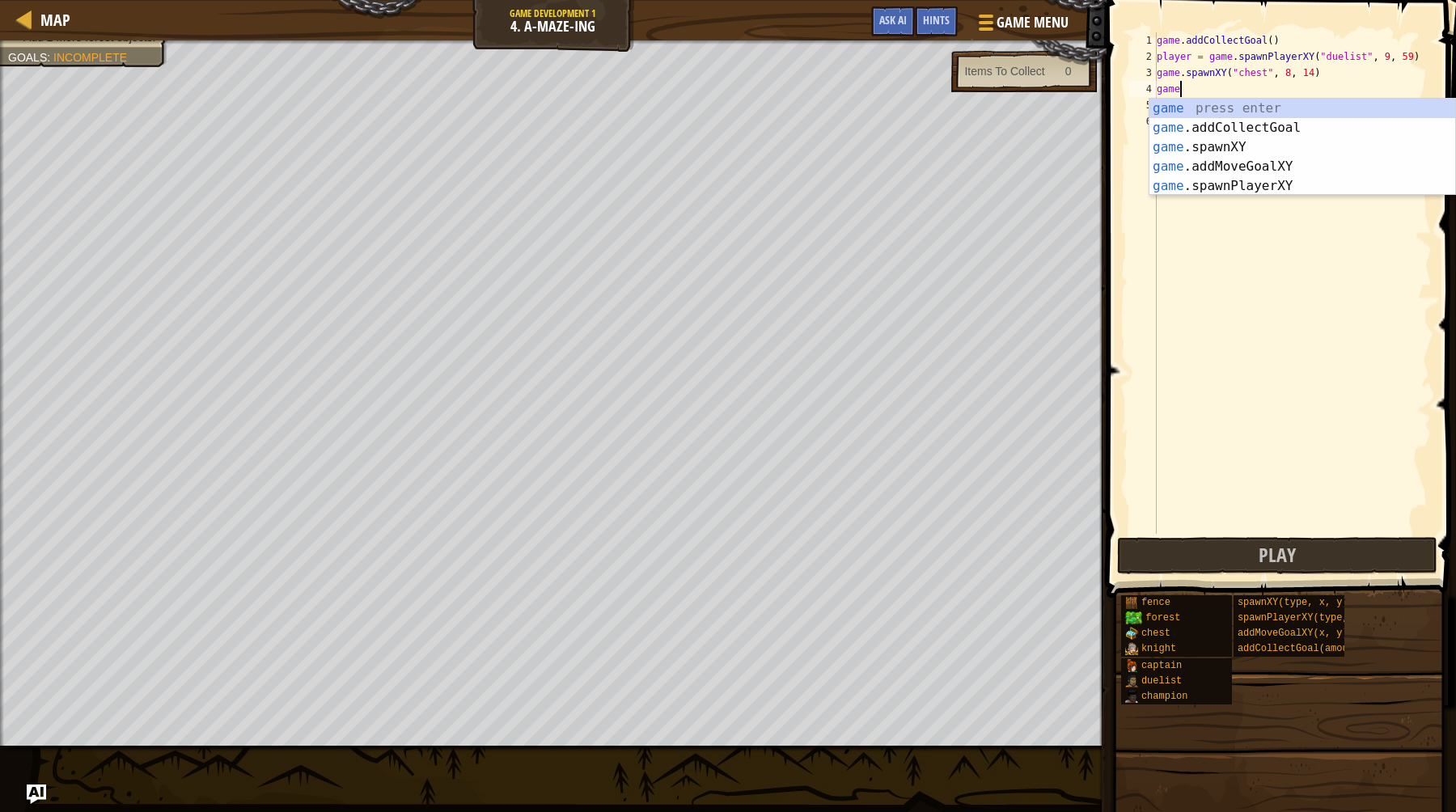
scroll to position [7, 2]
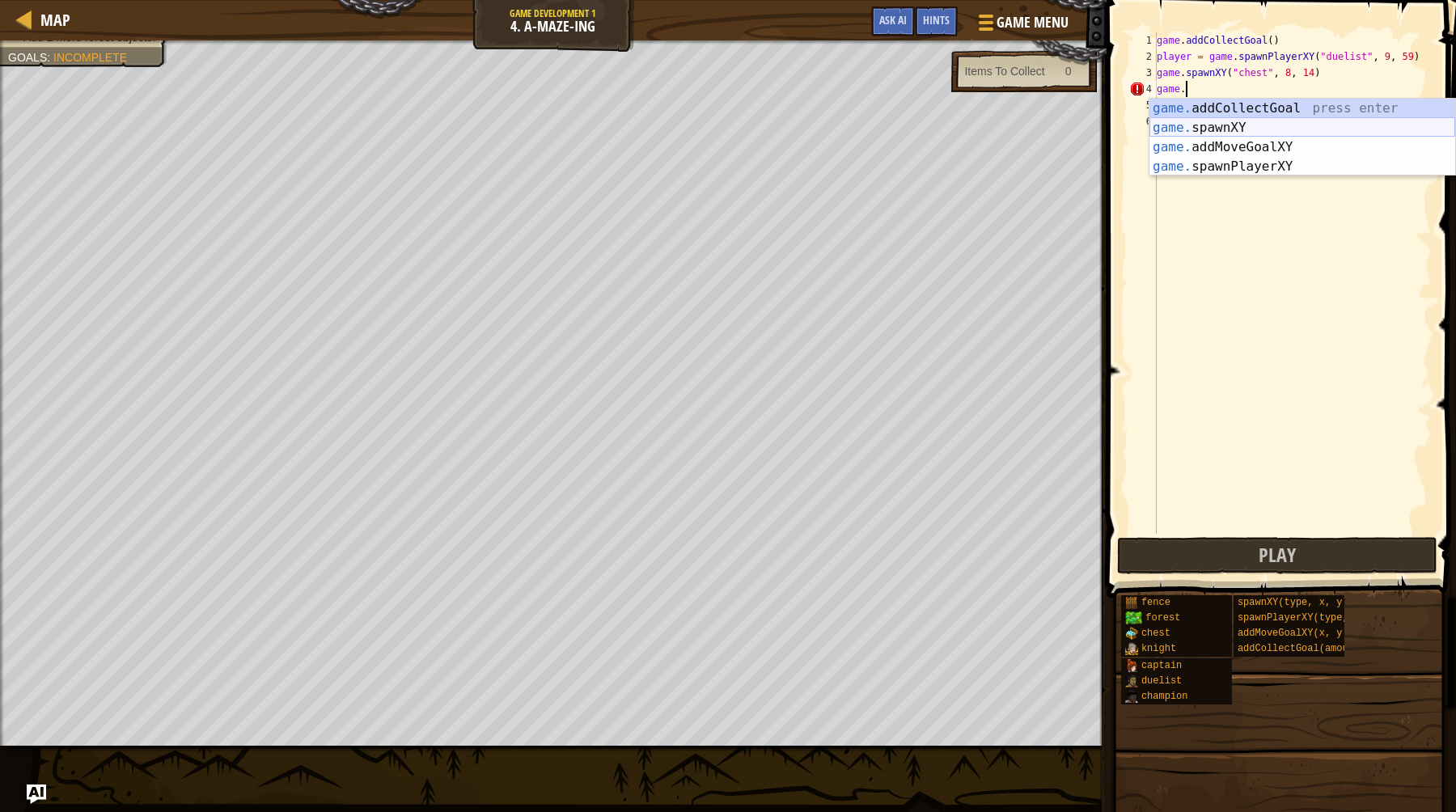
click at [1247, 126] on div "game. addCollectGoal press enter game. spawnXY press enter game. addMoveGoalXY …" at bounding box center [1302, 156] width 306 height 116
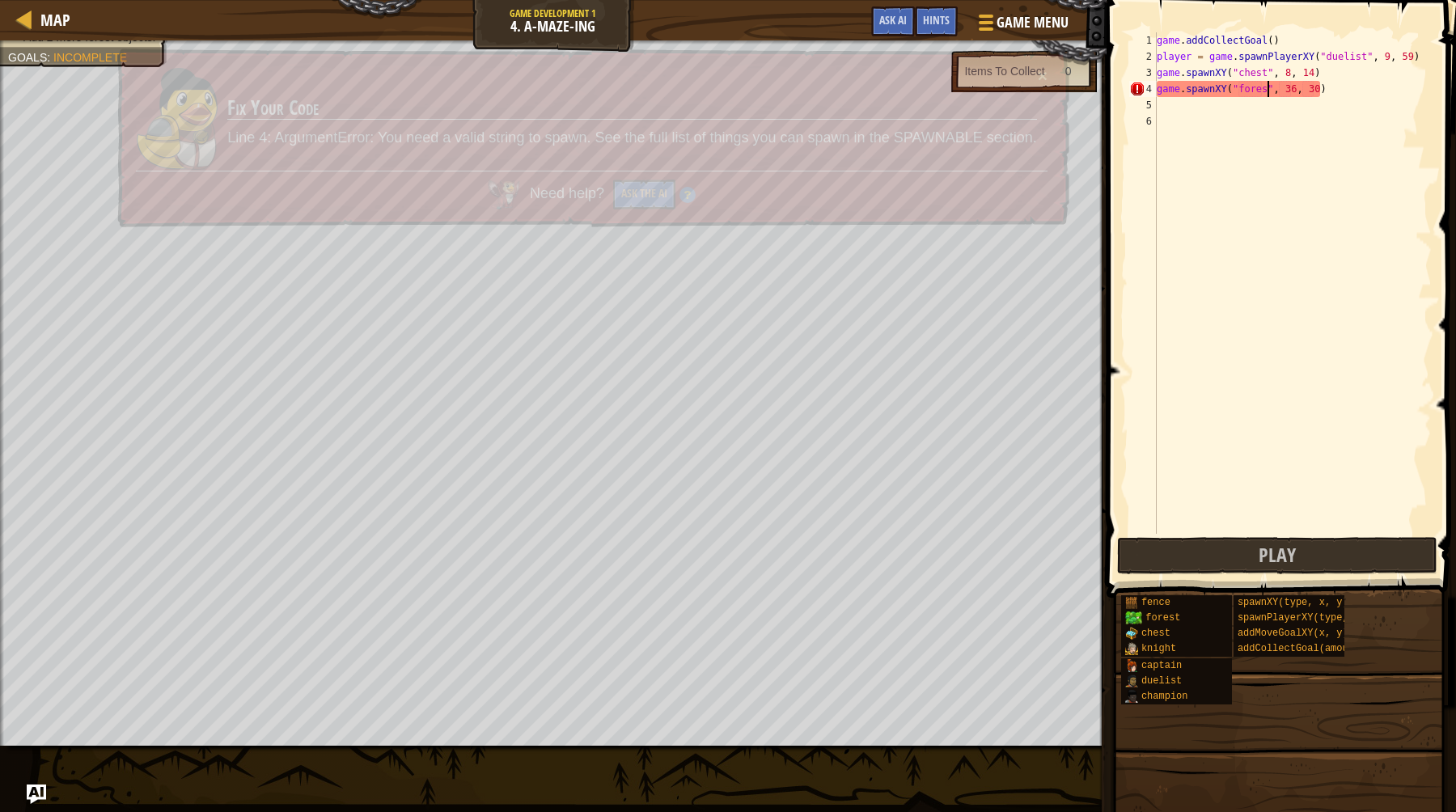
scroll to position [7, 9]
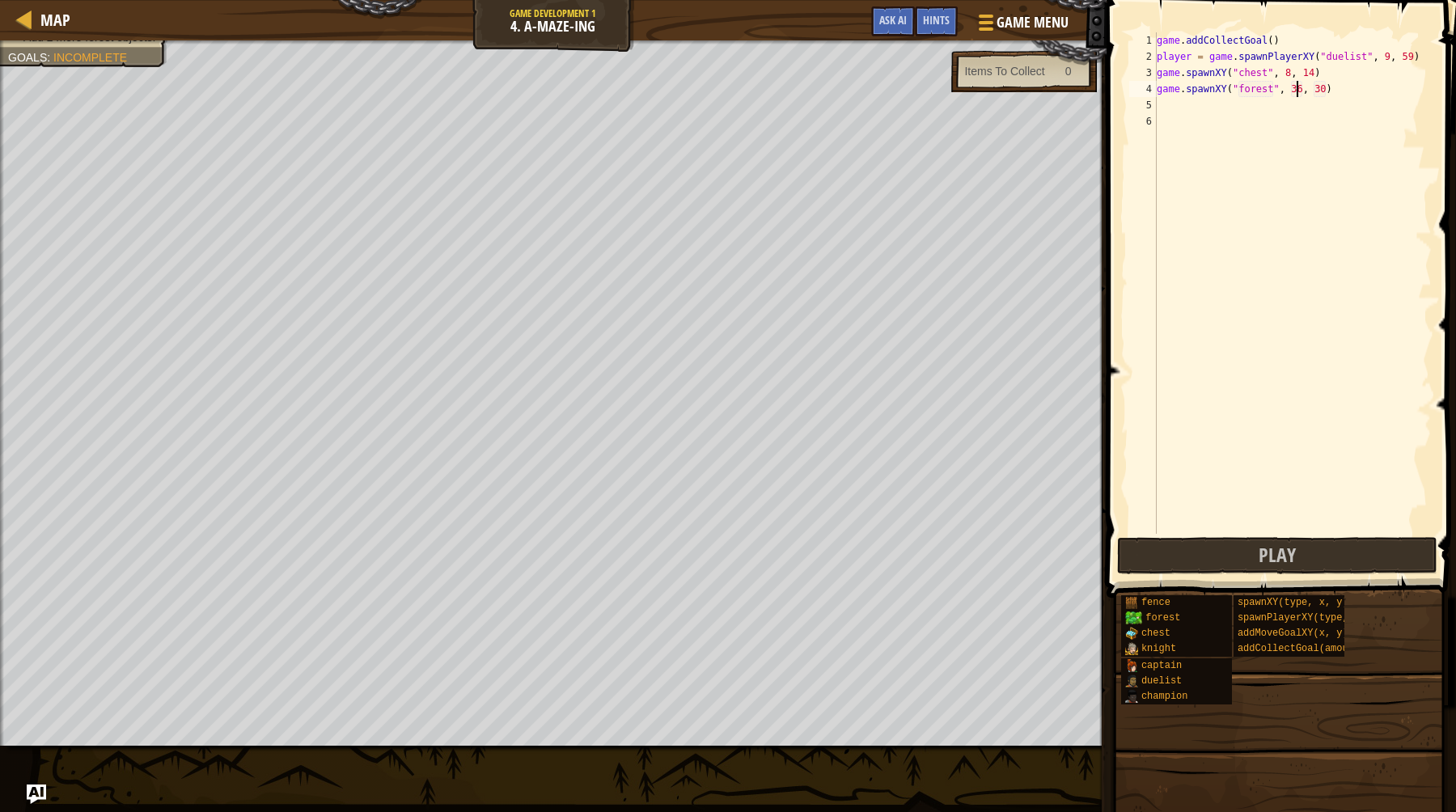
click at [1299, 86] on div "game . addCollectGoal ( ) player = game . spawnPlayerXY ( "duelist" , 9 , 59 ) …" at bounding box center [1292, 299] width 278 height 534
click at [1316, 89] on div "game . addCollectGoal ( ) player = game . spawnPlayerXY ( "duelist" , 9 , 59 ) …" at bounding box center [1292, 299] width 278 height 534
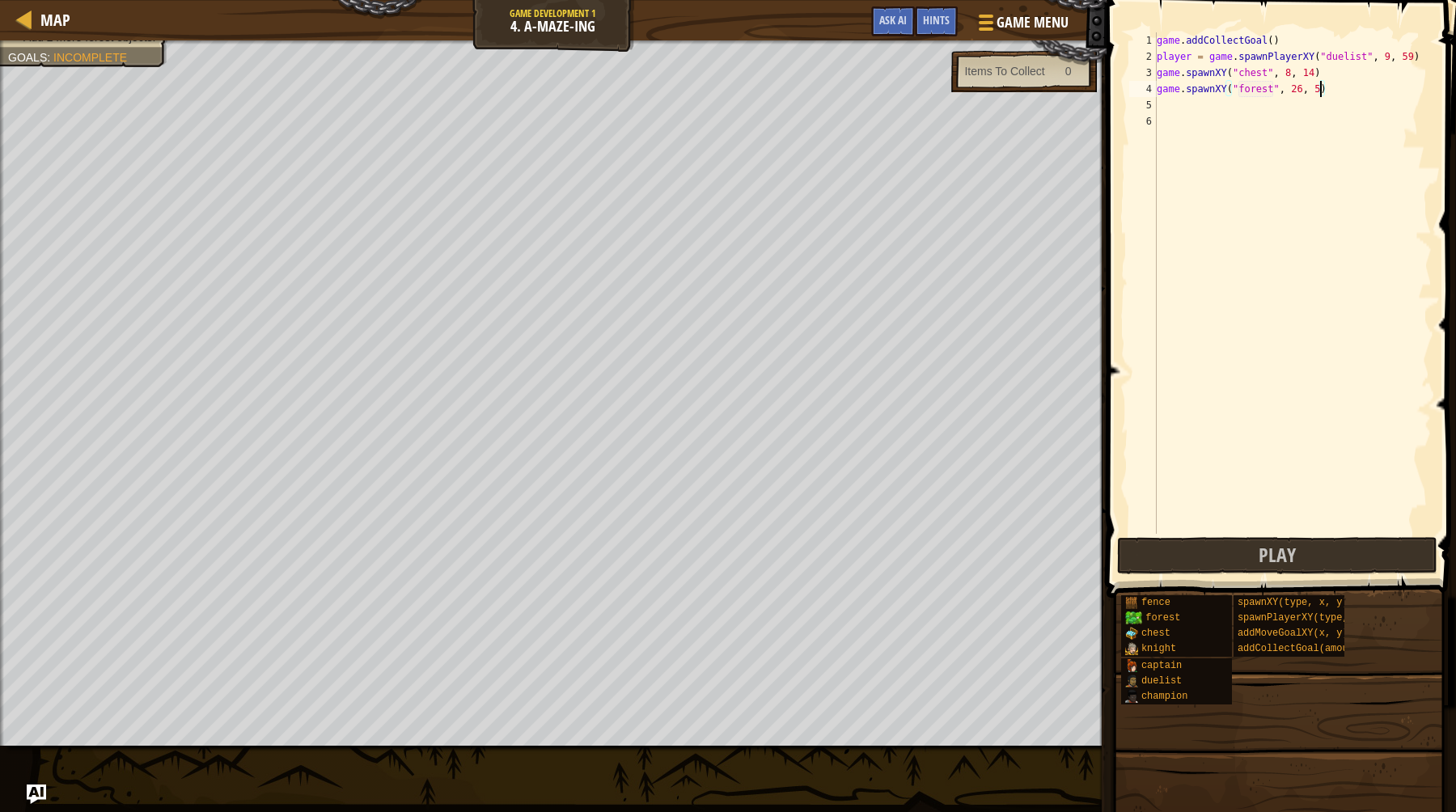
type textarea "game.spawnXY("forest", 26, 51)"
click at [1353, 97] on div "game . addCollectGoal ( ) player = game . spawnPlayerXY ( "duelist" , 9 , 59 ) …" at bounding box center [1292, 299] width 278 height 534
click at [1187, 90] on div "game . addCollectGoal ( ) player = game . spawnPlayerXY ( "duelist" , 9 , 59 ) …" at bounding box center [1292, 299] width 278 height 534
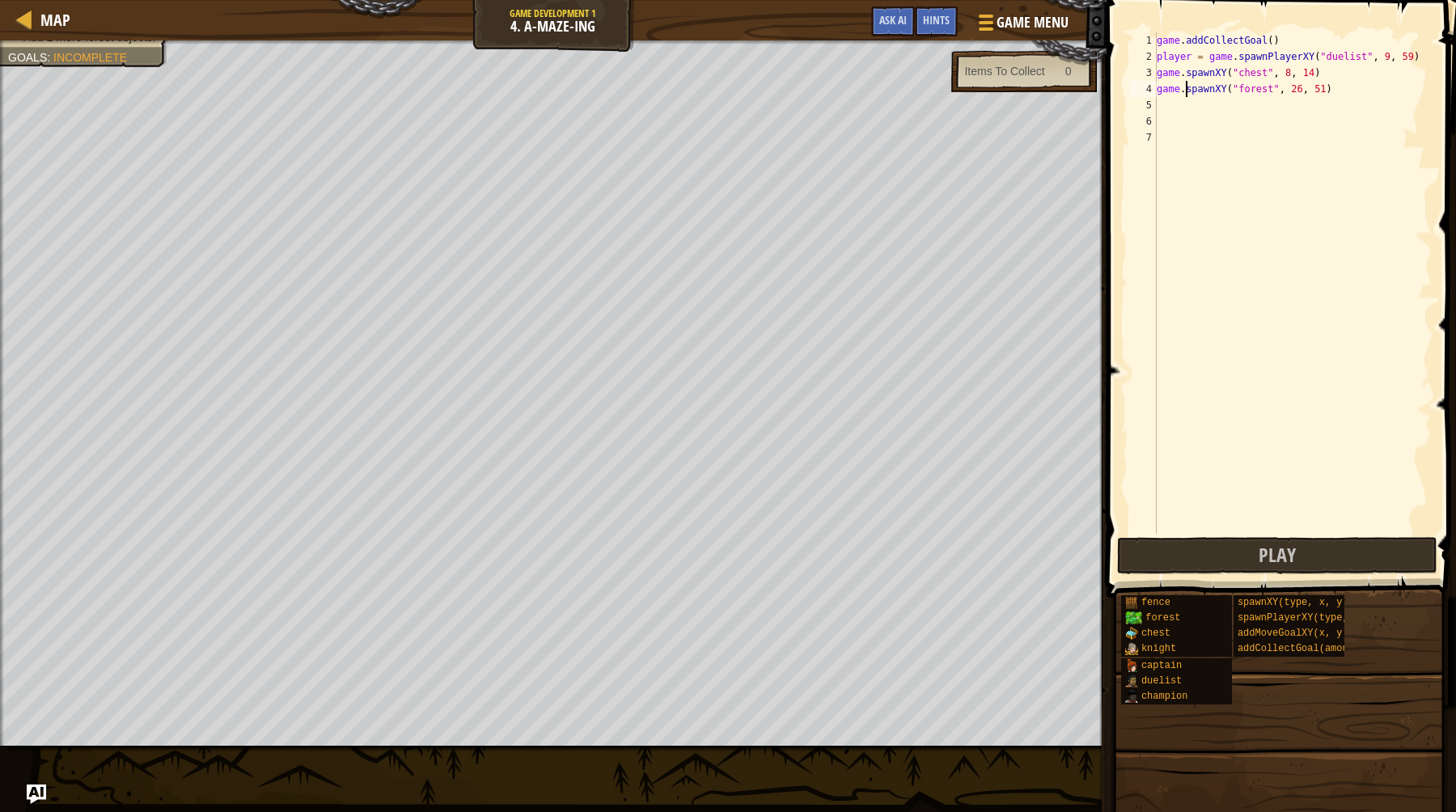
click at [1209, 92] on div "game . addCollectGoal ( ) player = game . spawnPlayerXY ( "duelist" , 9 , 59 ) …" at bounding box center [1292, 299] width 278 height 534
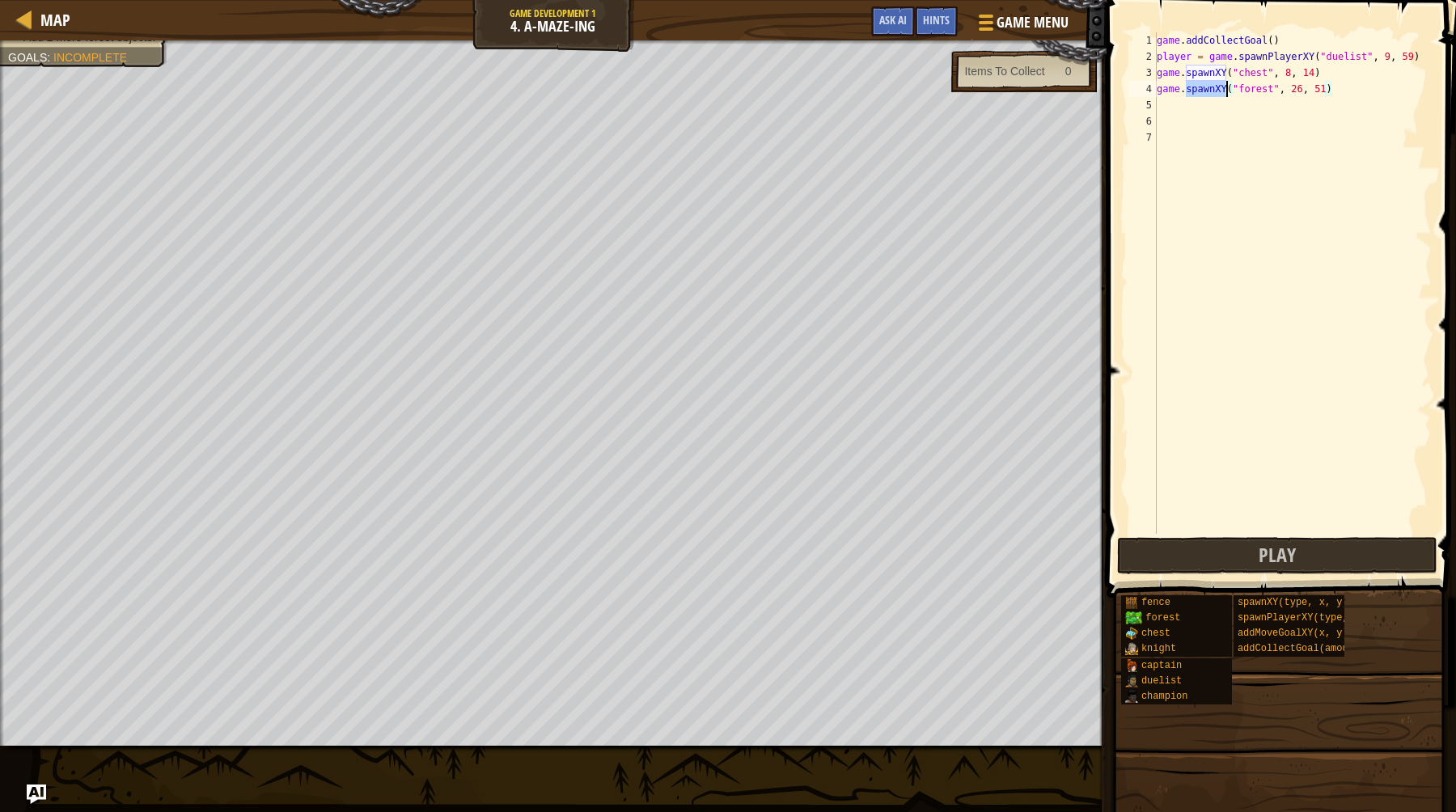
click at [1209, 92] on div "game . addCollectGoal ( ) player = game . spawnPlayerXY ( "duelist" , 9 , 59 ) …" at bounding box center [1292, 299] width 278 height 534
type textarea "game.spawnXY("forest", 26, 51)"
click at [1209, 92] on div "game . addCollectGoal ( ) player = game . spawnPlayerXY ( "duelist" , 9 , 59 ) …" at bounding box center [1292, 299] width 278 height 534
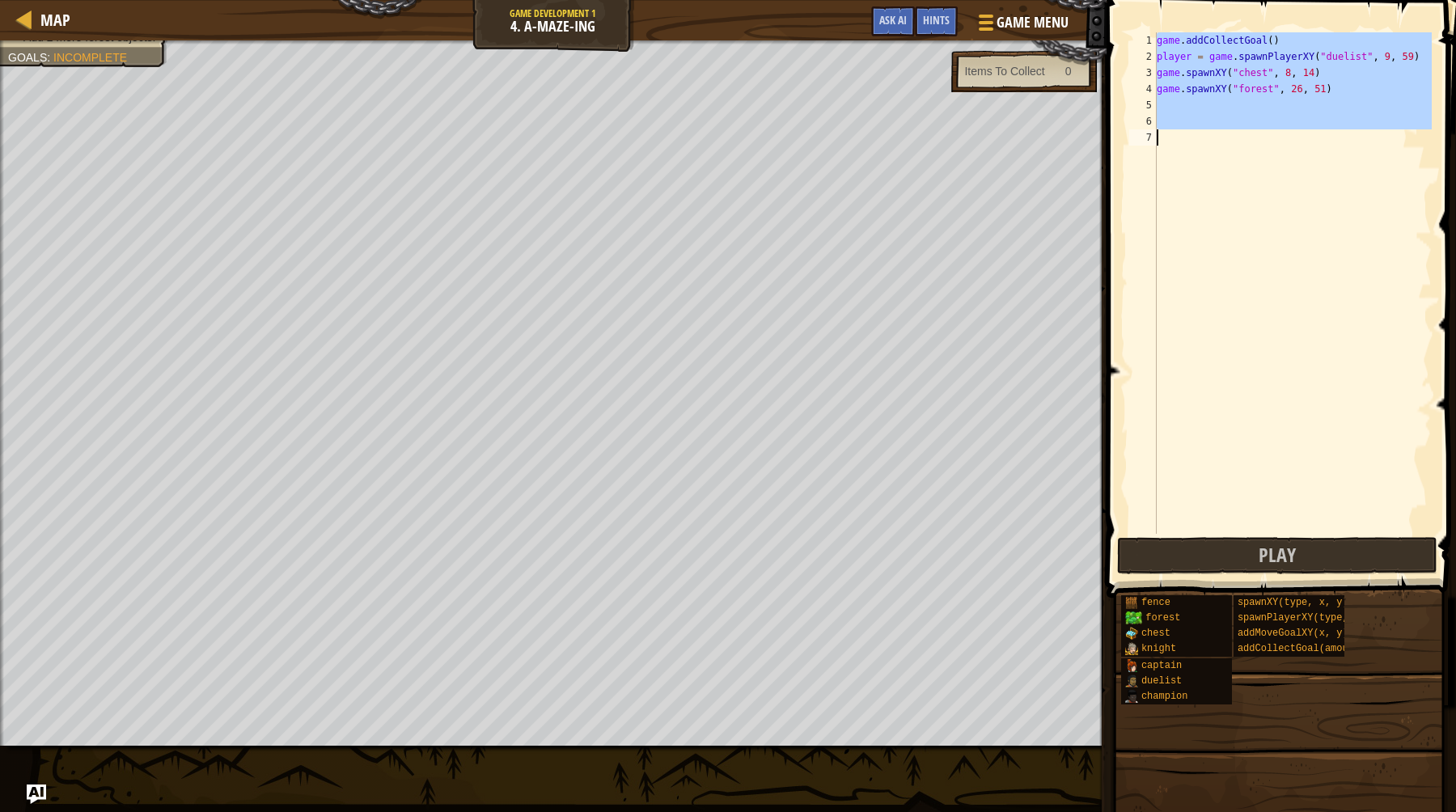
click at [1211, 132] on div "game . addCollectGoal ( ) player = game . spawnPlayerXY ( "duelist" , 9 , 59 ) …" at bounding box center [1292, 299] width 278 height 534
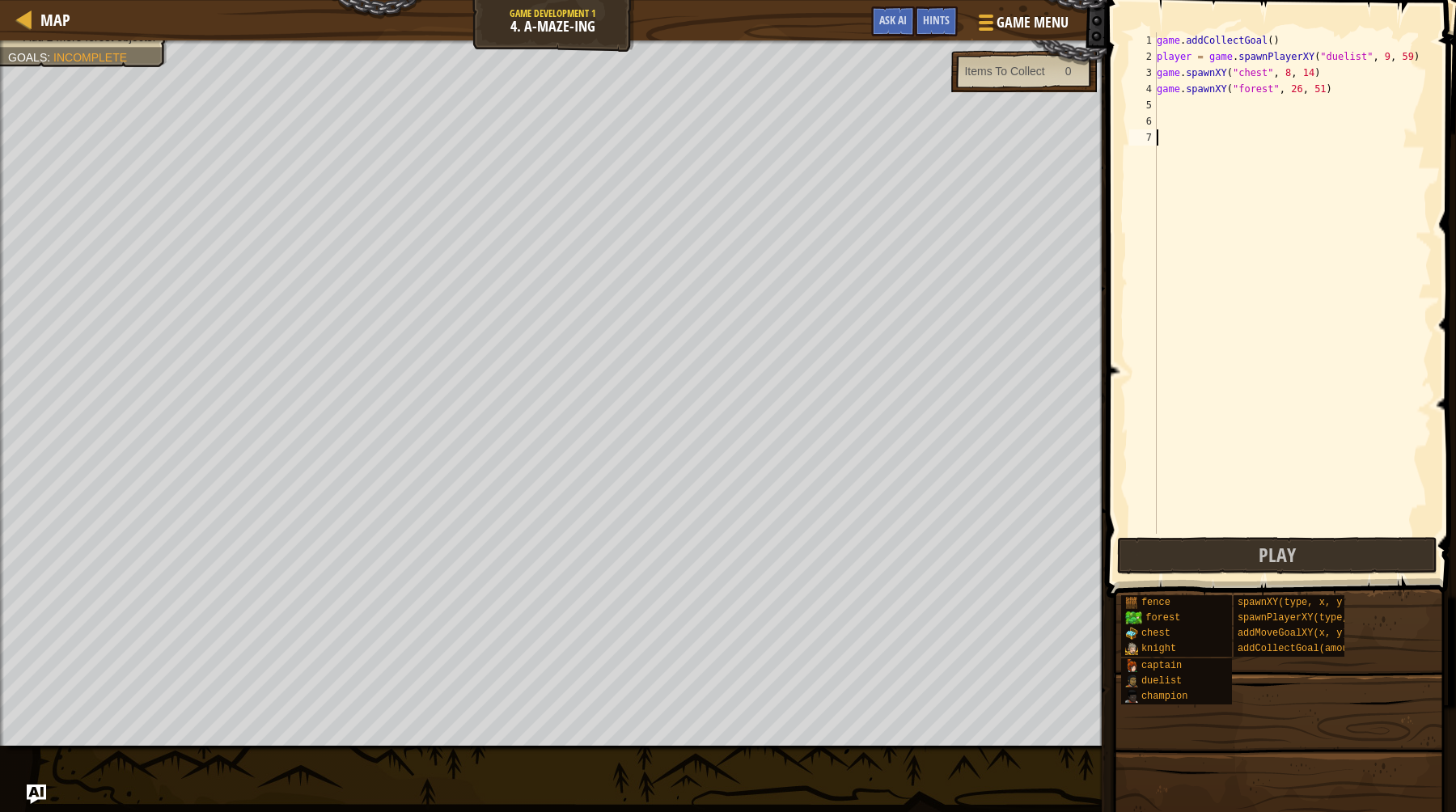
click at [1172, 105] on div "game . addCollectGoal ( ) player = game . spawnPlayerXY ( "duelist" , 9 , 59 ) …" at bounding box center [1292, 299] width 278 height 534
click at [1204, 91] on div "game . addCollectGoal ( ) player = game . spawnPlayerXY ( "duelist" , 9 , 59 ) …" at bounding box center [1292, 299] width 278 height 534
type textarea "game.spawnXY("forest", 26, 51)"
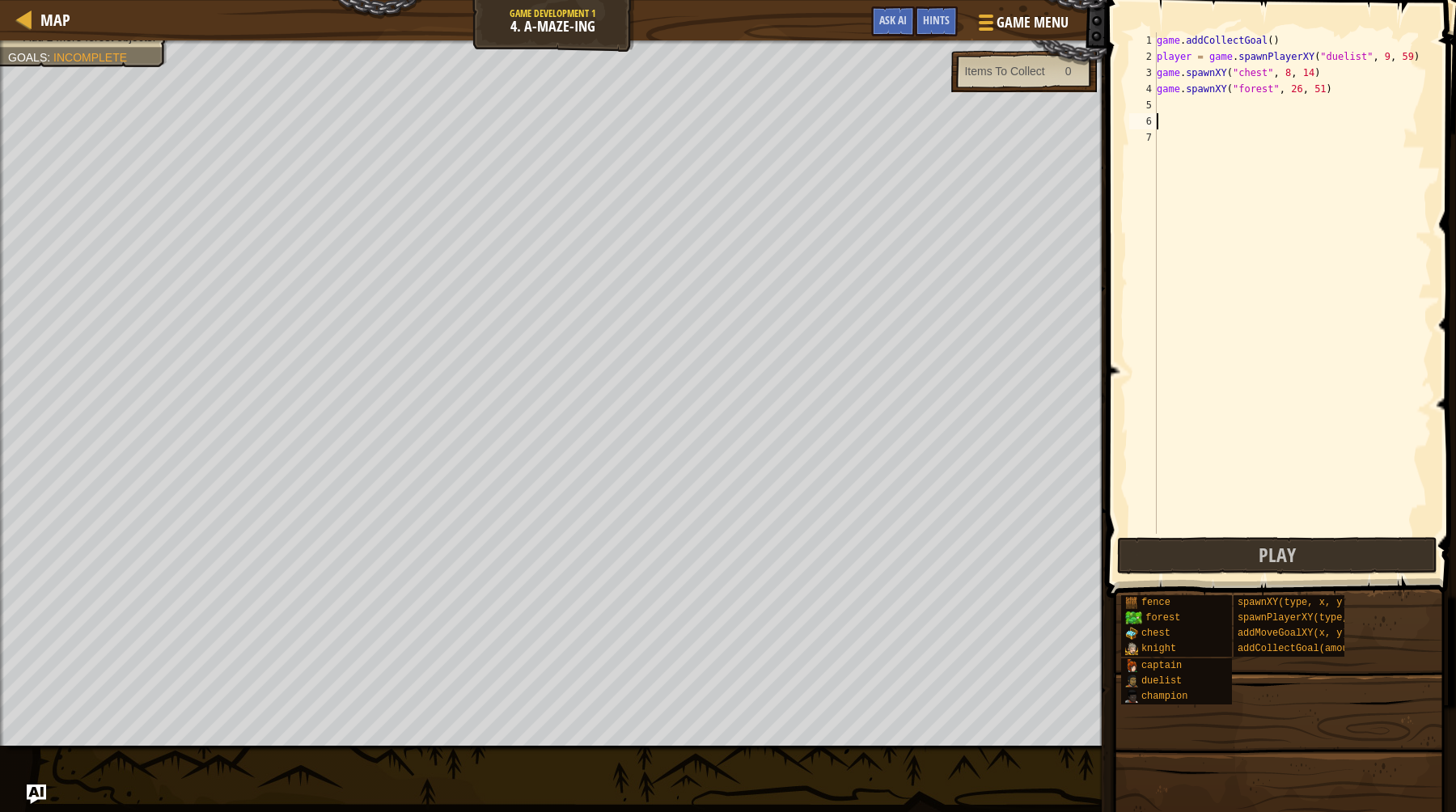
click at [1188, 116] on div "game . addCollectGoal ( ) player = game . spawnPlayerXY ( "duelist" , 9 , 59 ) …" at bounding box center [1292, 299] width 278 height 534
click at [1160, 105] on div "game . addCollectGoal ( ) player = game . spawnPlayerXY ( "duelist" , 9 , 59 ) …" at bounding box center [1292, 299] width 278 height 534
paste textarea "game.spawnXY("forest", 26, 51)"
click at [1298, 105] on div "game . addCollectGoal ( ) player = game . spawnPlayerXY ( "duelist" , 9 , 59 ) …" at bounding box center [1292, 299] width 278 height 534
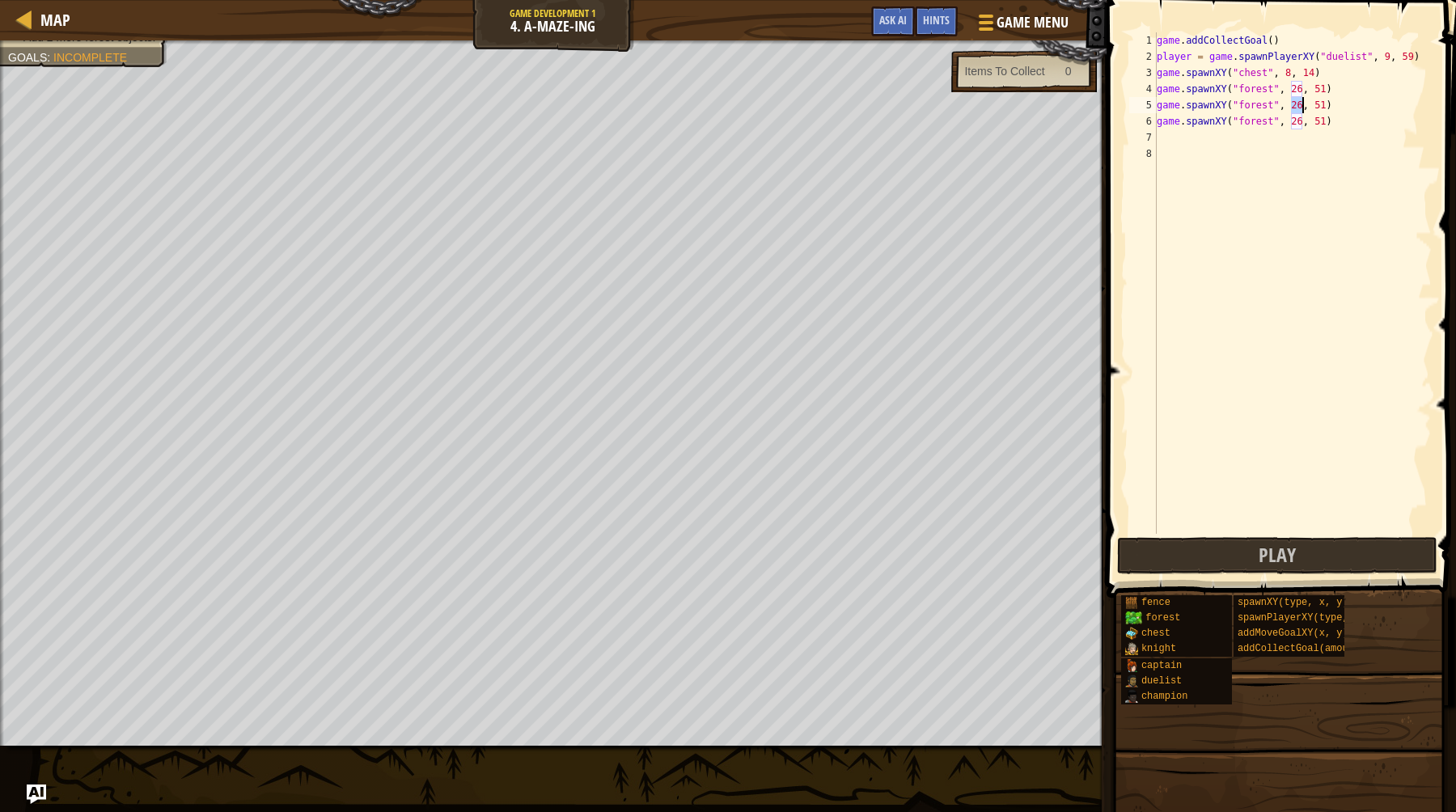
scroll to position [7, 12]
click at [1316, 104] on div "game . addCollectGoal ( ) player = game . spawnPlayerXY ( "duelist" , 9 , 59 ) …" at bounding box center [1292, 299] width 278 height 534
click at [1295, 122] on div "game . addCollectGoal ( ) player = game . spawnPlayerXY ( "duelist" , 9 , 59 ) …" at bounding box center [1292, 299] width 278 height 534
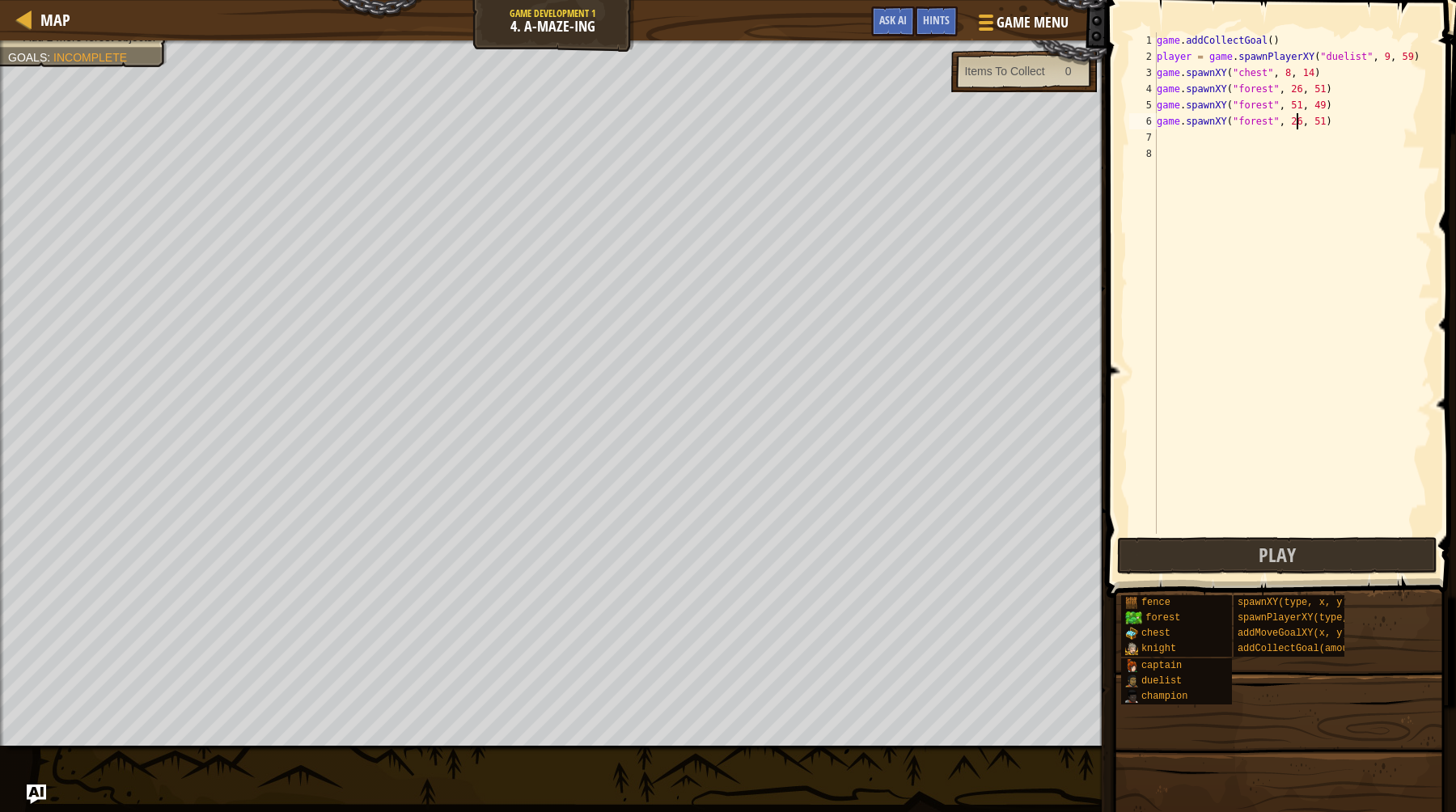
click at [1295, 122] on div "game . addCollectGoal ( ) player = game . spawnPlayerXY ( "duelist" , 9 , 59 ) …" at bounding box center [1292, 299] width 278 height 534
click at [1317, 128] on div "game . addCollectGoal ( ) player = game . spawnPlayerXY ( "duelist" , 9 , 59 ) …" at bounding box center [1292, 299] width 278 height 534
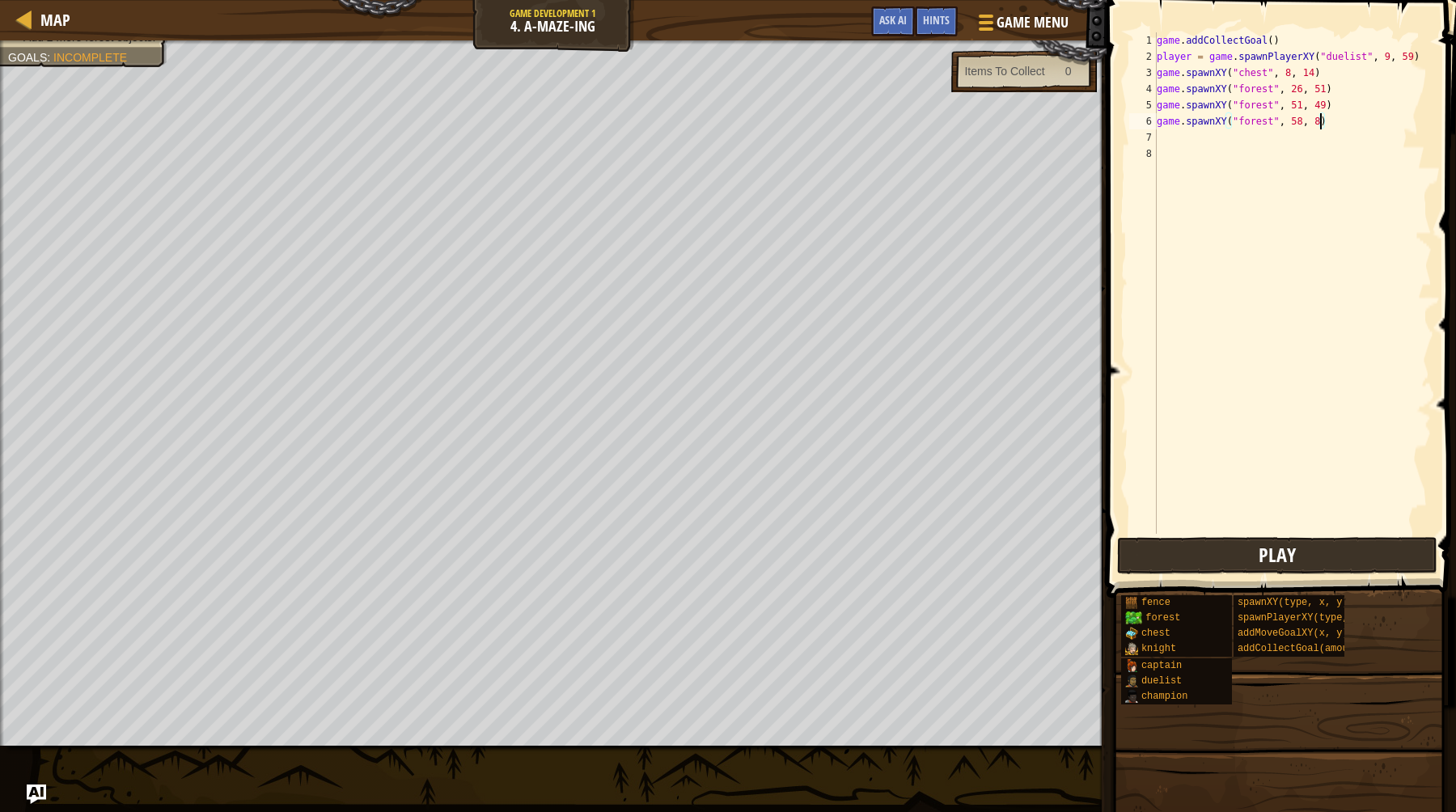
type textarea "game.spawnXY("forest", 58, 8)"
click at [1253, 565] on button "Play" at bounding box center [1278, 555] width 321 height 37
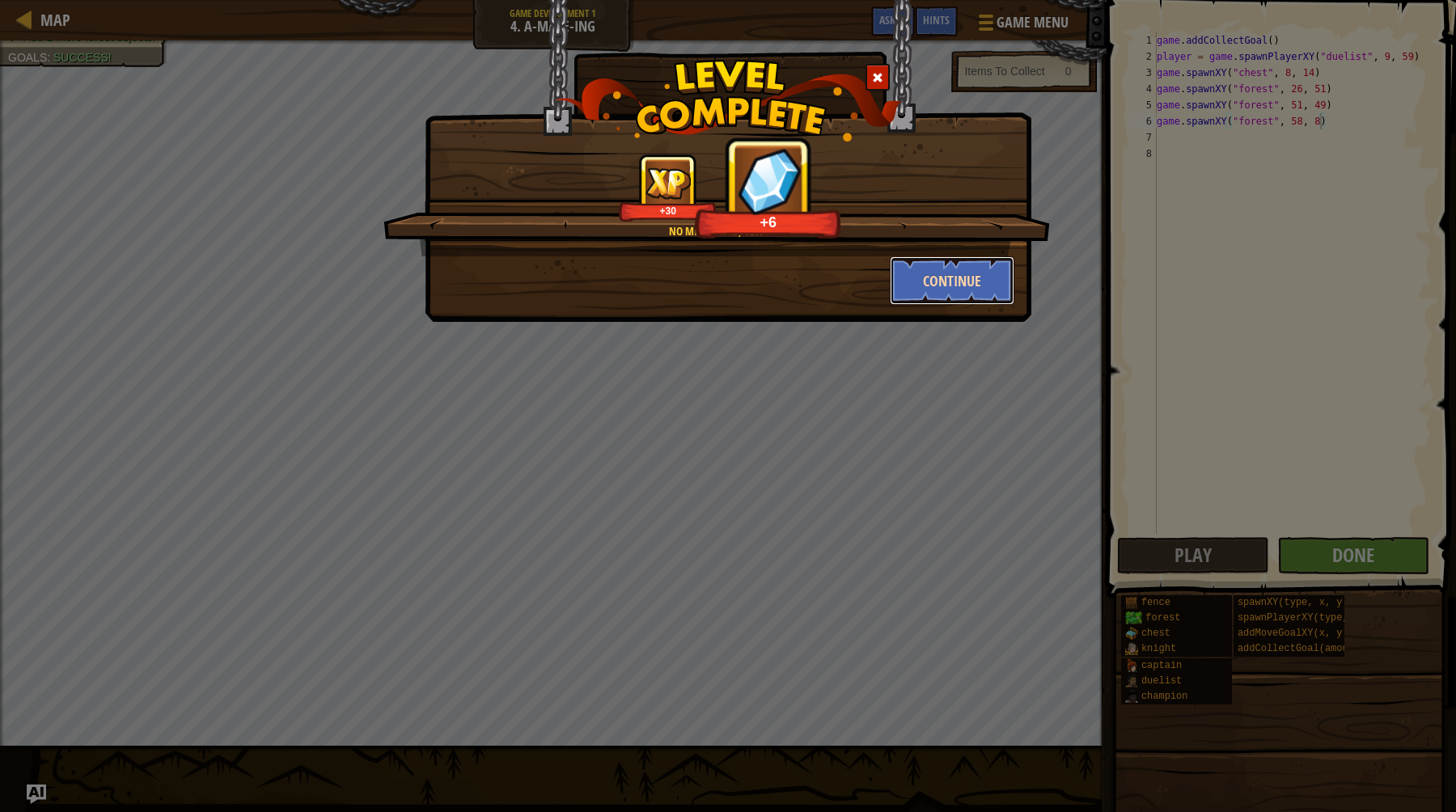
click at [984, 277] on button "Continue" at bounding box center [952, 280] width 125 height 48
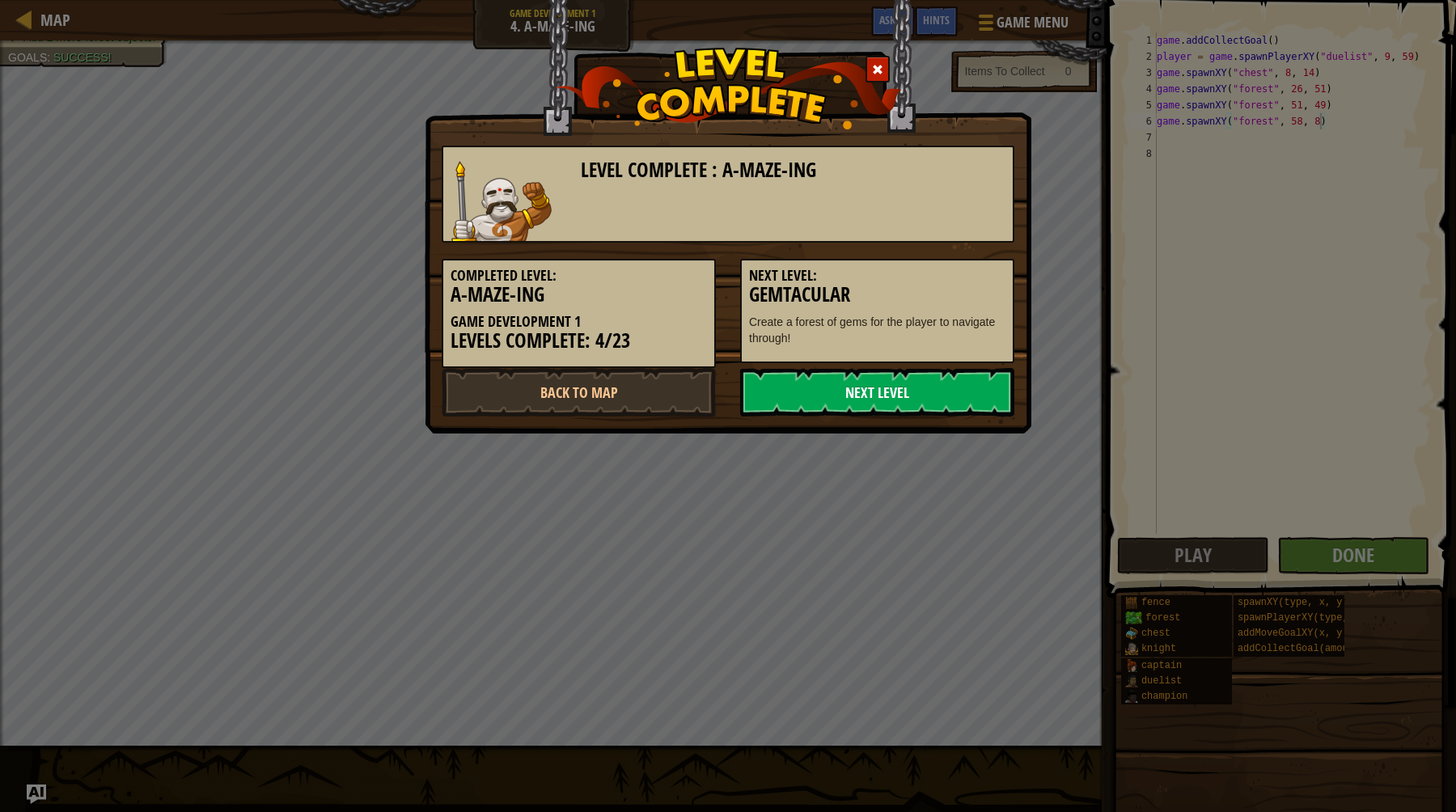
click at [863, 403] on link "Next Level" at bounding box center [877, 392] width 274 height 48
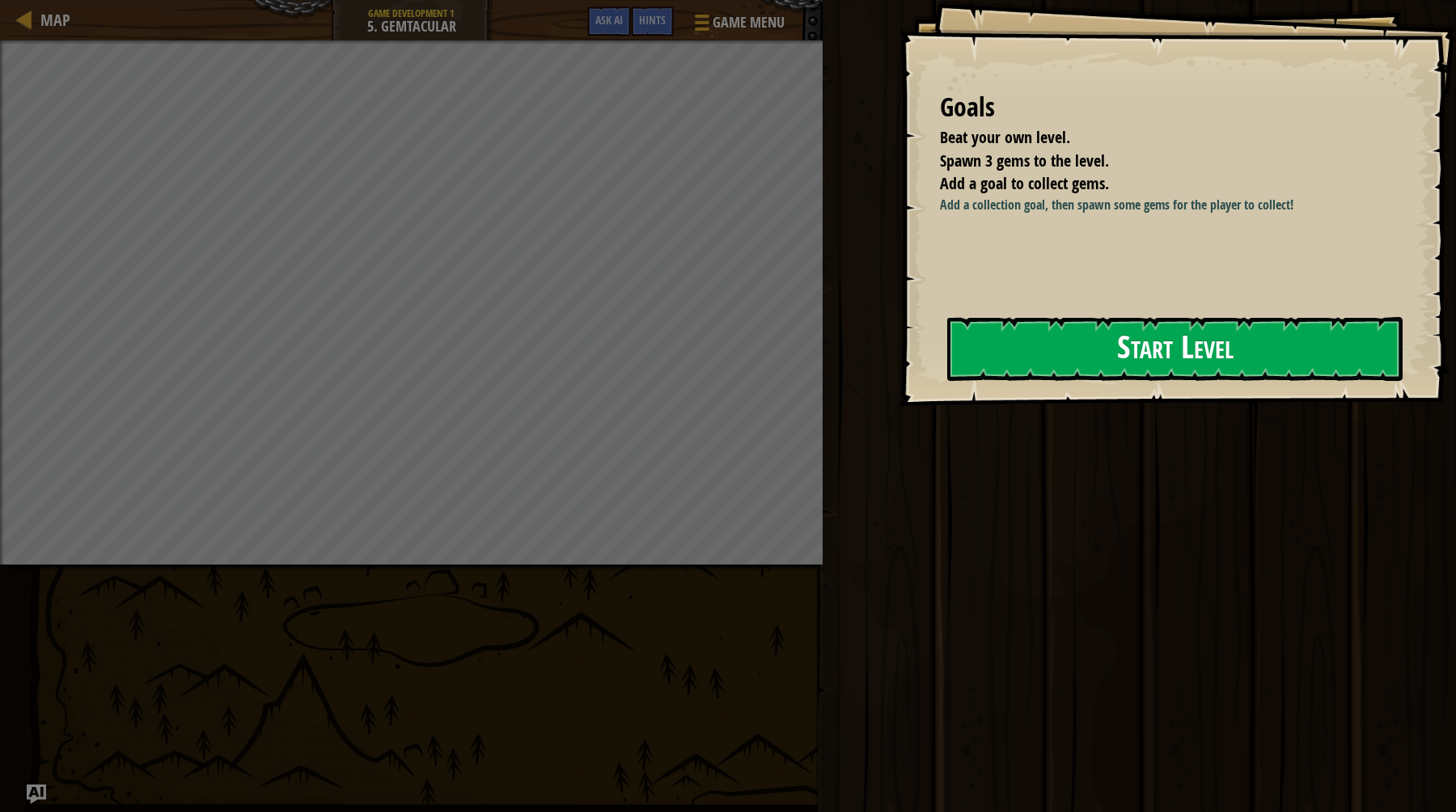
click at [1140, 335] on button "Start Level" at bounding box center [1175, 349] width 455 height 64
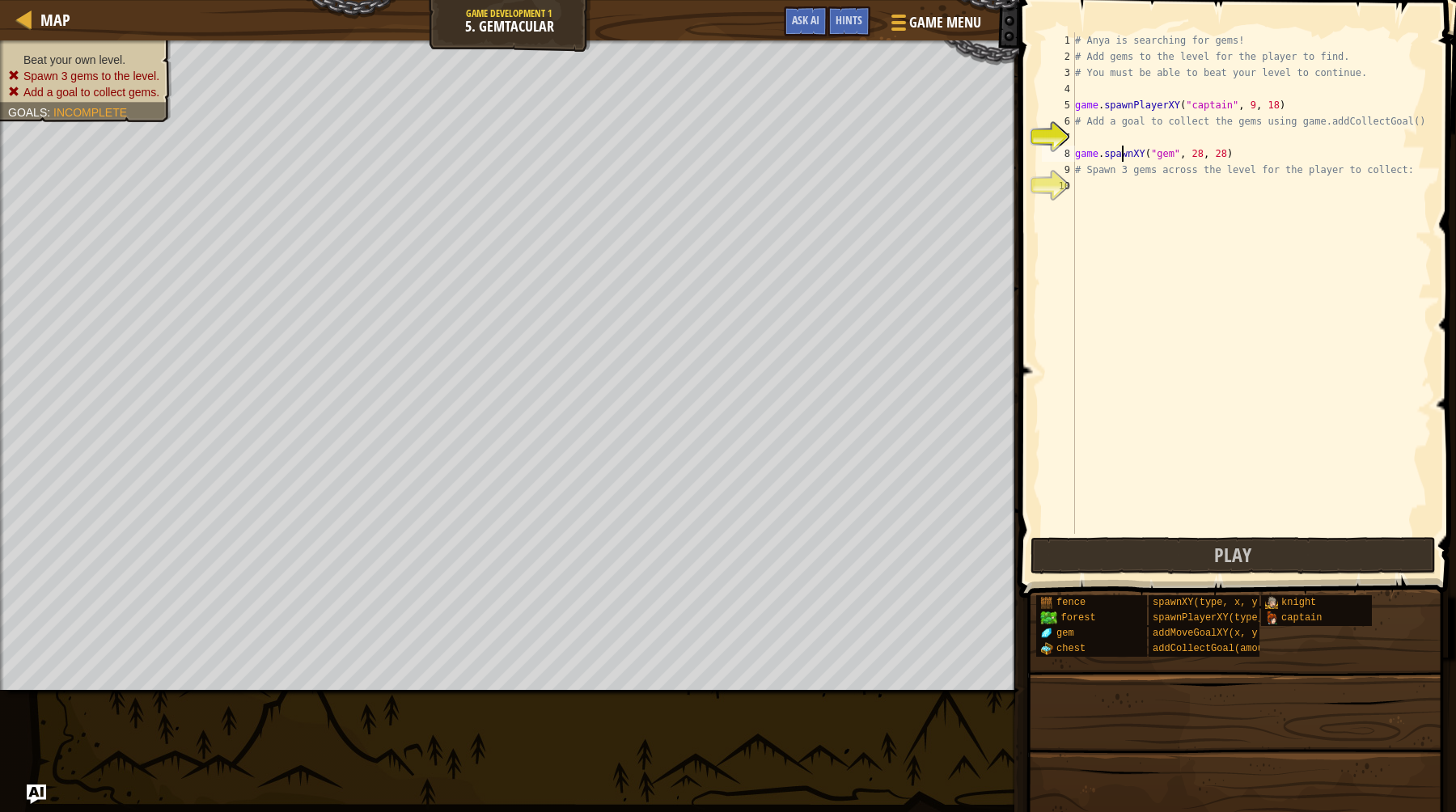
click at [1122, 153] on div "# Anya is searching for gems! # Add gems to the level for the player to find. #…" at bounding box center [1251, 299] width 359 height 534
click at [1078, 171] on div "# Anya is searching for gems! # Add gems to the level for the player to find. #…" at bounding box center [1251, 299] width 359 height 534
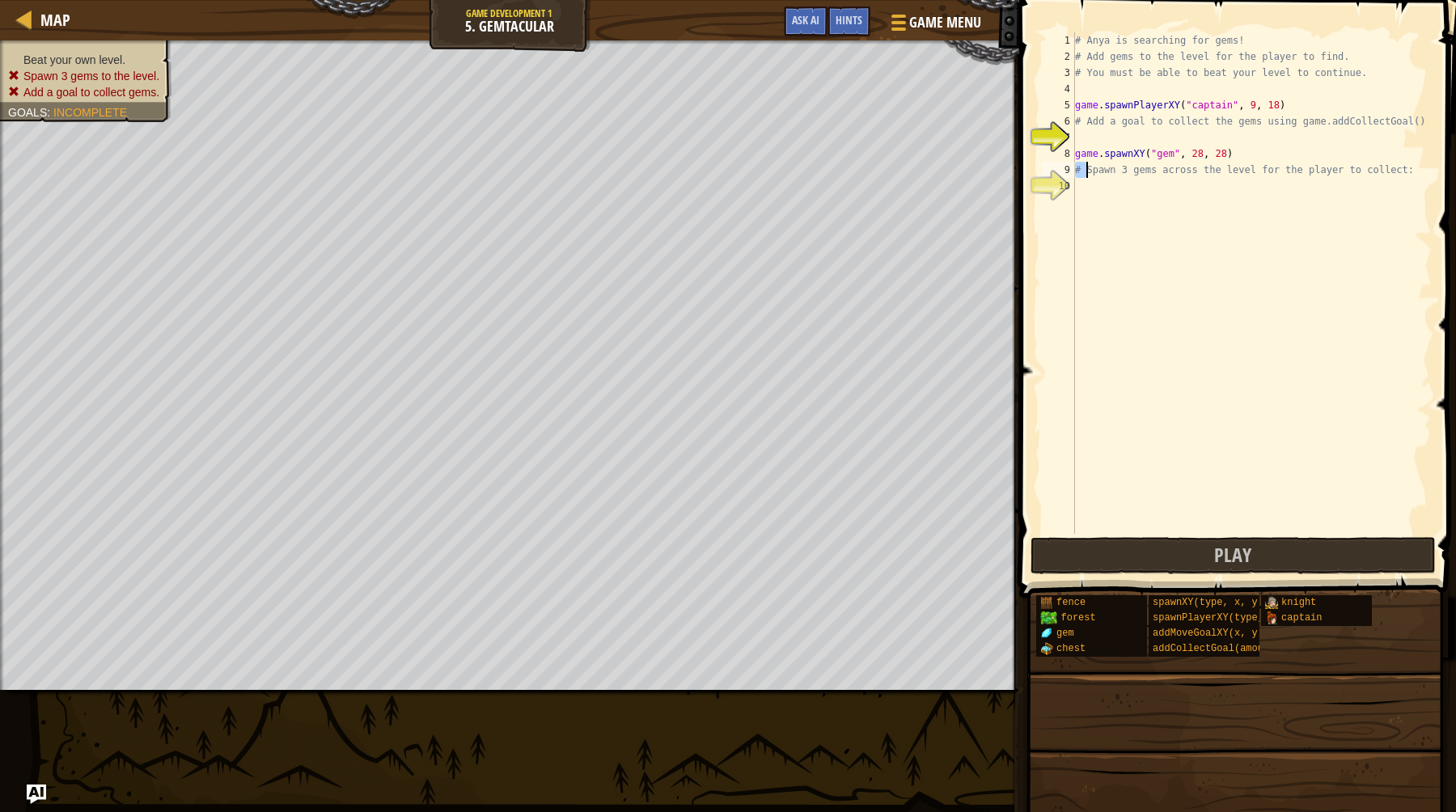
click at [1078, 171] on div "# Anya is searching for gems! # Add gems to the level for the player to find. #…" at bounding box center [1251, 299] width 359 height 534
type textarea "# Spawn 3 gems across the level for the player to collect:"
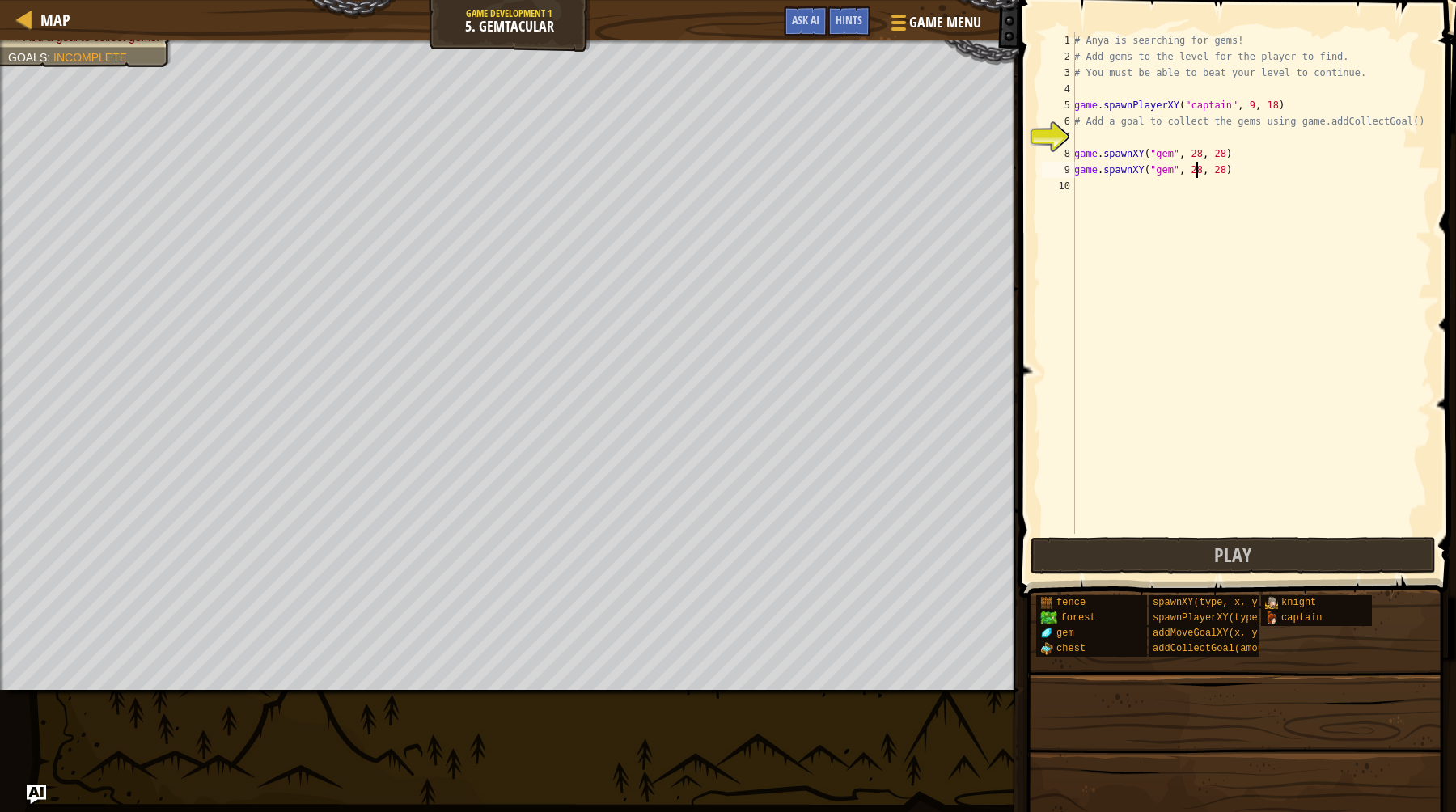
click at [1197, 171] on div "# Anya is searching for gems! # Add gems to the level for the player to find. #…" at bounding box center [1251, 299] width 360 height 534
click at [1222, 167] on div "# Anya is searching for gems! # Add gems to the level for the player to find. #…" at bounding box center [1251, 299] width 360 height 534
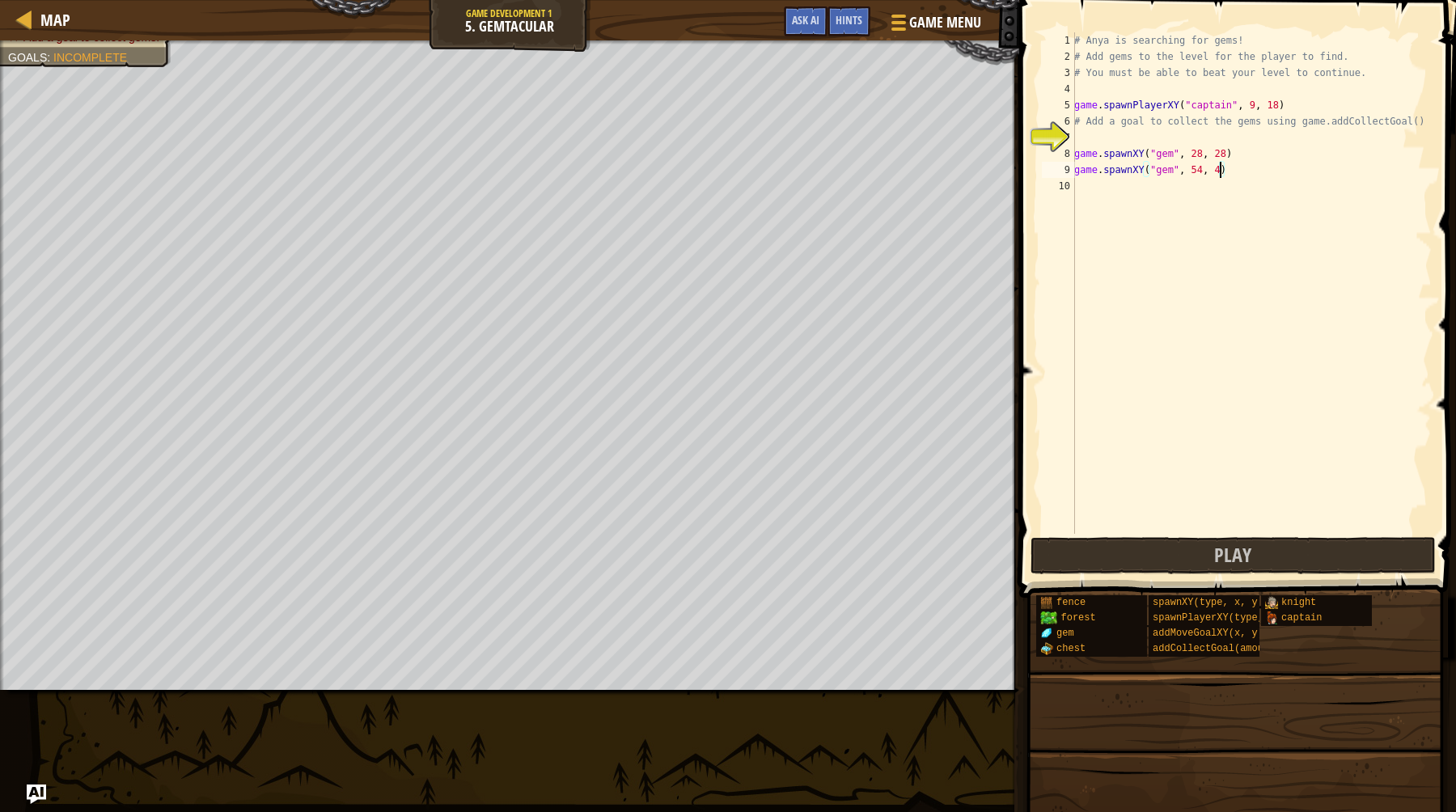
type textarea "game.spawnXY("gem", 54, 46)"
click at [1105, 186] on div "# Anya is searching for gems! # Add gems to the level for the player to find. #…" at bounding box center [1251, 299] width 360 height 534
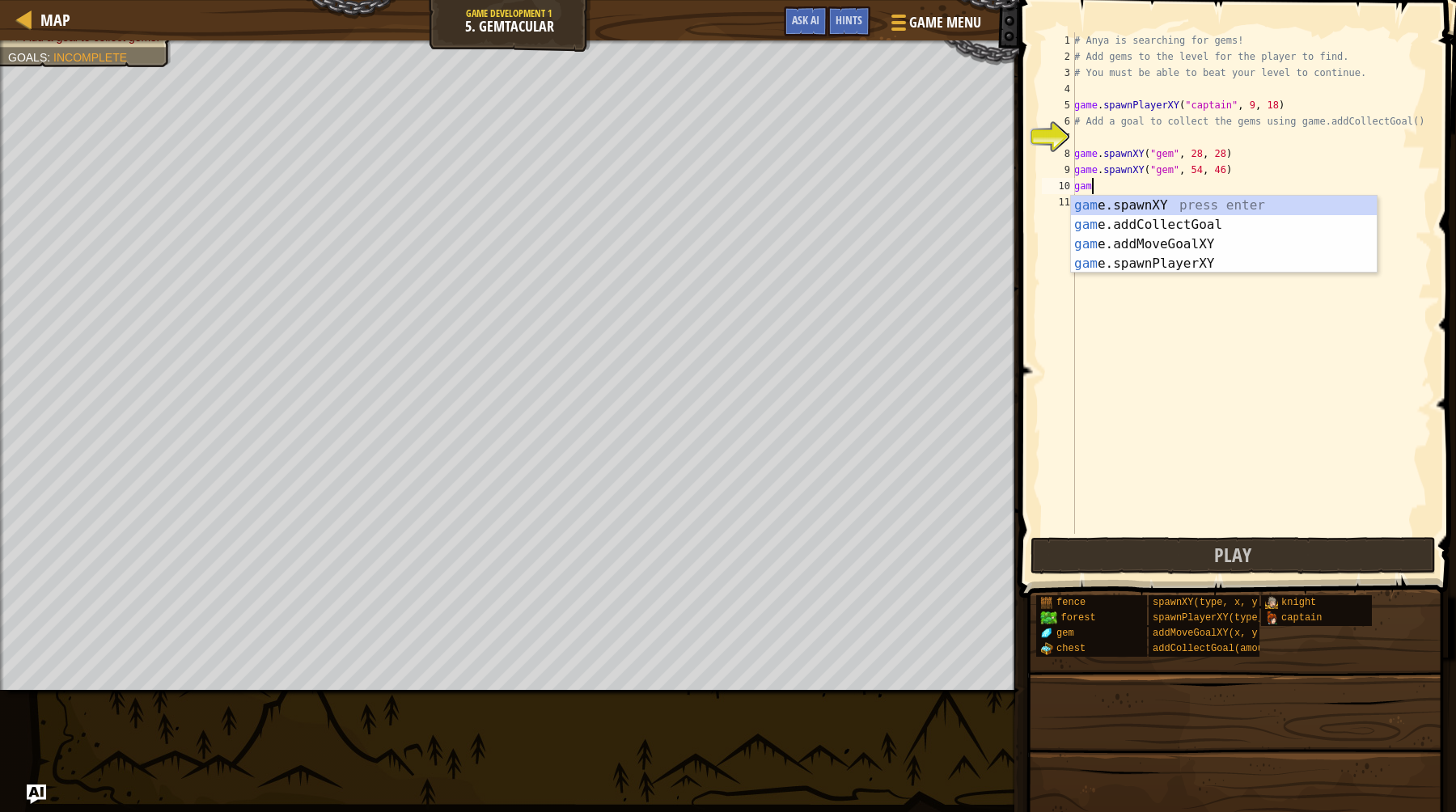
scroll to position [7, 1]
click at [1146, 226] on div "game .addCollectGoal press enter game .spawnXY press enter game .addMoveGoalXY …" at bounding box center [1223, 253] width 306 height 116
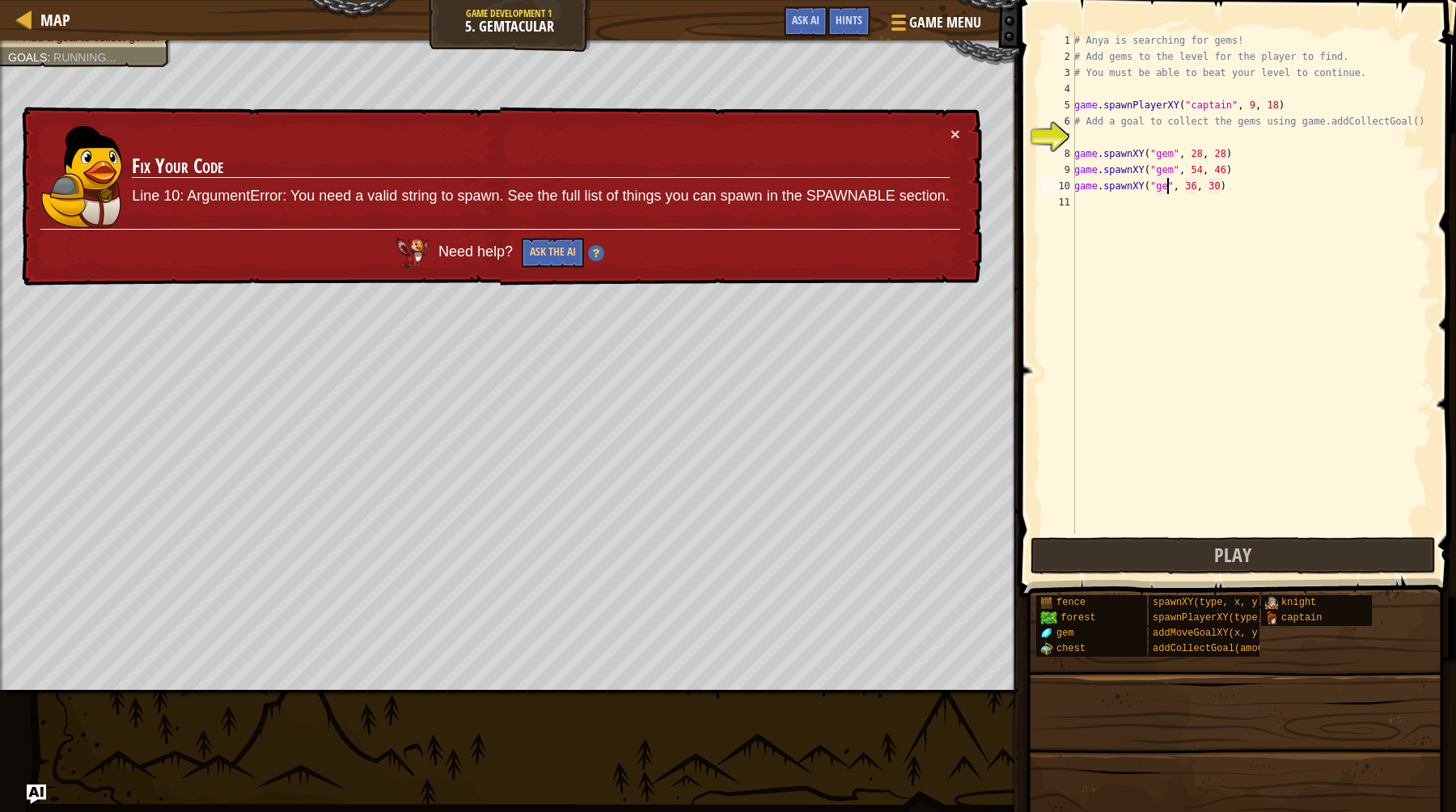
scroll to position [7, 8]
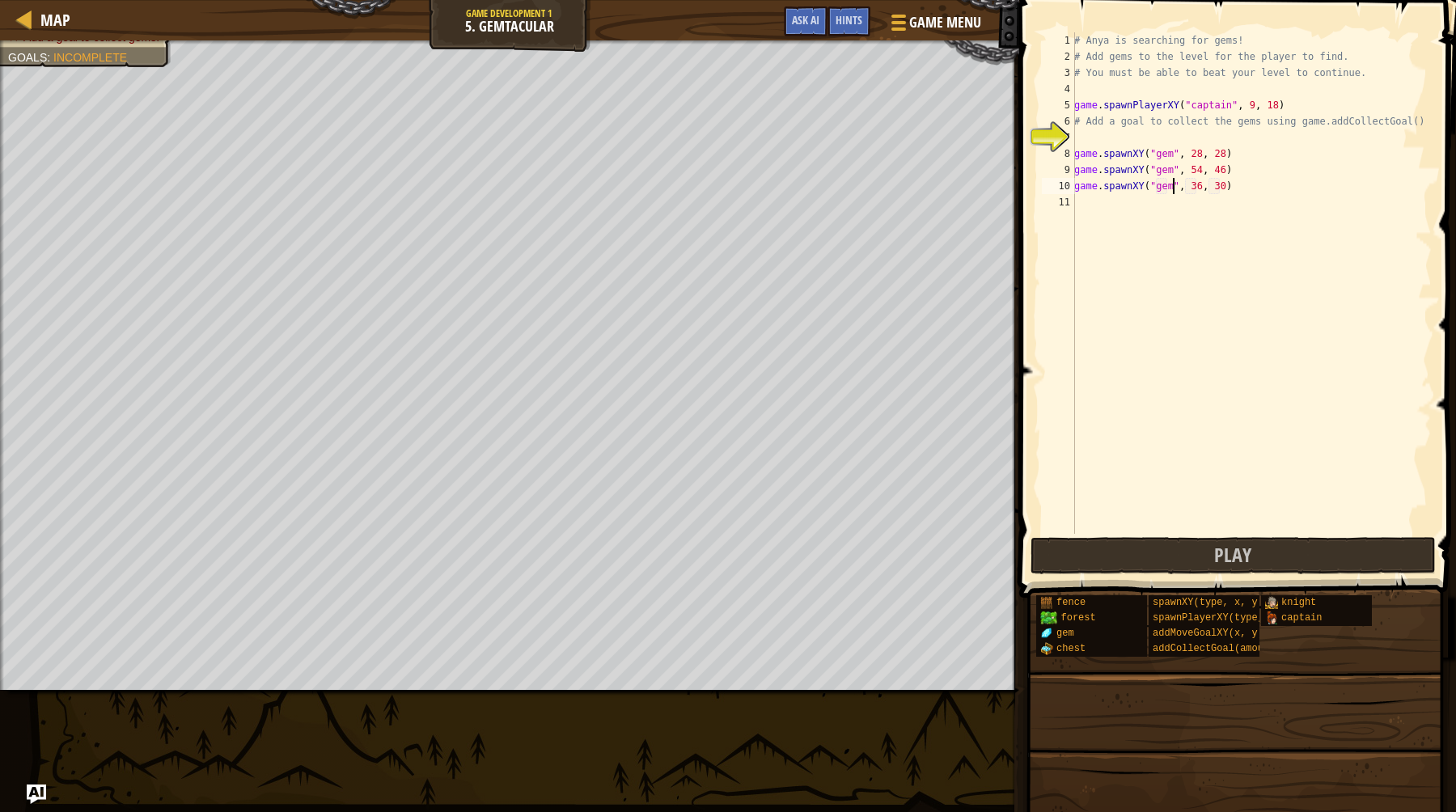
click at [1197, 189] on div "# Anya is searching for gems! # Add gems to the level for the player to find. #…" at bounding box center [1251, 299] width 360 height 534
click at [1223, 188] on div "# Anya is searching for gems! # Add gems to the level for the player to find. #…" at bounding box center [1251, 299] width 360 height 534
click at [1224, 189] on div "# Anya is searching for gems! # Add gems to the level for the player to find. #…" at bounding box center [1251, 299] width 360 height 534
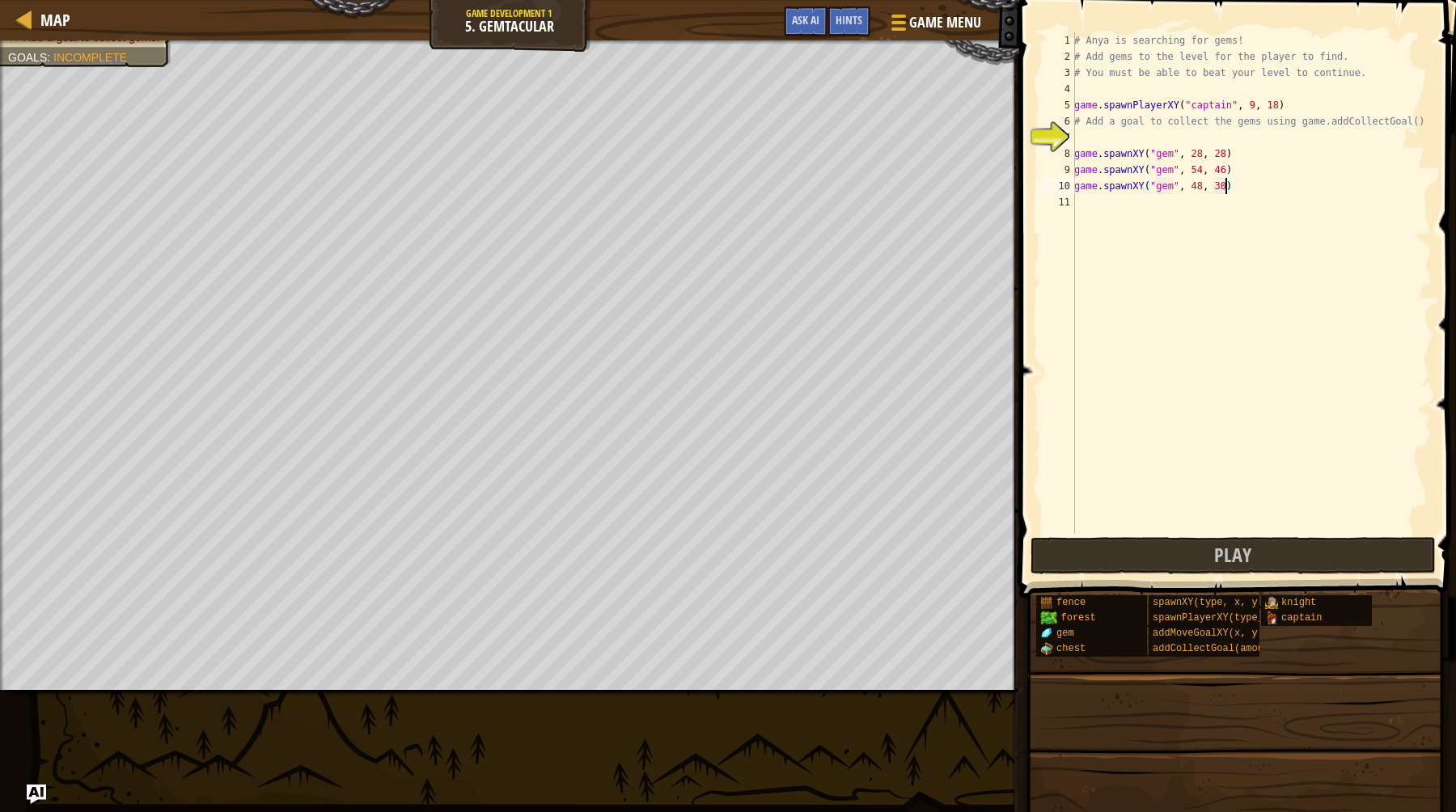
click at [1223, 189] on div "# Anya is searching for gems! # Add gems to the level for the player to find. #…" at bounding box center [1251, 299] width 360 height 534
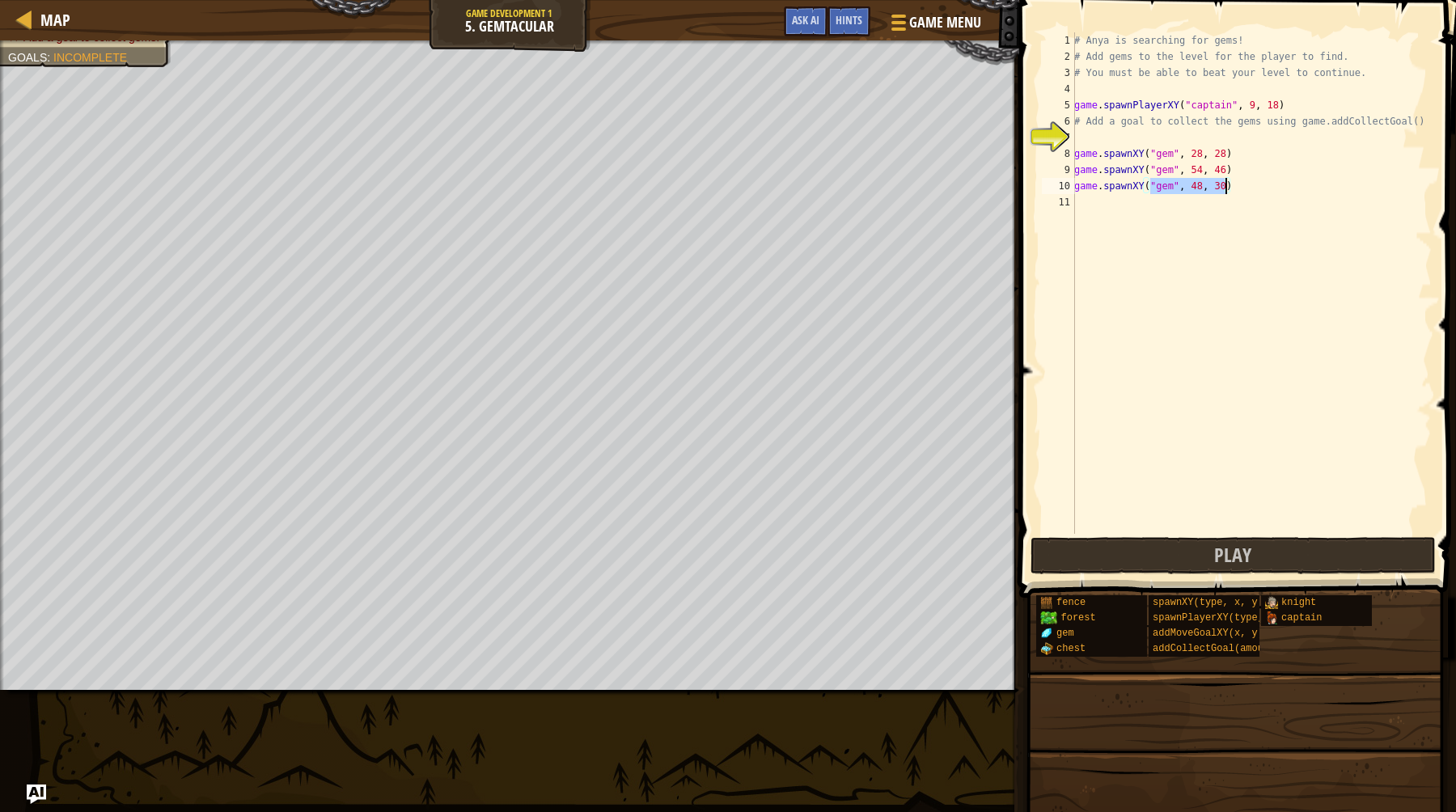
click at [1223, 189] on div "# Anya is searching for gems! # Add gems to the level for the player to find. #…" at bounding box center [1251, 299] width 360 height 534
type textarea "game.spawnXY("gem", 48, 8)"
click at [1201, 565] on button "Play" at bounding box center [1233, 555] width 405 height 37
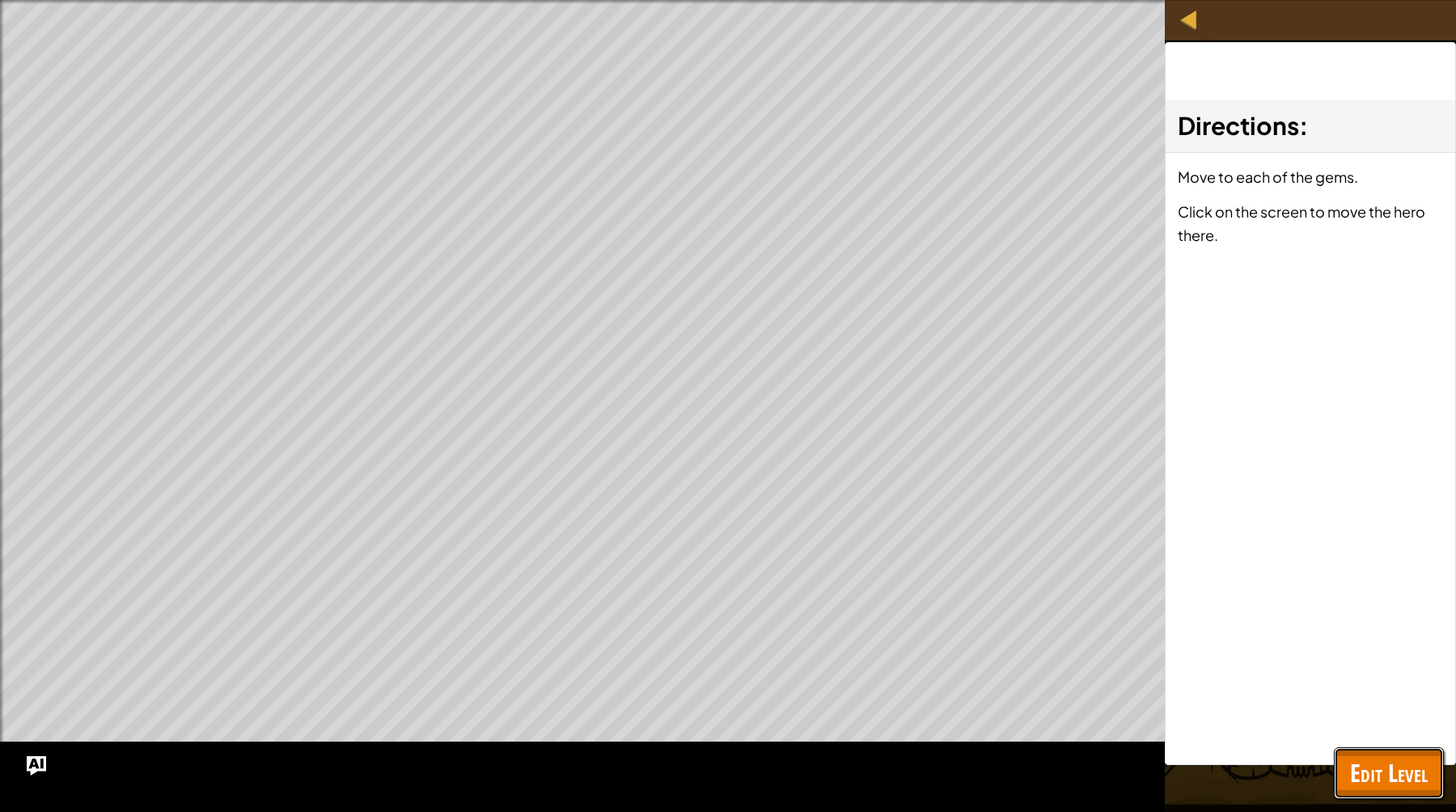
click at [1388, 767] on span "Edit Level" at bounding box center [1389, 772] width 78 height 33
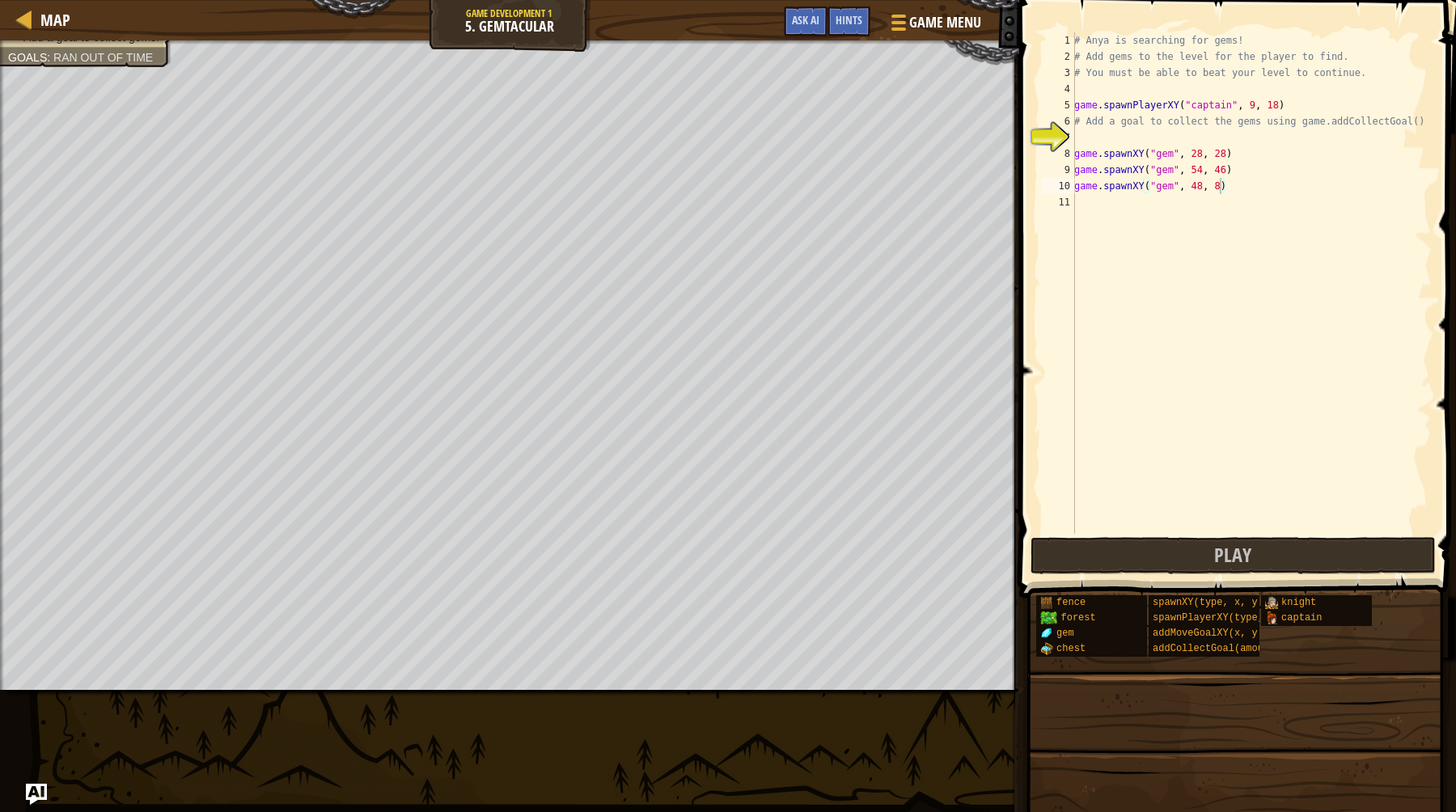
click at [43, 789] on img "Ask AI" at bounding box center [36, 794] width 21 height 21
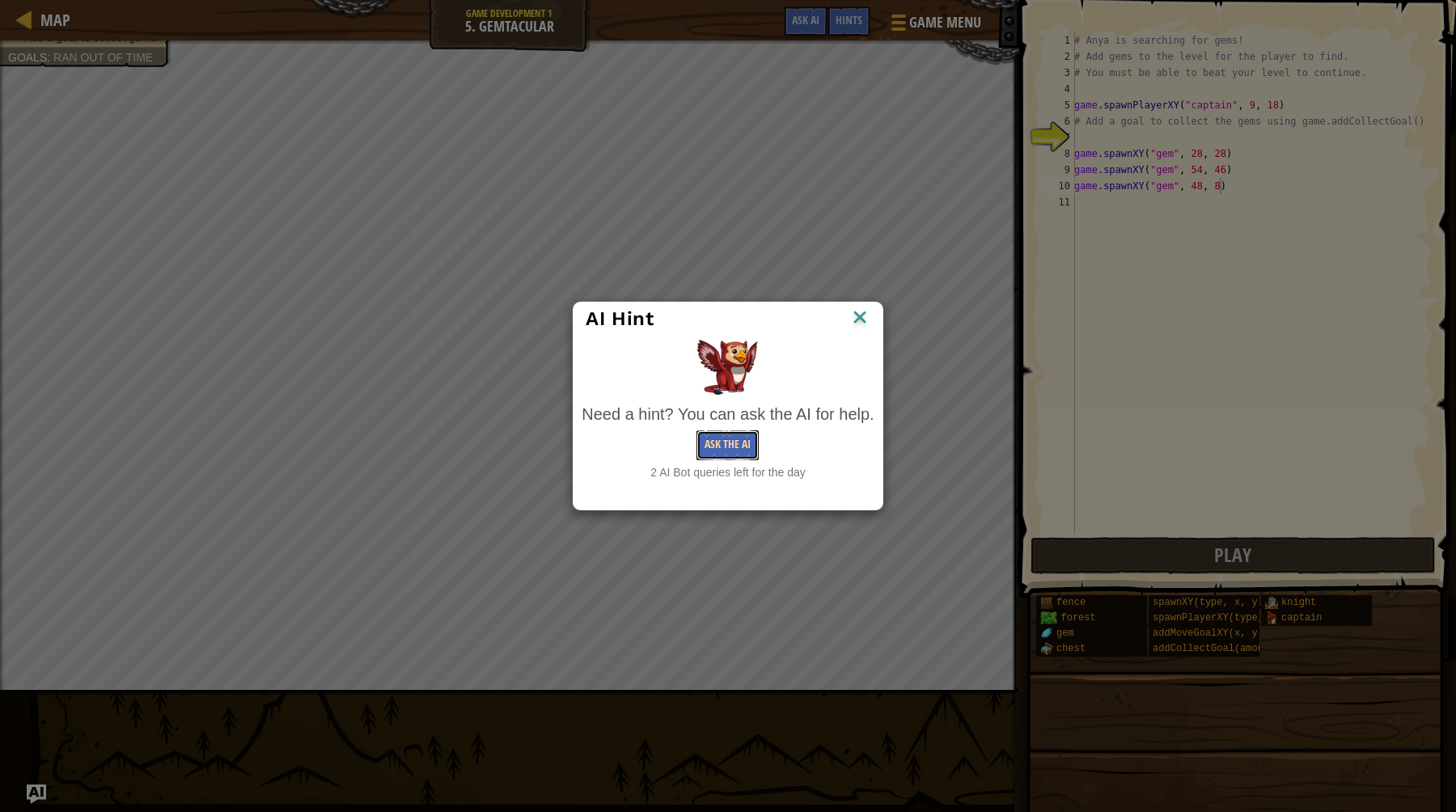
click at [731, 440] on button "Ask the AI" at bounding box center [728, 445] width 62 height 30
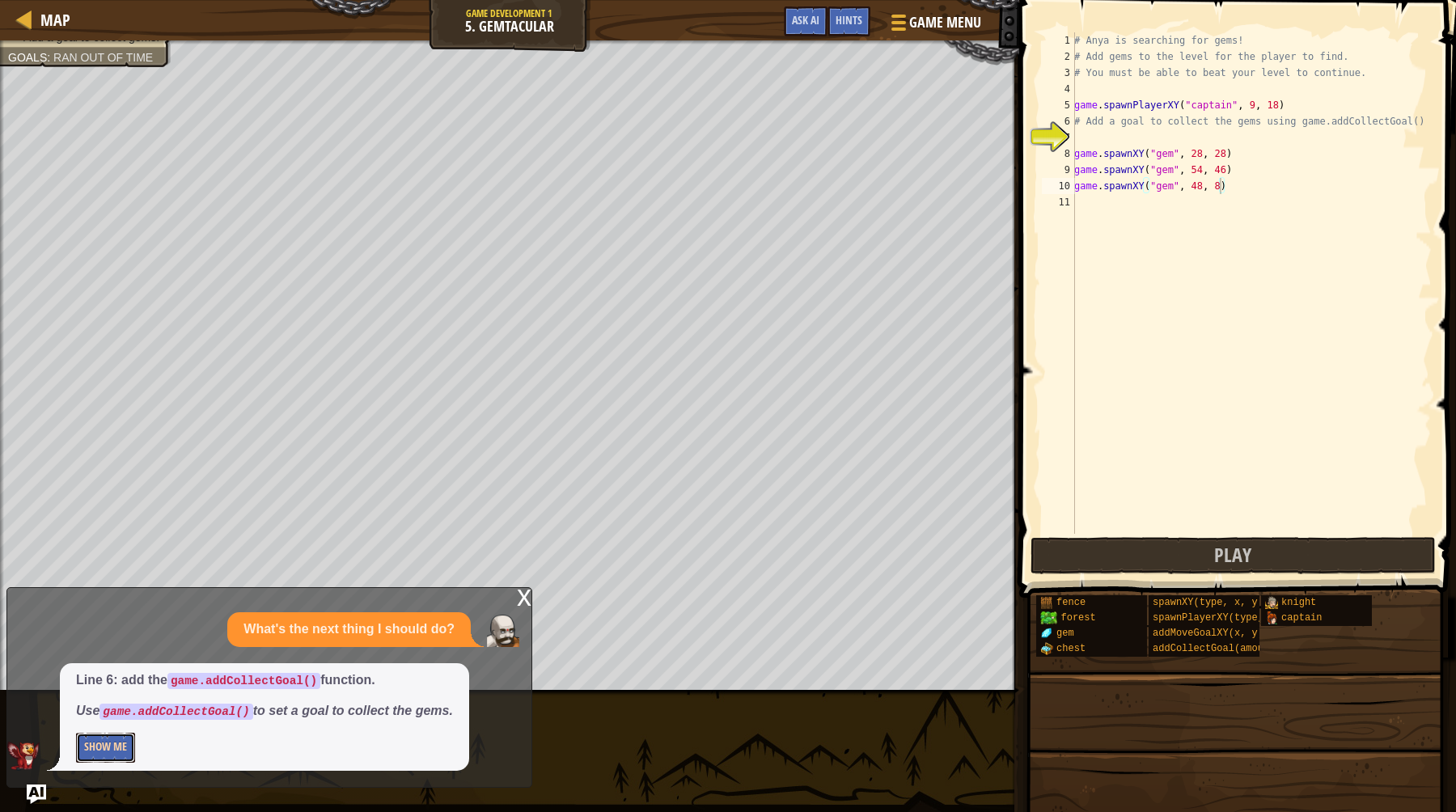
click at [117, 744] on button "Show Me" at bounding box center [105, 747] width 59 height 30
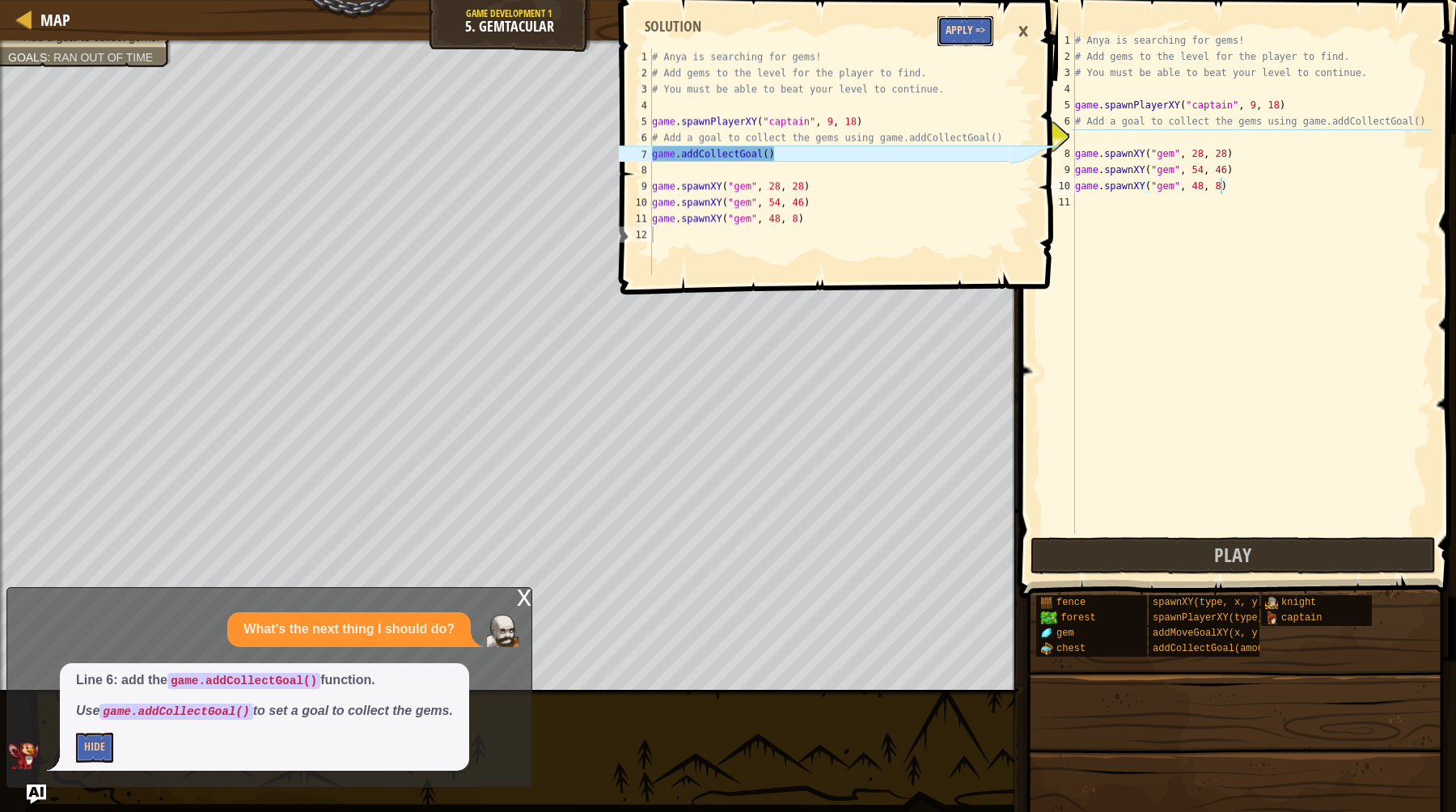
click at [982, 28] on button "Apply =>" at bounding box center [965, 31] width 56 height 30
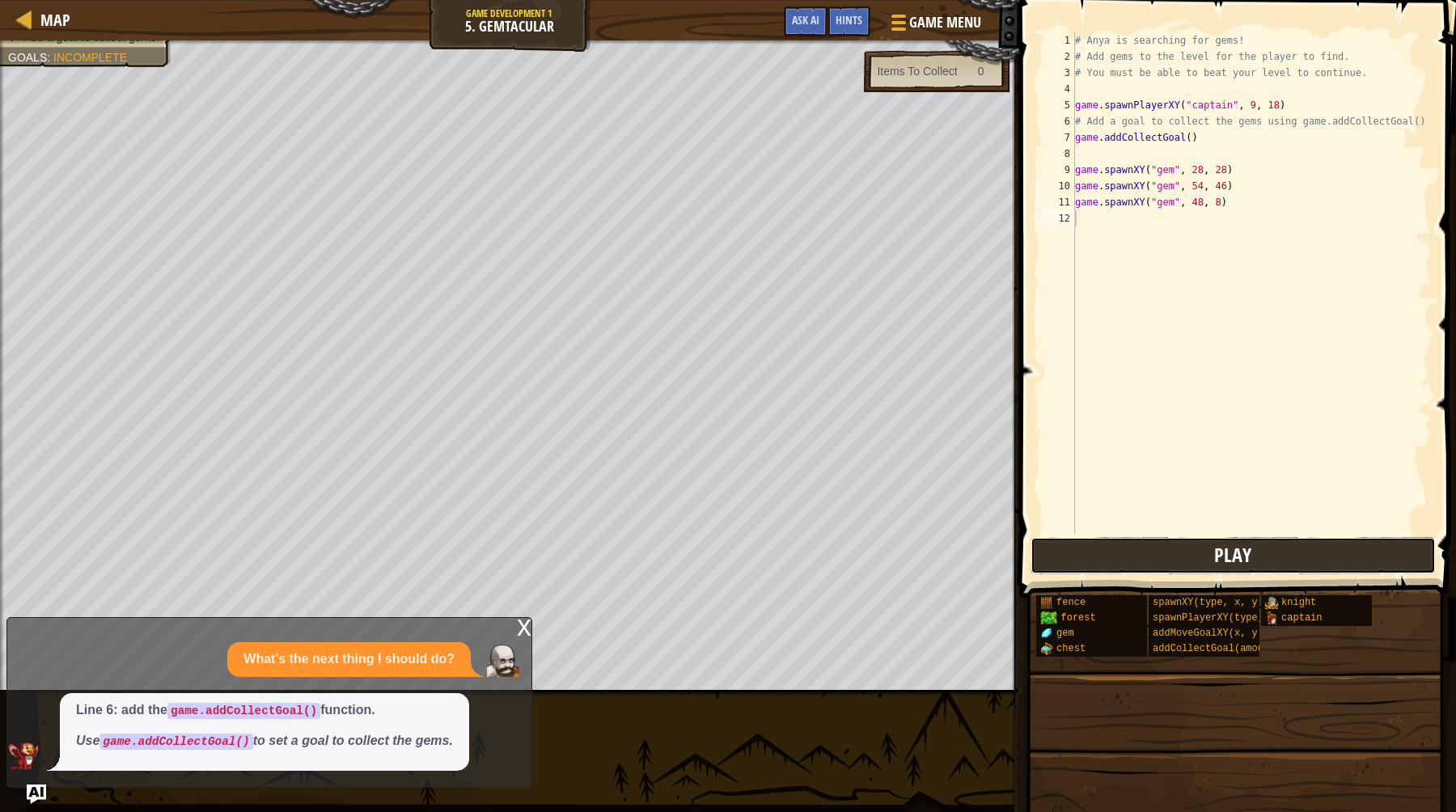
click at [1197, 541] on button "Play" at bounding box center [1233, 555] width 405 height 37
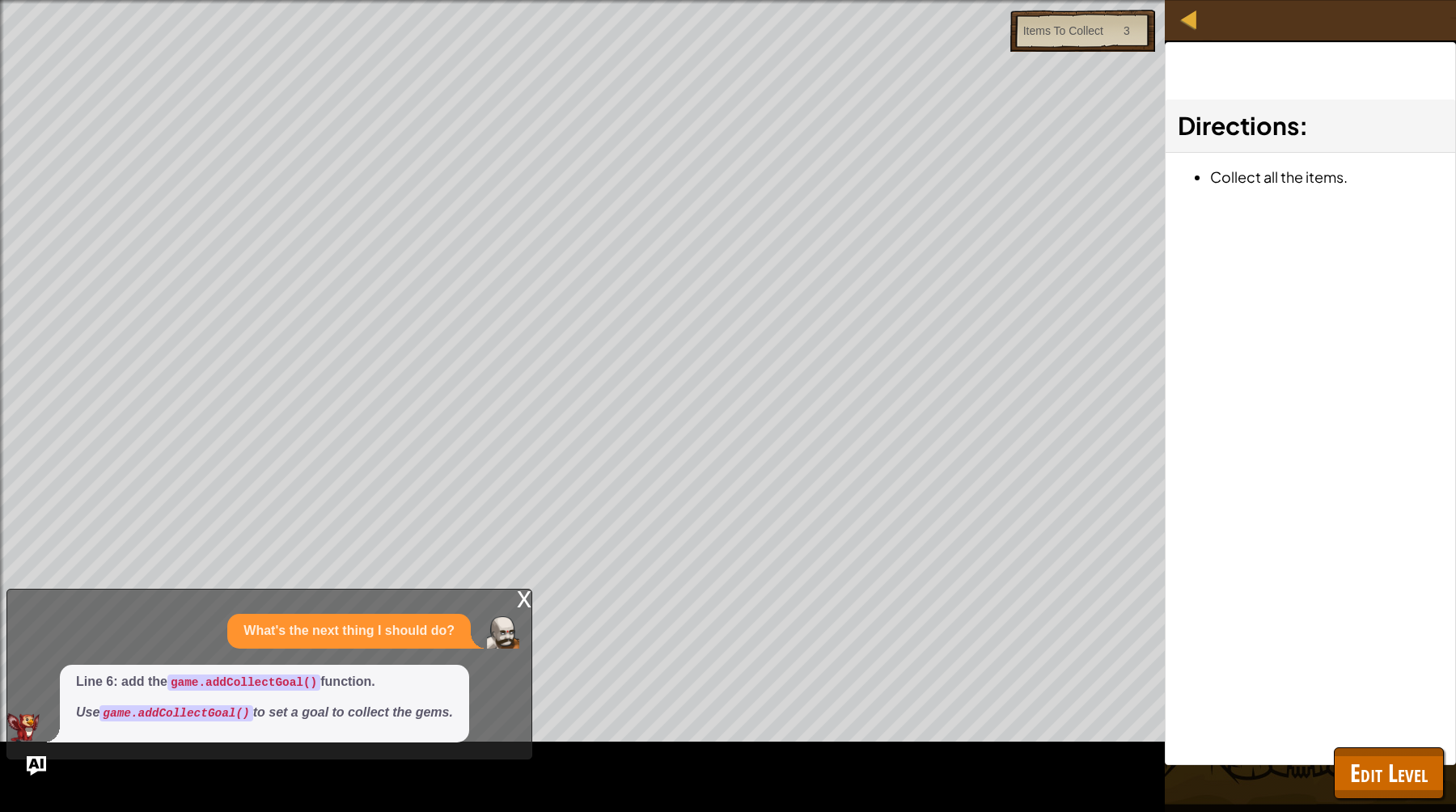
click at [528, 601] on div "x" at bounding box center [523, 597] width 15 height 16
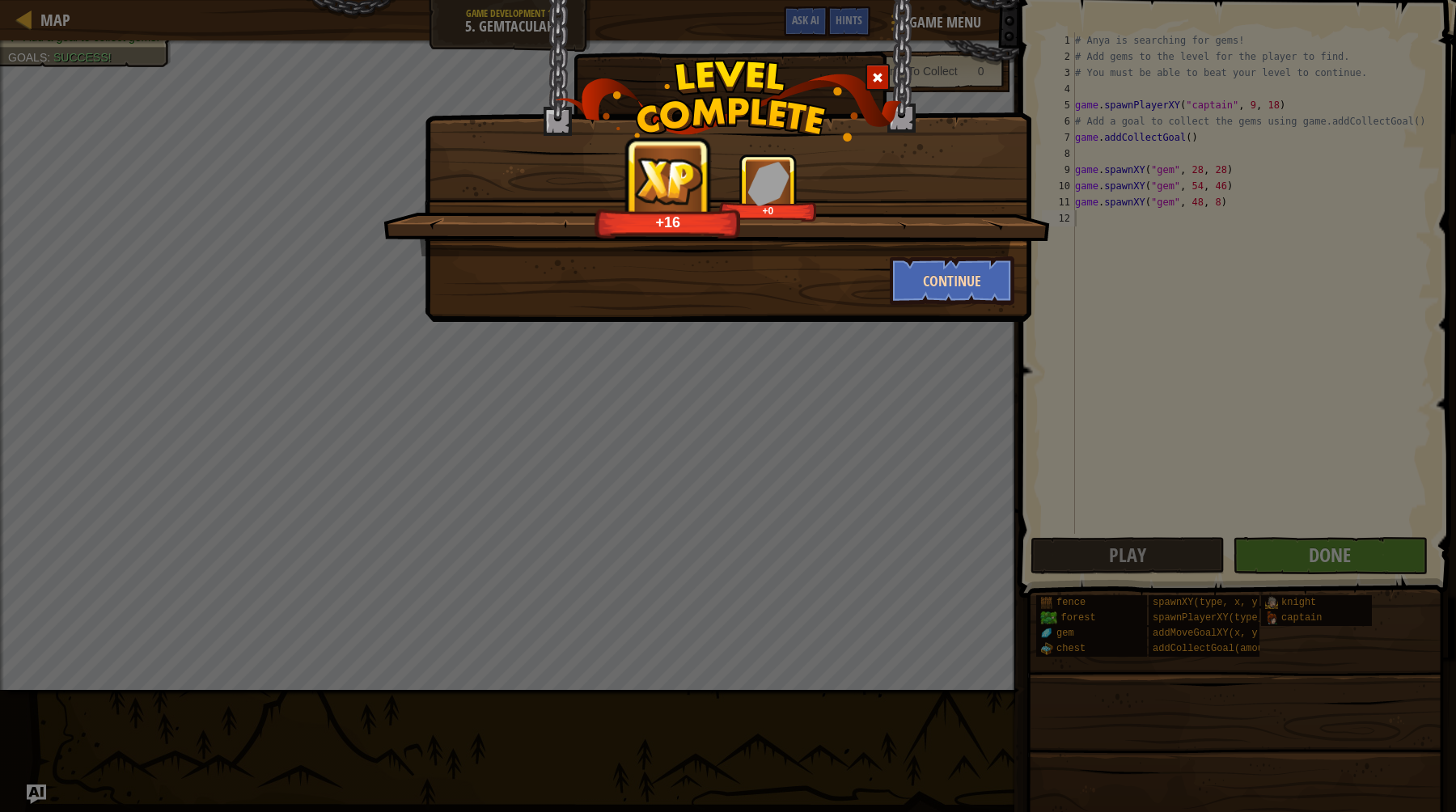
click at [971, 278] on button "Continue" at bounding box center [952, 280] width 125 height 48
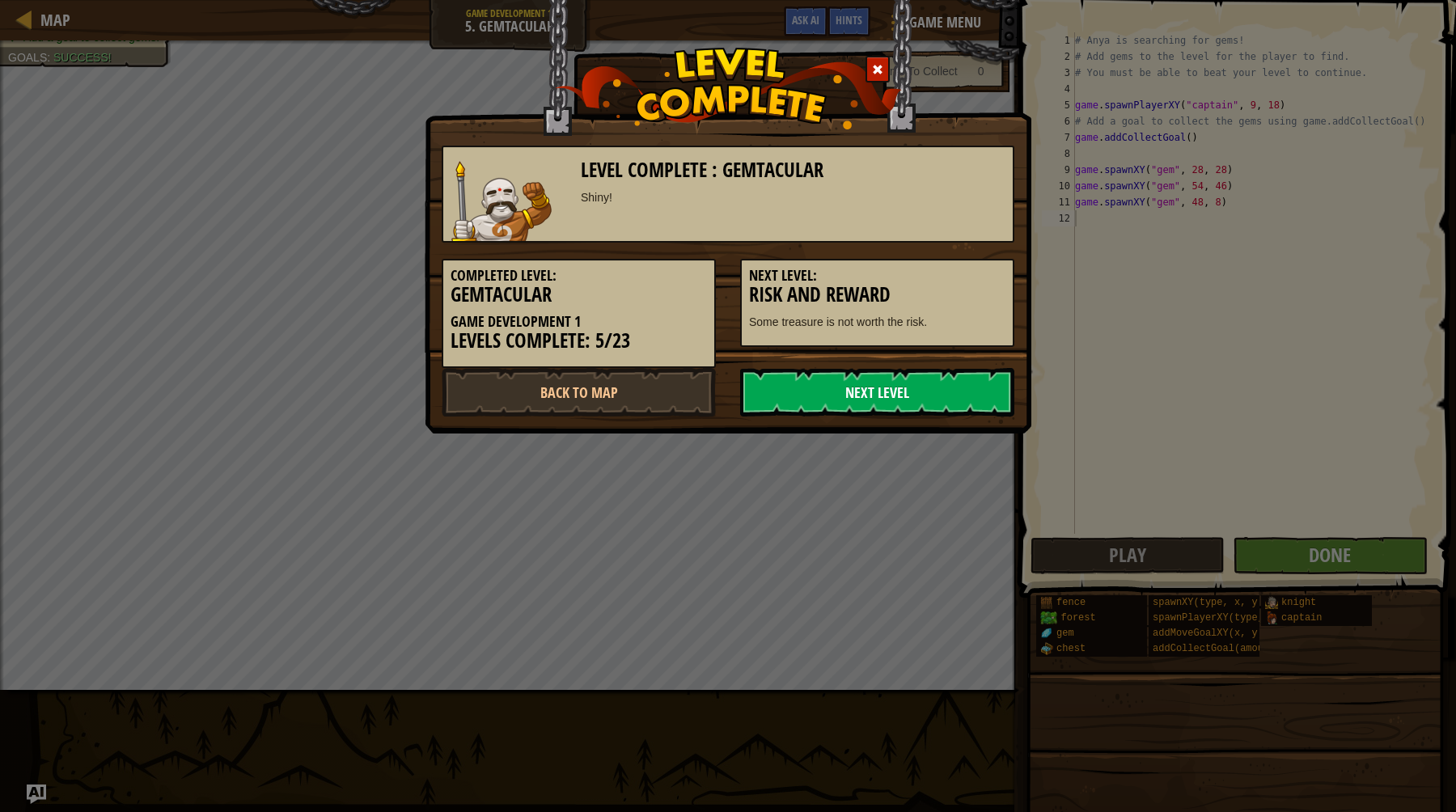
click at [909, 399] on link "Next Level" at bounding box center [877, 392] width 274 height 48
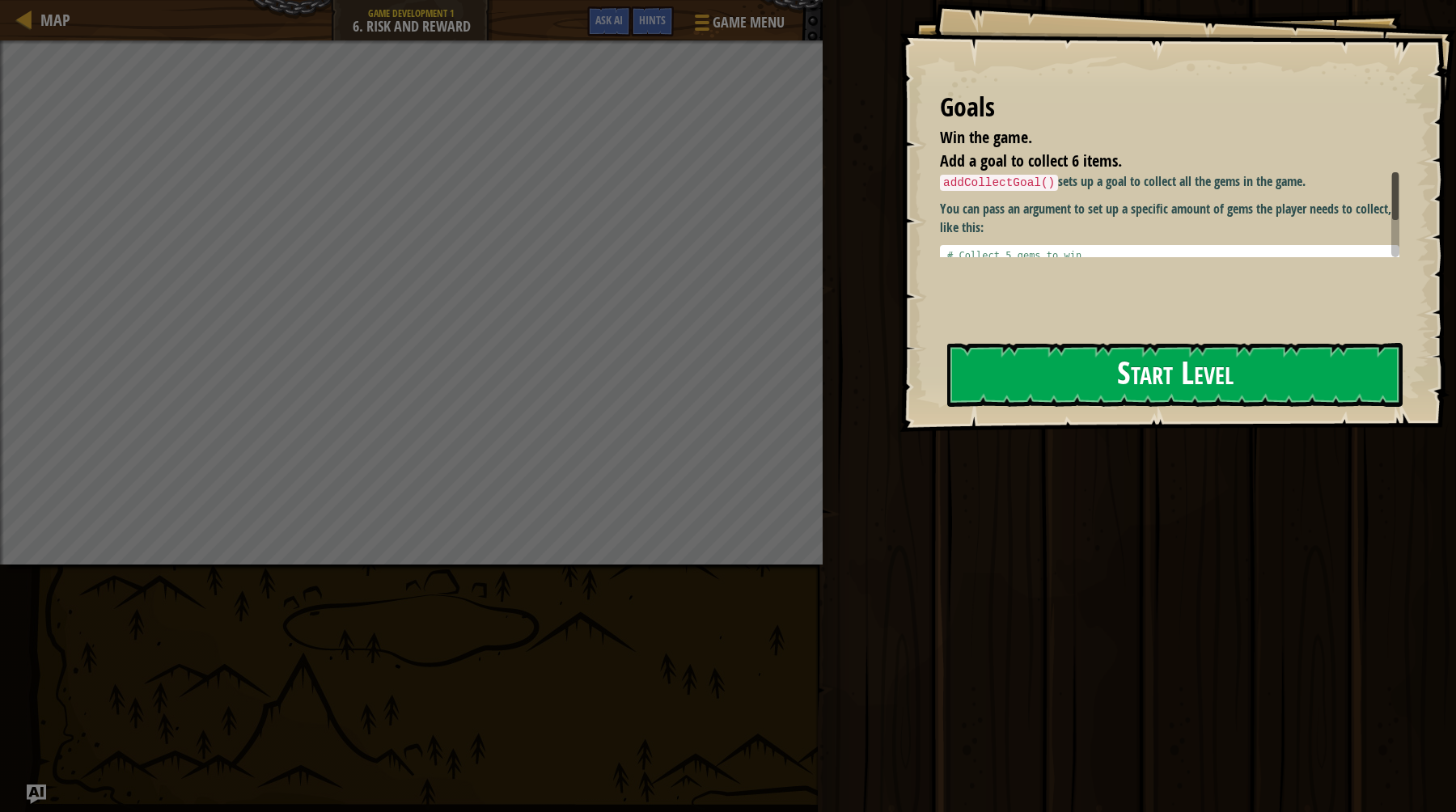
click at [1085, 386] on button "Start Level" at bounding box center [1175, 375] width 455 height 64
